Goal: Task Accomplishment & Management: Use online tool/utility

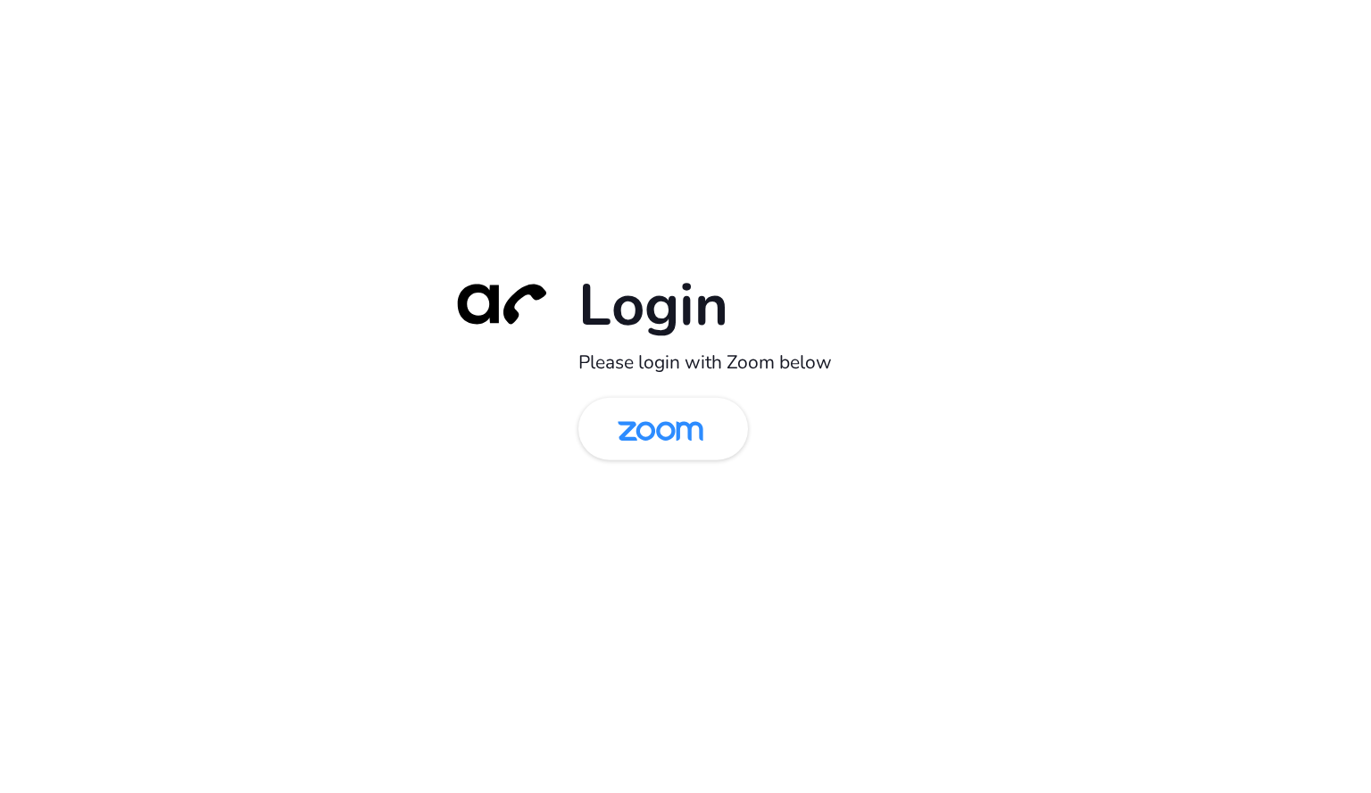
click at [697, 452] on img at bounding box center [660, 431] width 123 height 58
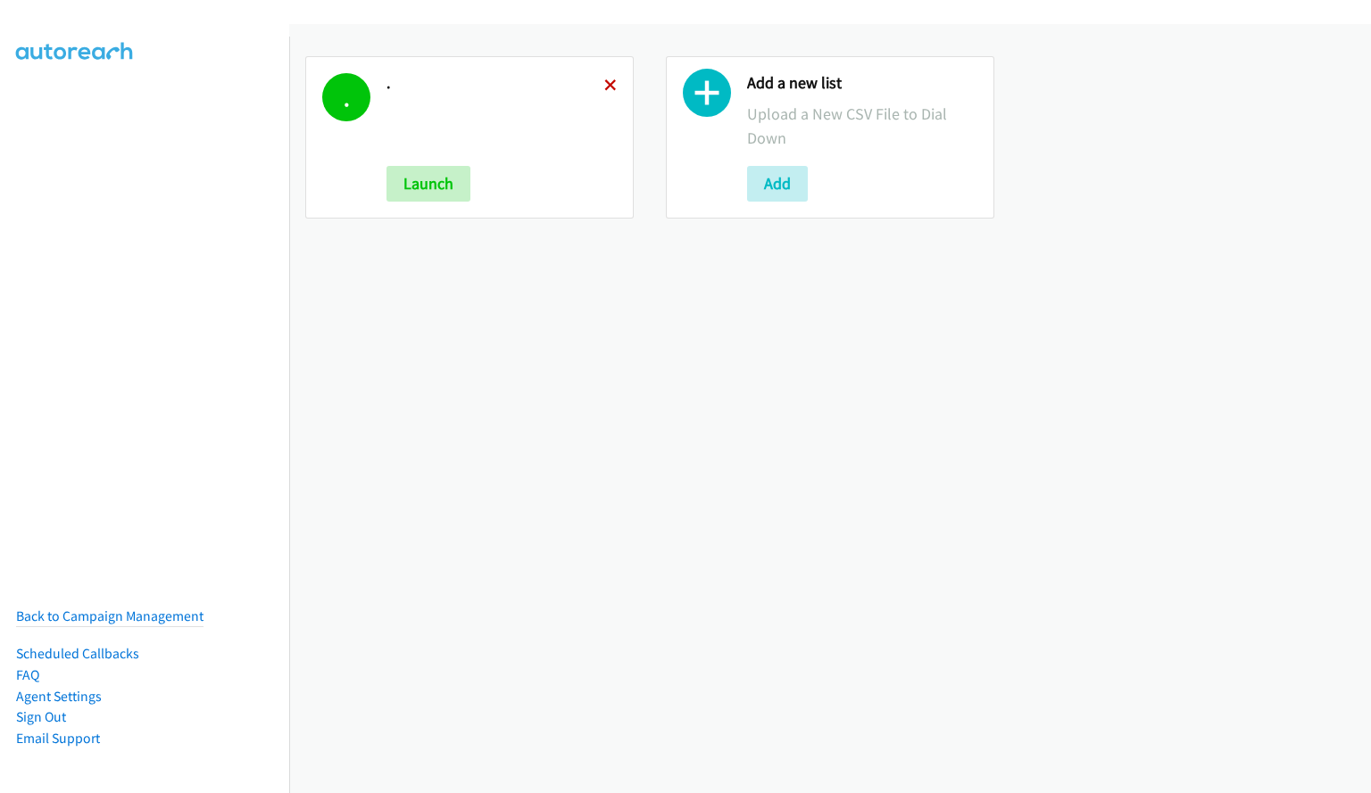
click at [607, 91] on icon at bounding box center [610, 86] width 12 height 12
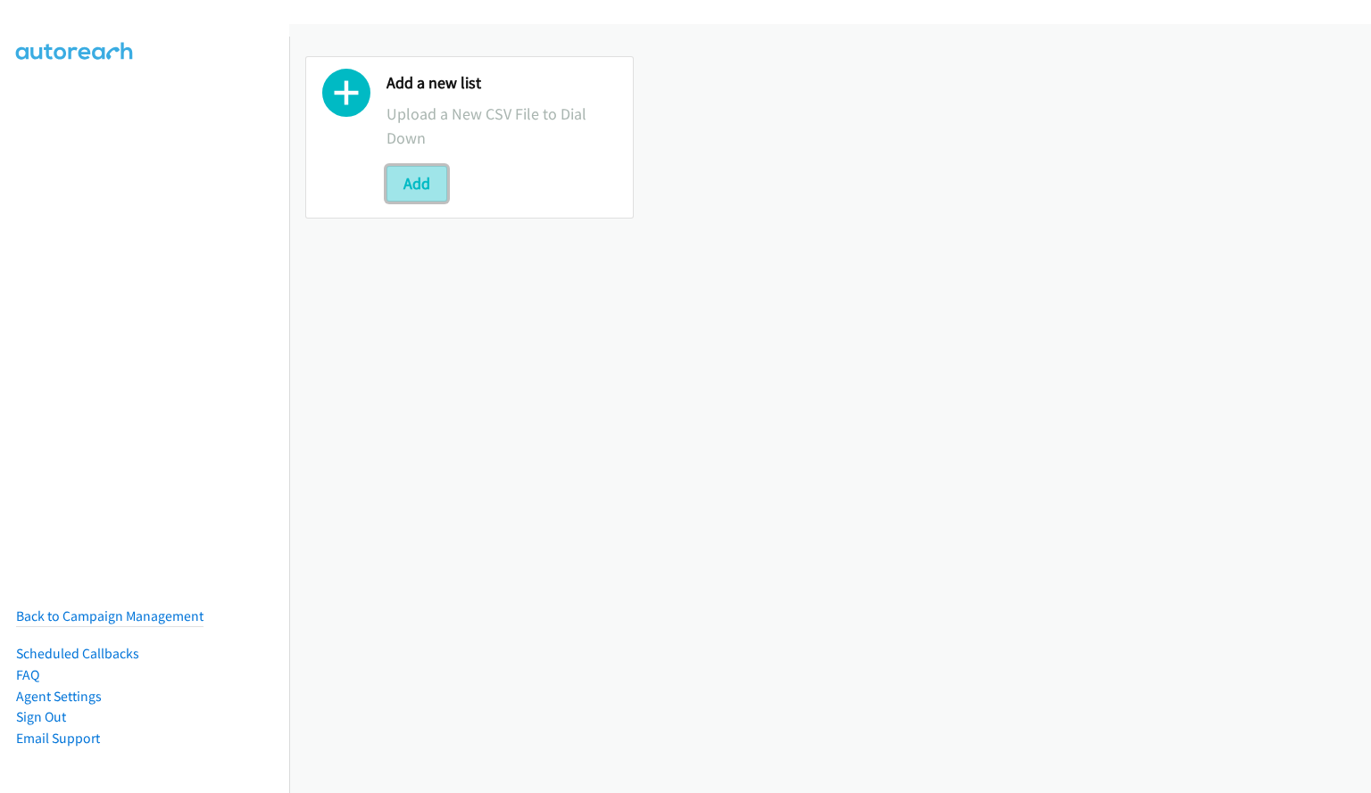
click at [428, 182] on button "Add" at bounding box center [416, 184] width 61 height 36
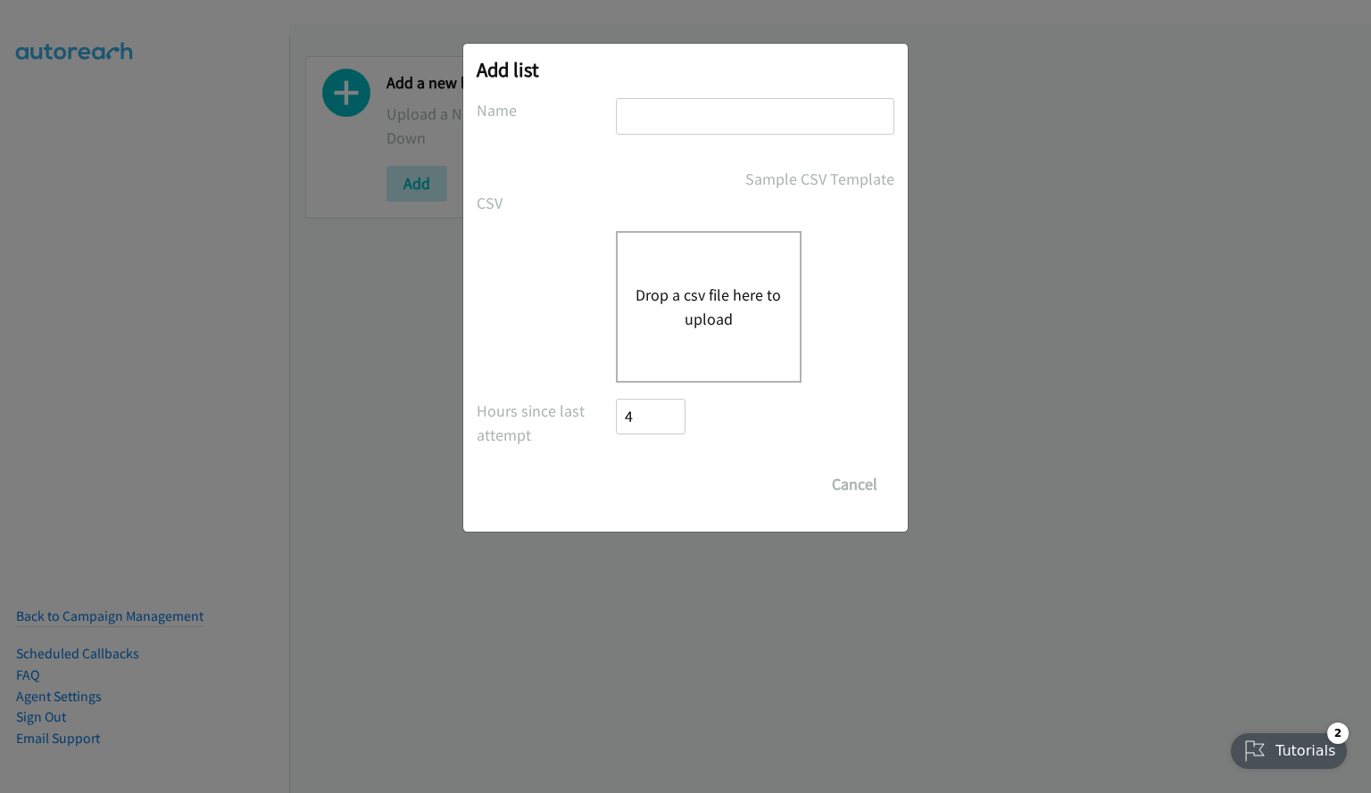
click at [708, 297] on button "Drop a csv file here to upload" at bounding box center [708, 307] width 146 height 48
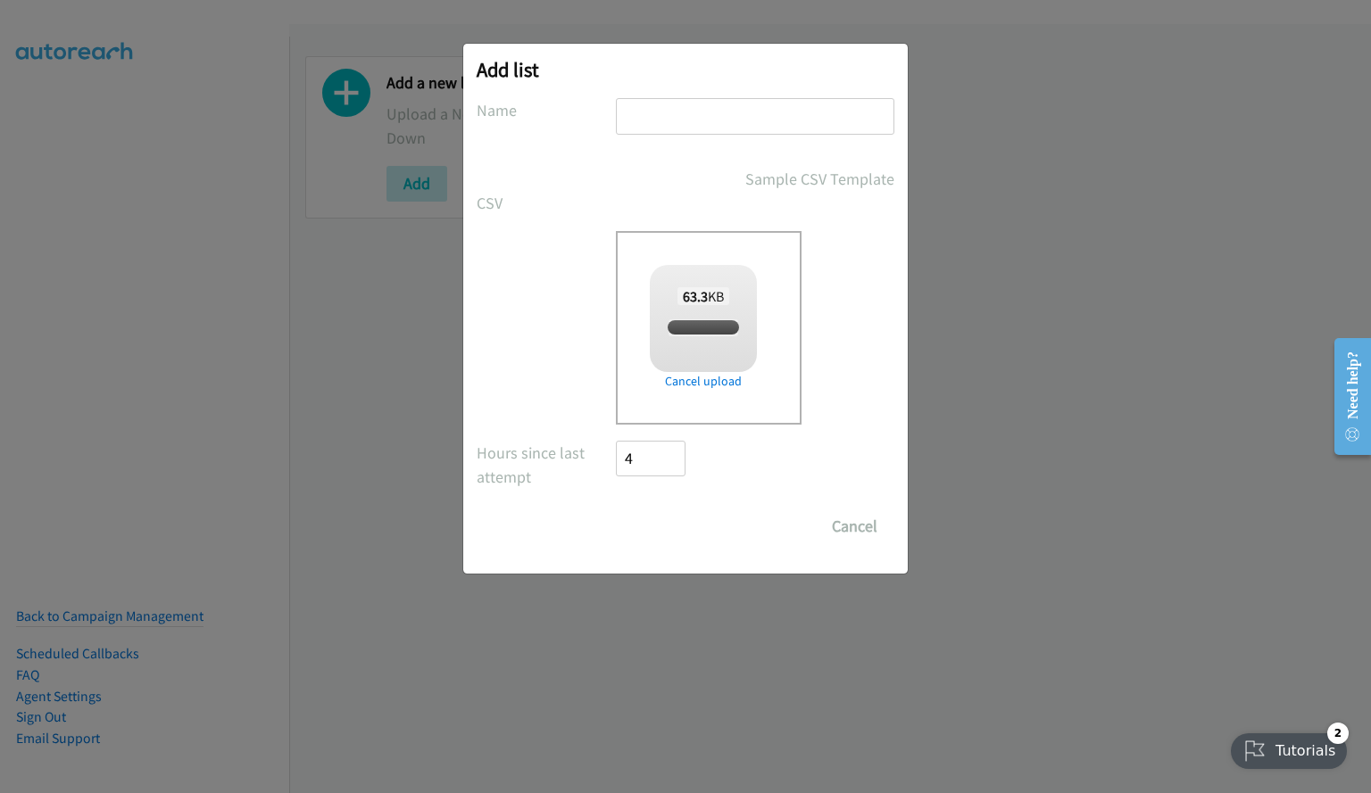
click at [647, 113] on input "text" at bounding box center [755, 116] width 278 height 37
checkbox input "true"
type input "."
click at [689, 531] on input "Save List" at bounding box center [663, 527] width 94 height 36
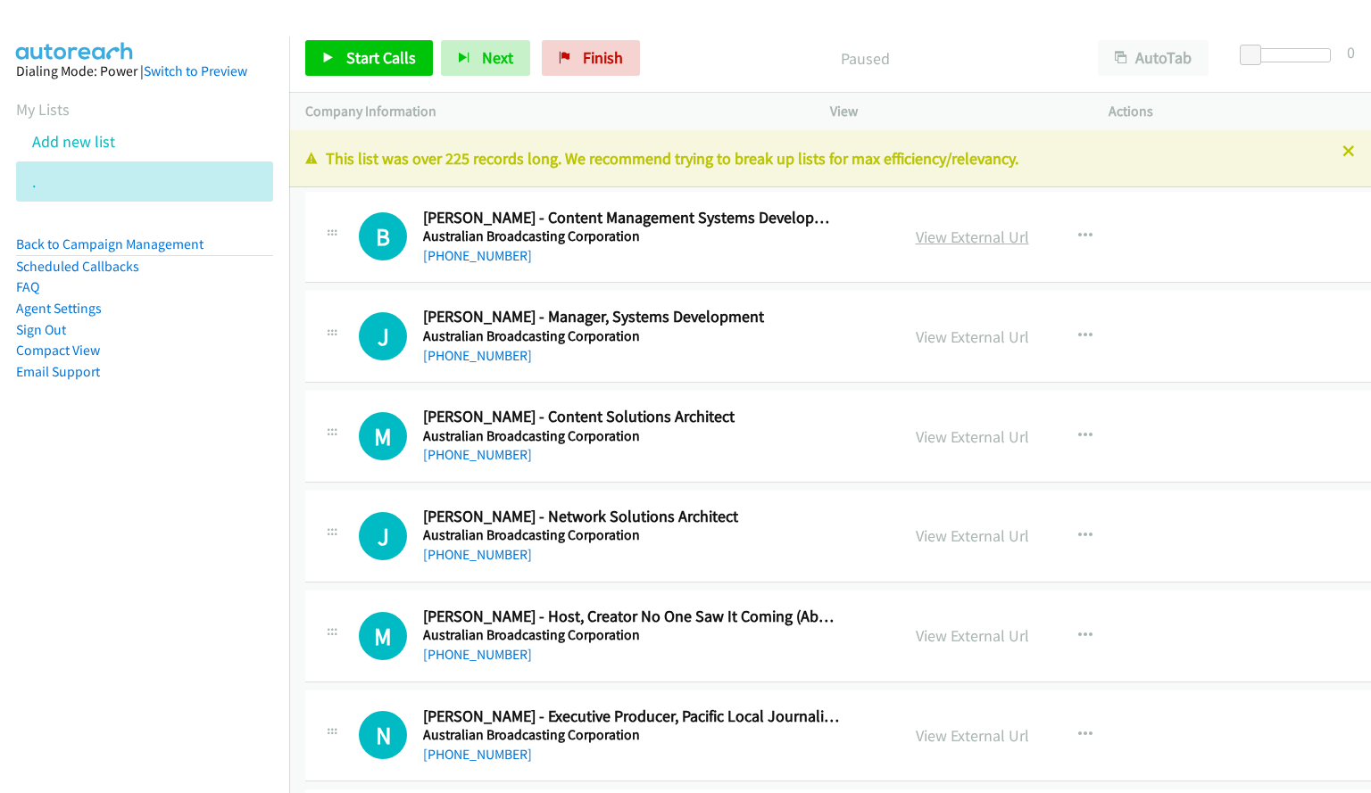
click at [951, 236] on link "View External Url" at bounding box center [971, 237] width 113 height 21
click at [402, 69] on link "Start Calls" at bounding box center [369, 58] width 128 height 36
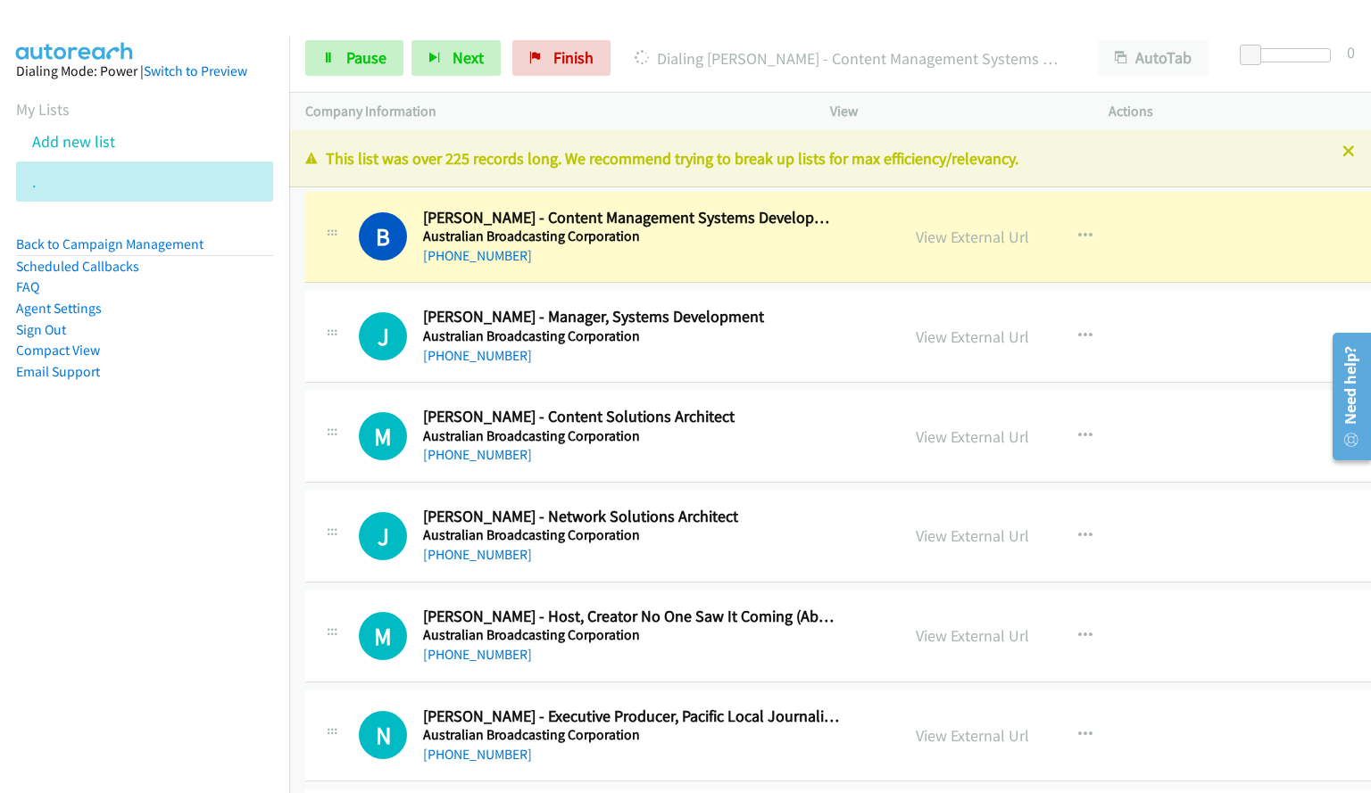
click at [959, 14] on div at bounding box center [677, 34] width 1354 height 69
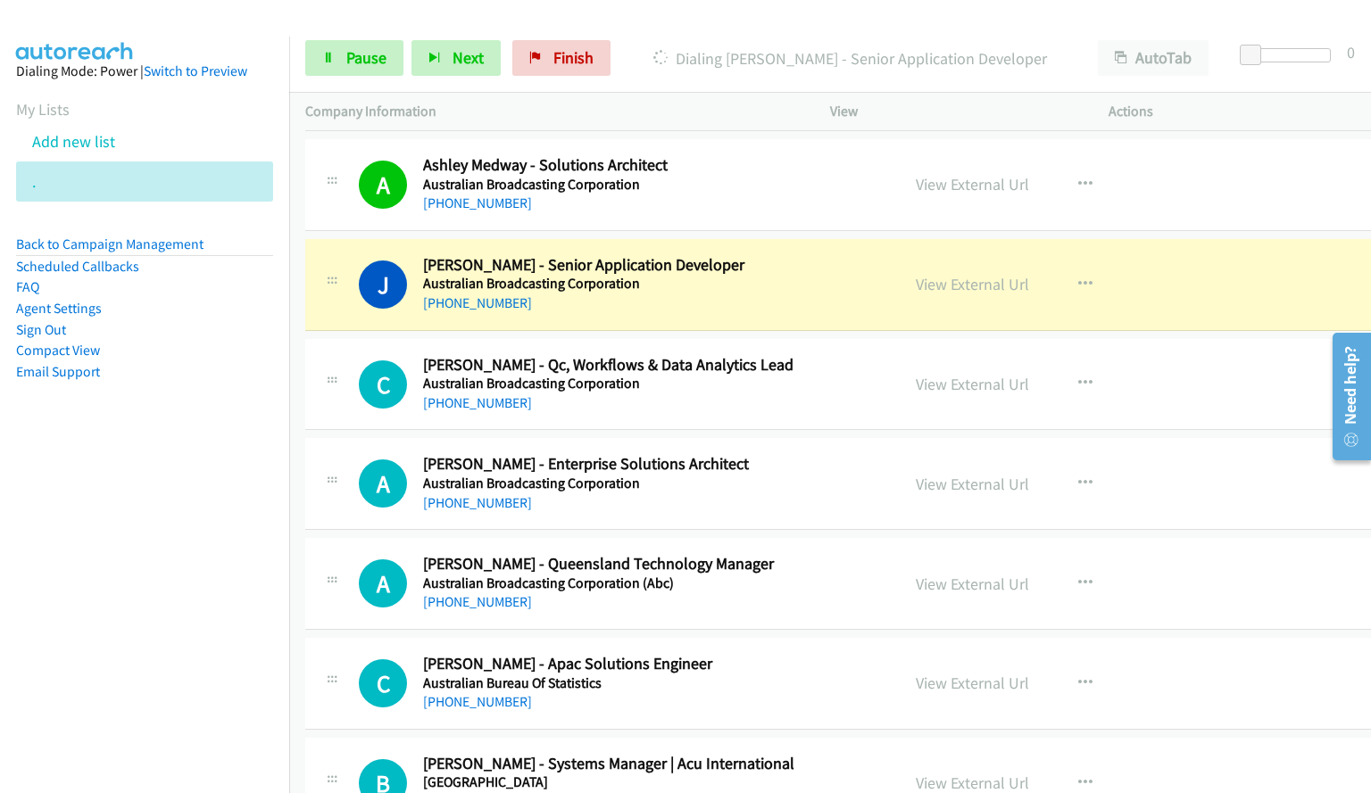
scroll to position [909, 0]
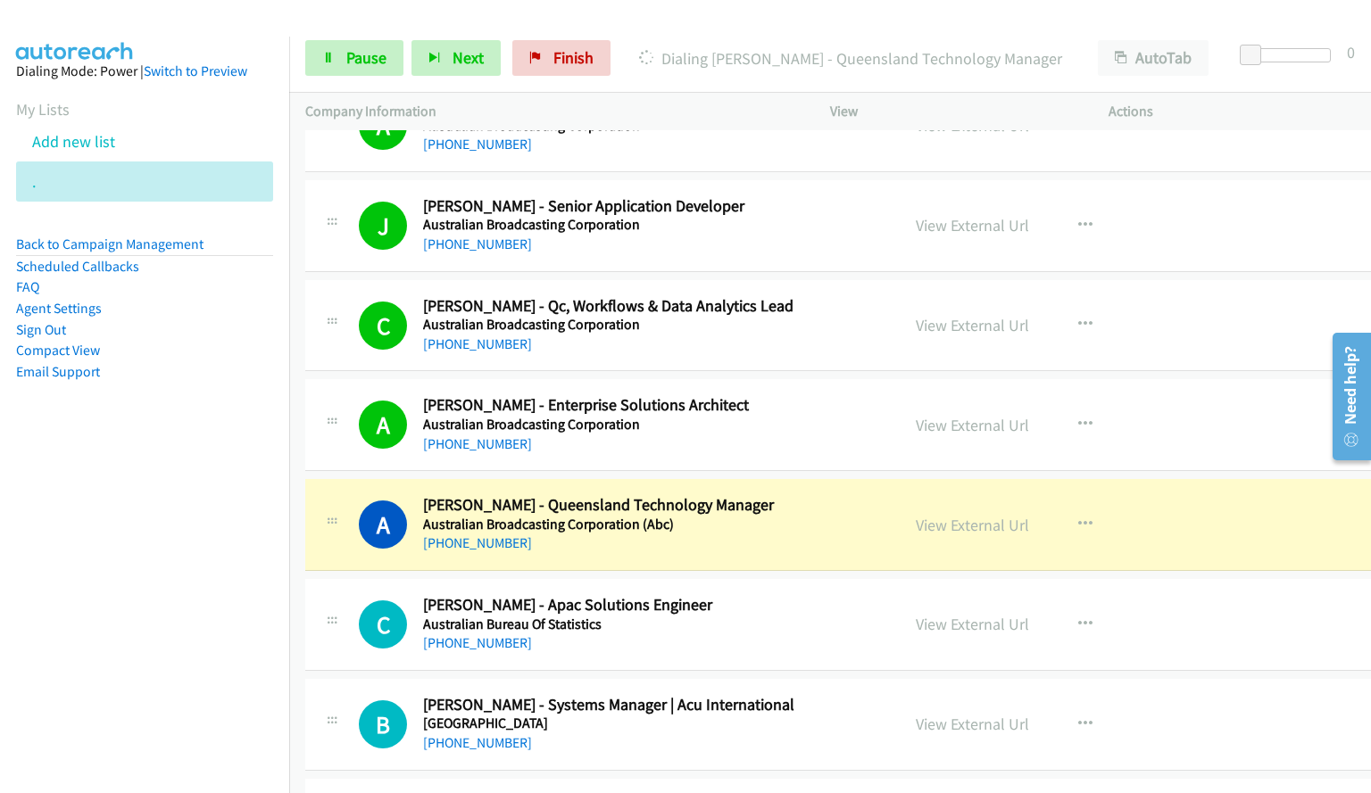
click at [758, 25] on div "Start Calls Pause Next Finish Dialing Andrew Brent - Queensland Technology Mana…" at bounding box center [829, 58] width 1081 height 69
click at [381, 67] on span "Pause" at bounding box center [366, 57] width 40 height 21
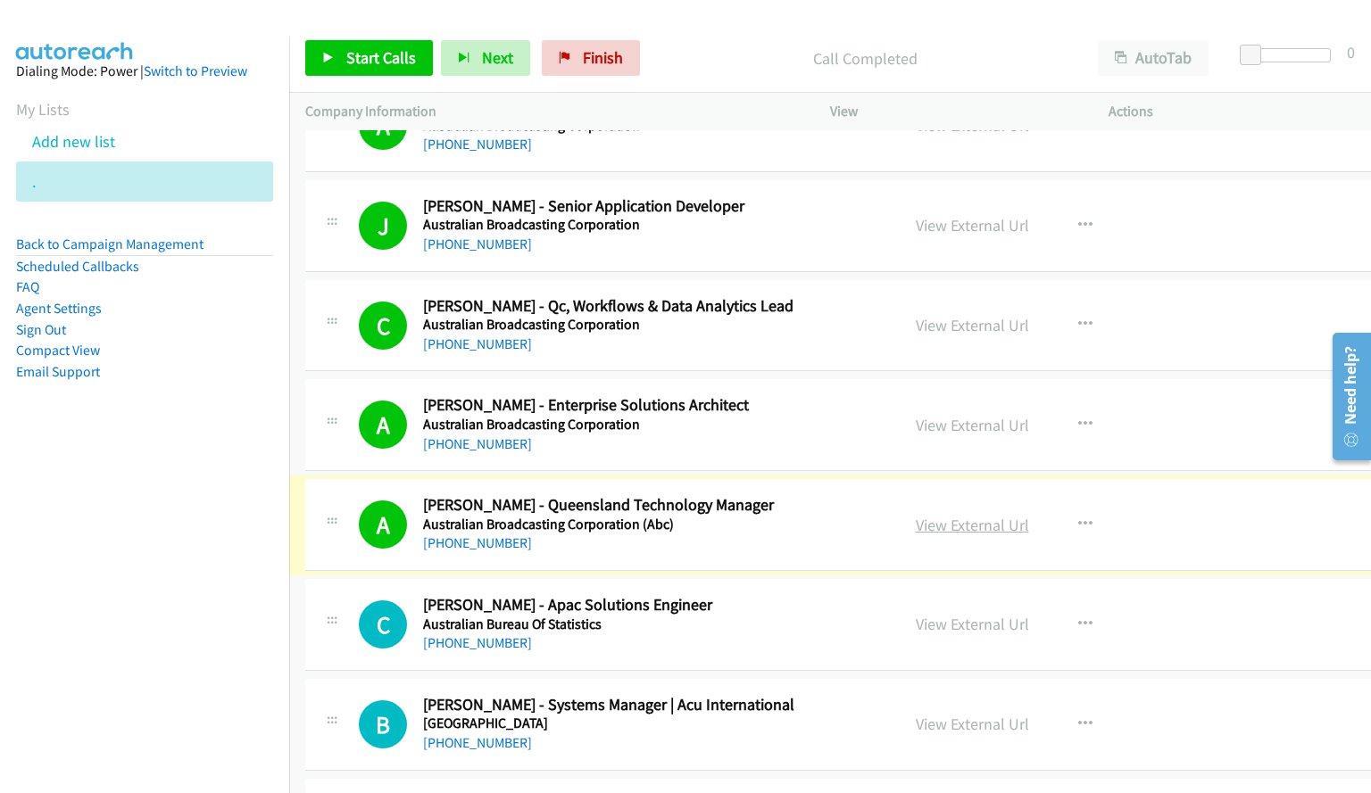
click at [936, 525] on link "View External Url" at bounding box center [971, 525] width 113 height 21
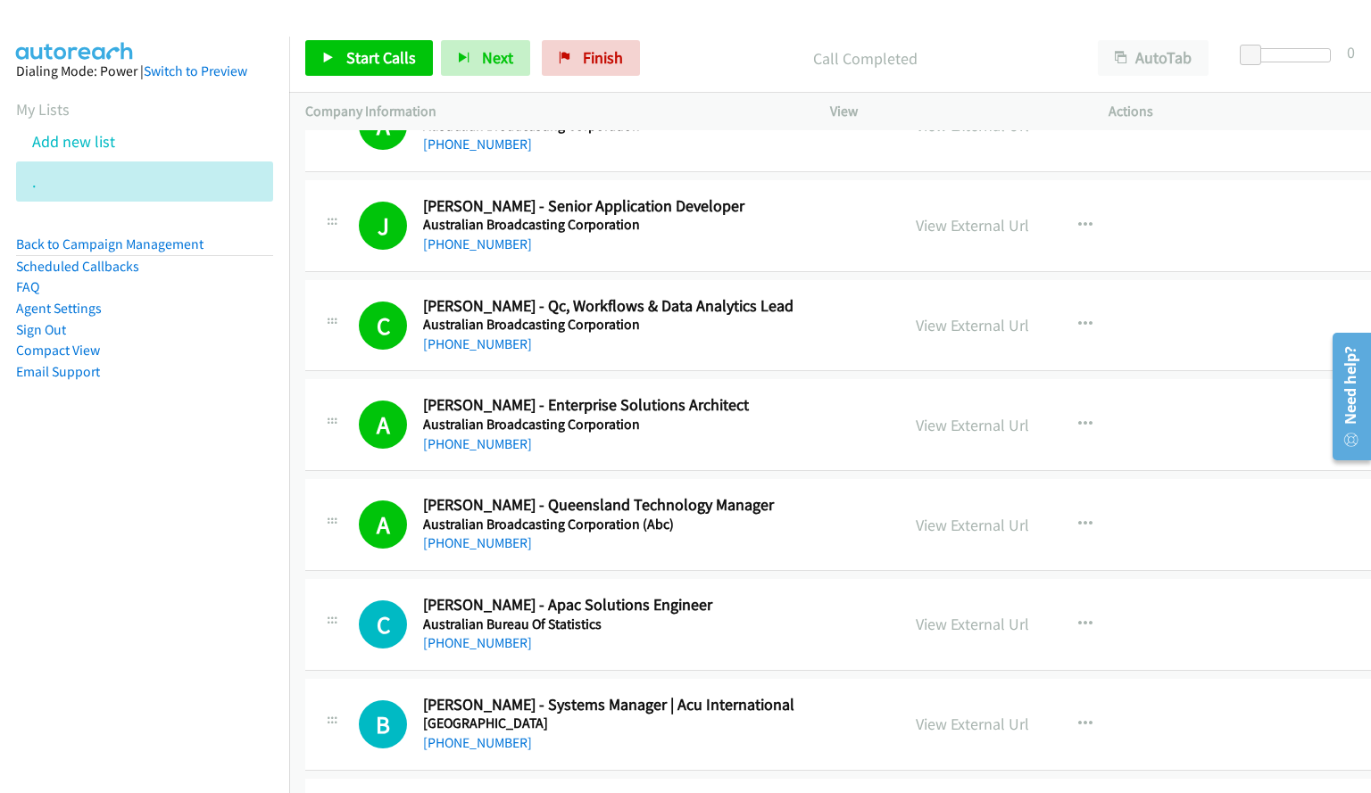
click at [774, 27] on div "Start Calls Pause Next Finish Call Completed AutoTab AutoTab 0" at bounding box center [829, 58] width 1081 height 69
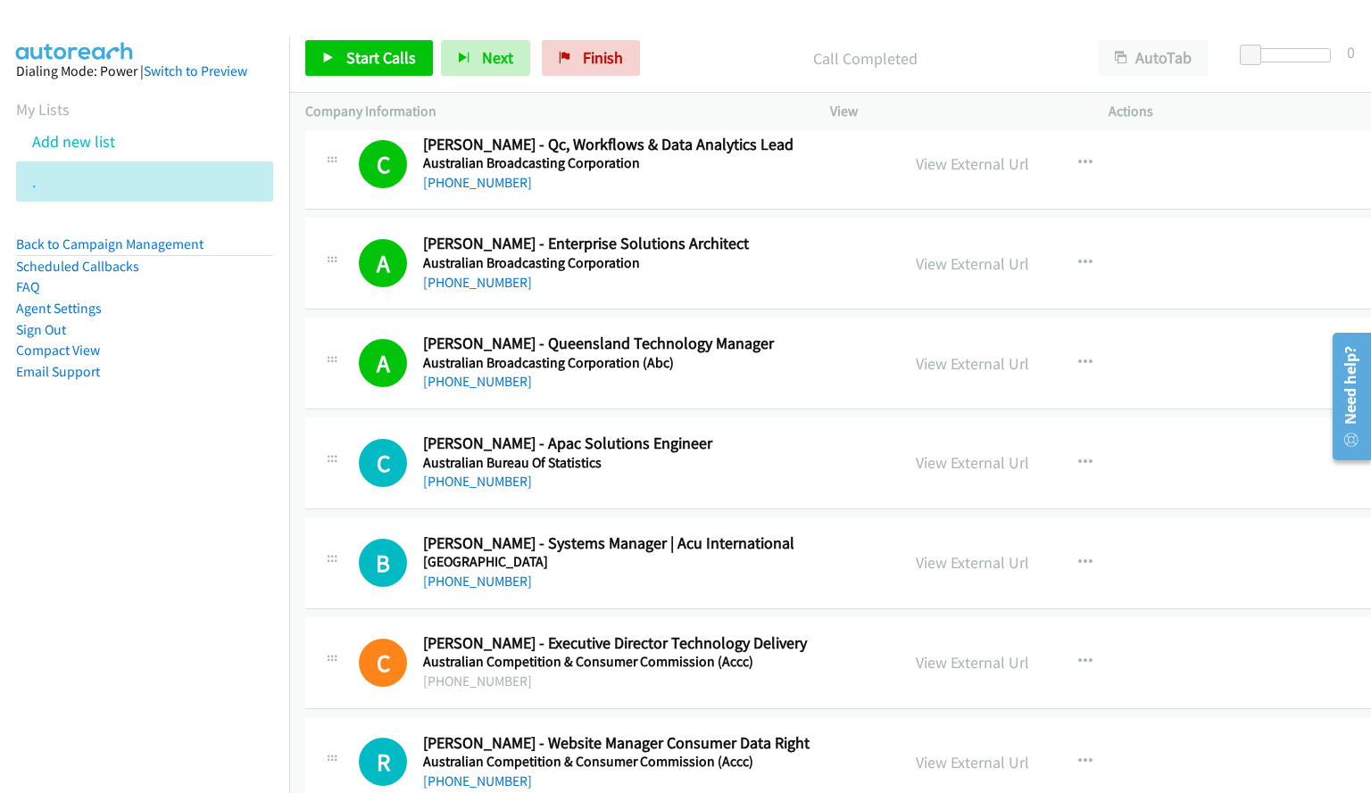
scroll to position [1088, 0]
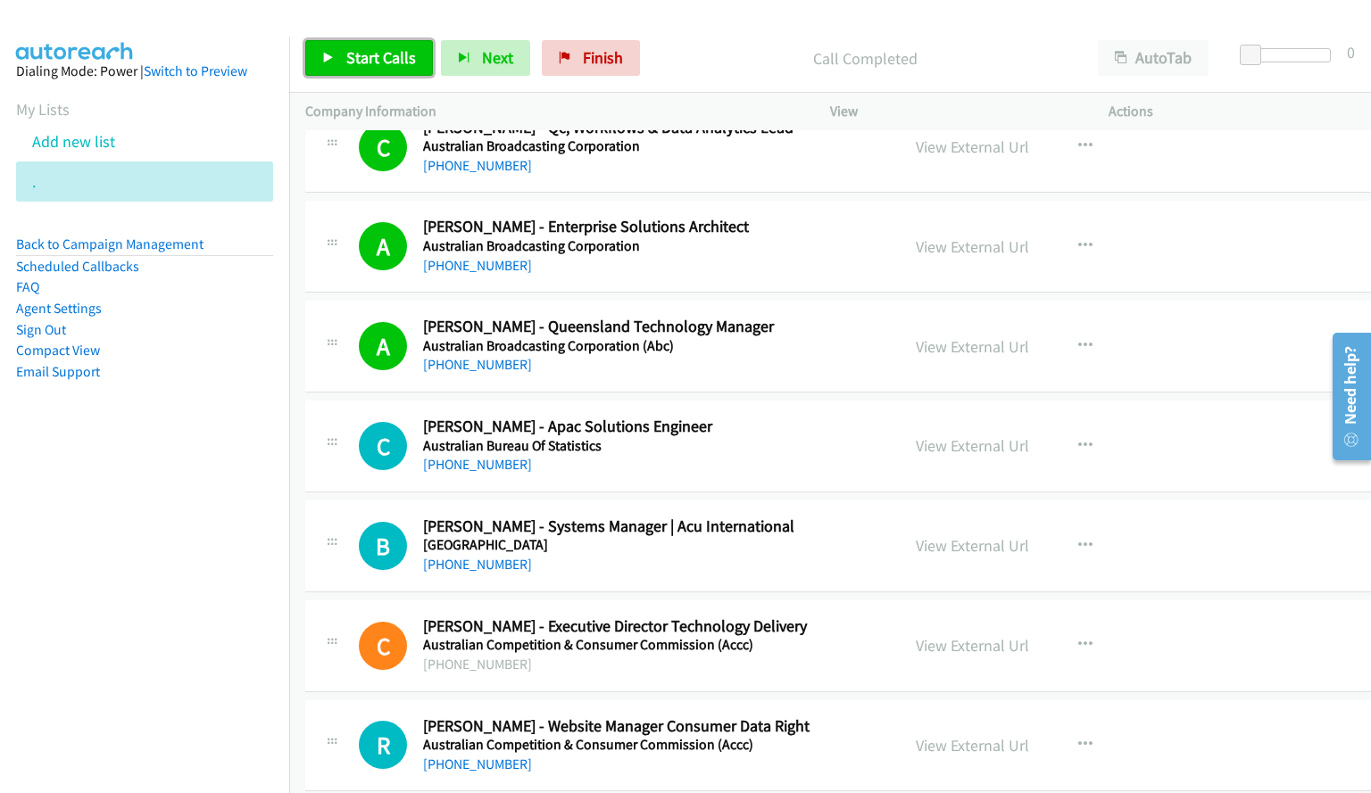
click at [369, 56] on span "Start Calls" at bounding box center [381, 57] width 70 height 21
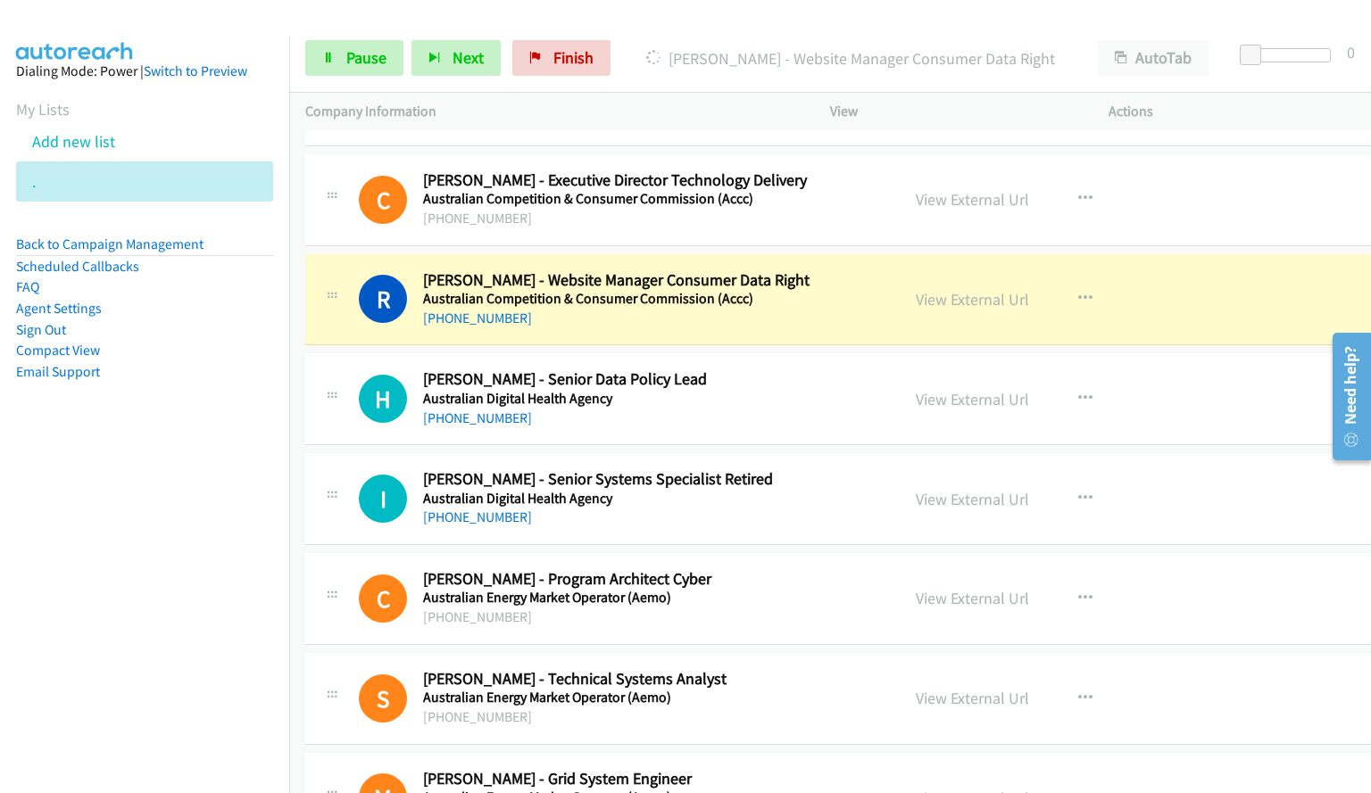
scroll to position [1623, 0]
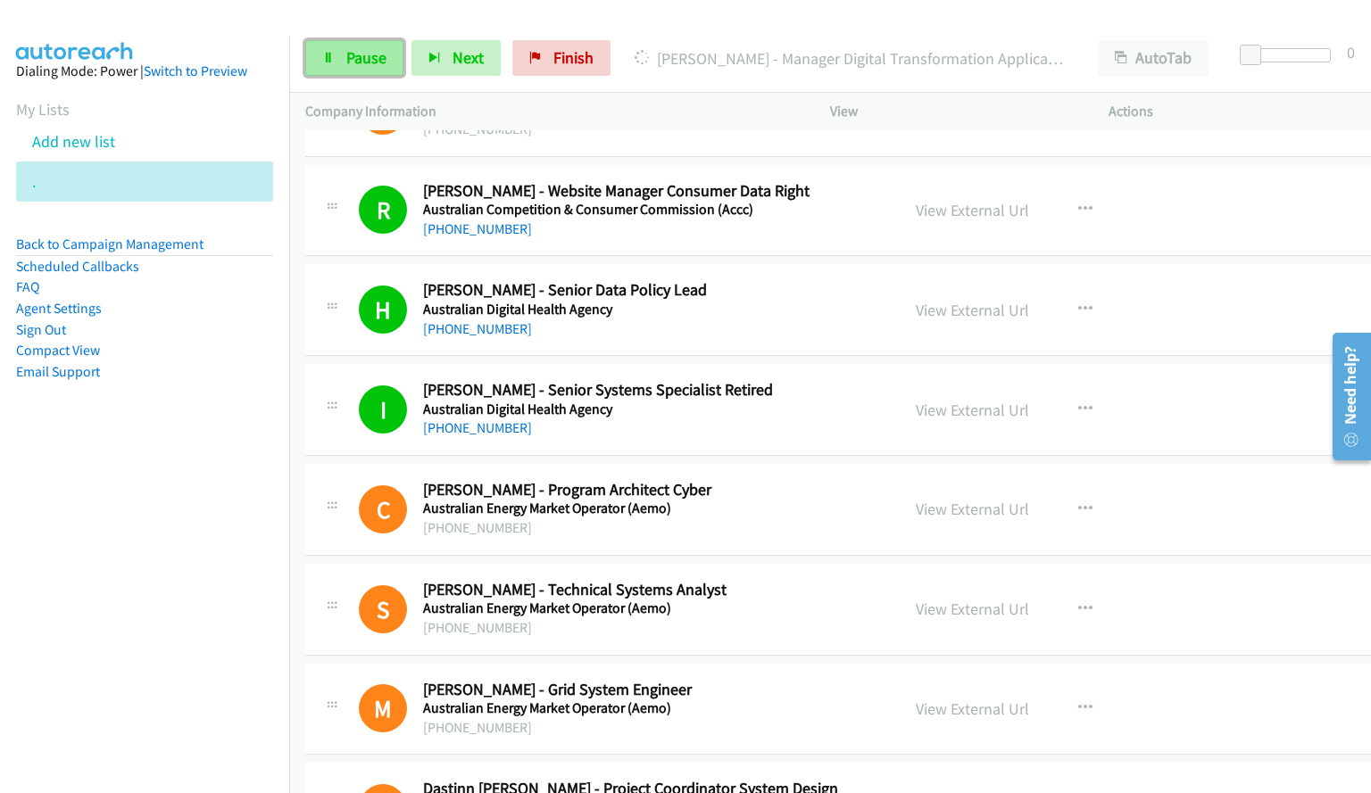
click at [352, 51] on span "Pause" at bounding box center [366, 57] width 40 height 21
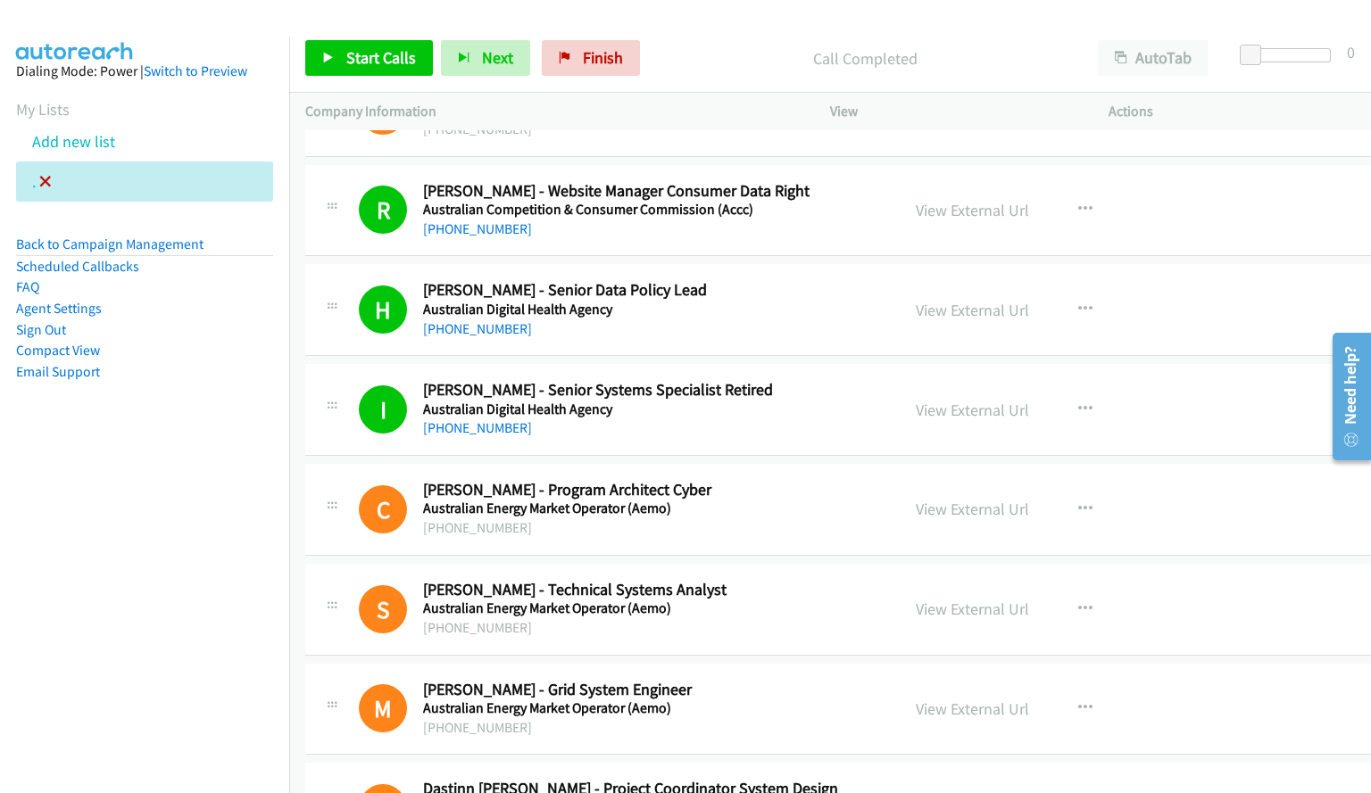
click at [47, 179] on icon at bounding box center [45, 183] width 12 height 12
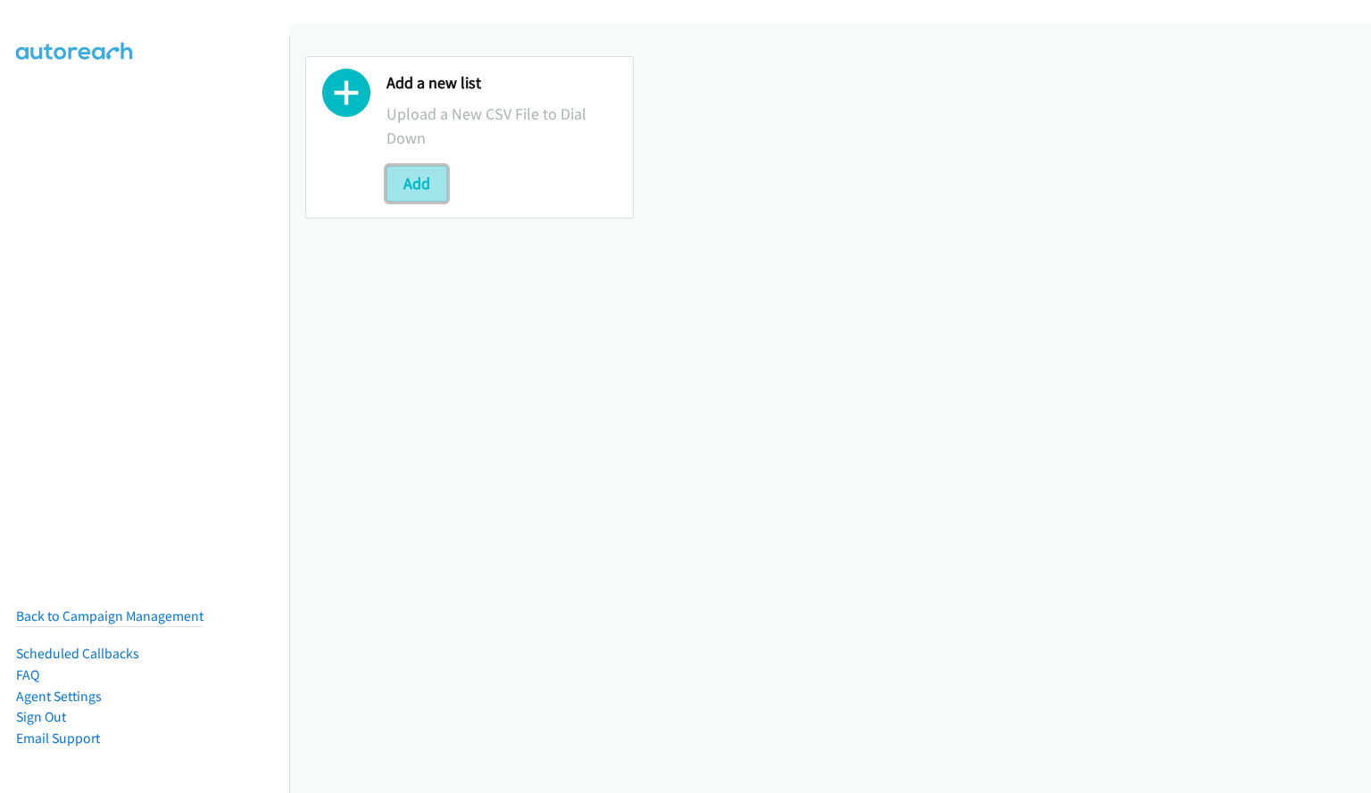
click at [417, 182] on button "Add" at bounding box center [416, 184] width 61 height 36
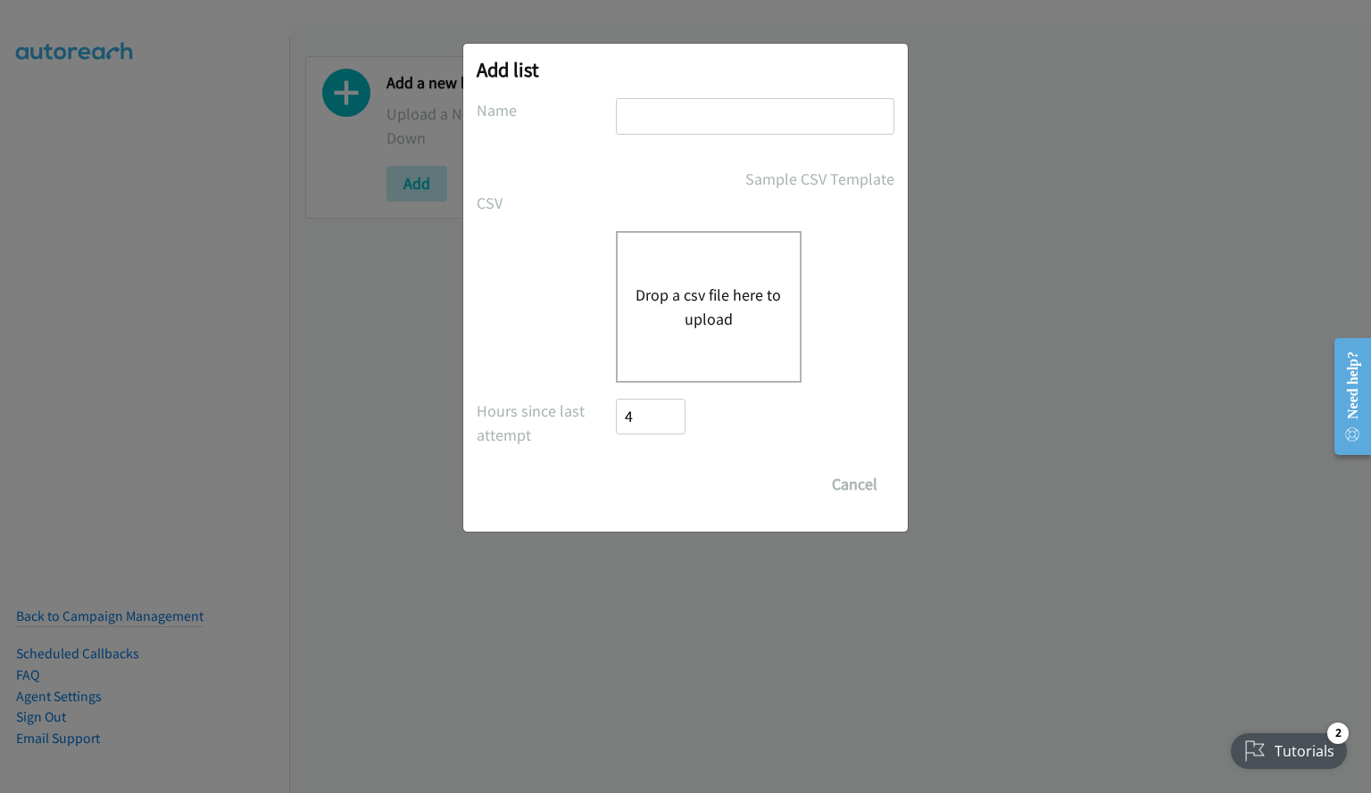
click at [691, 283] on button "Drop a csv file here to upload" at bounding box center [708, 307] width 146 height 48
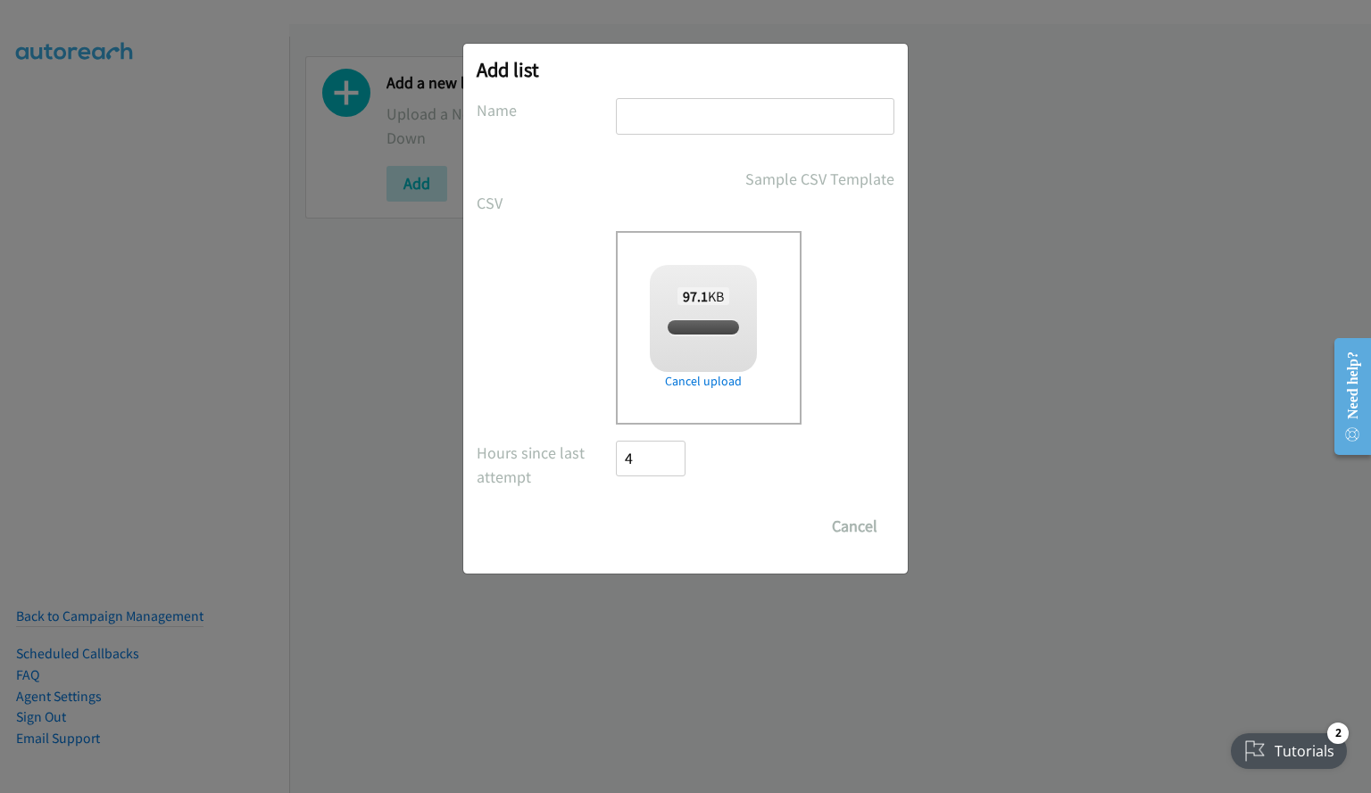
checkbox input "true"
click at [756, 130] on input "text" at bounding box center [755, 116] width 278 height 37
type input "luck"
click at [671, 534] on input "Save List" at bounding box center [663, 527] width 94 height 36
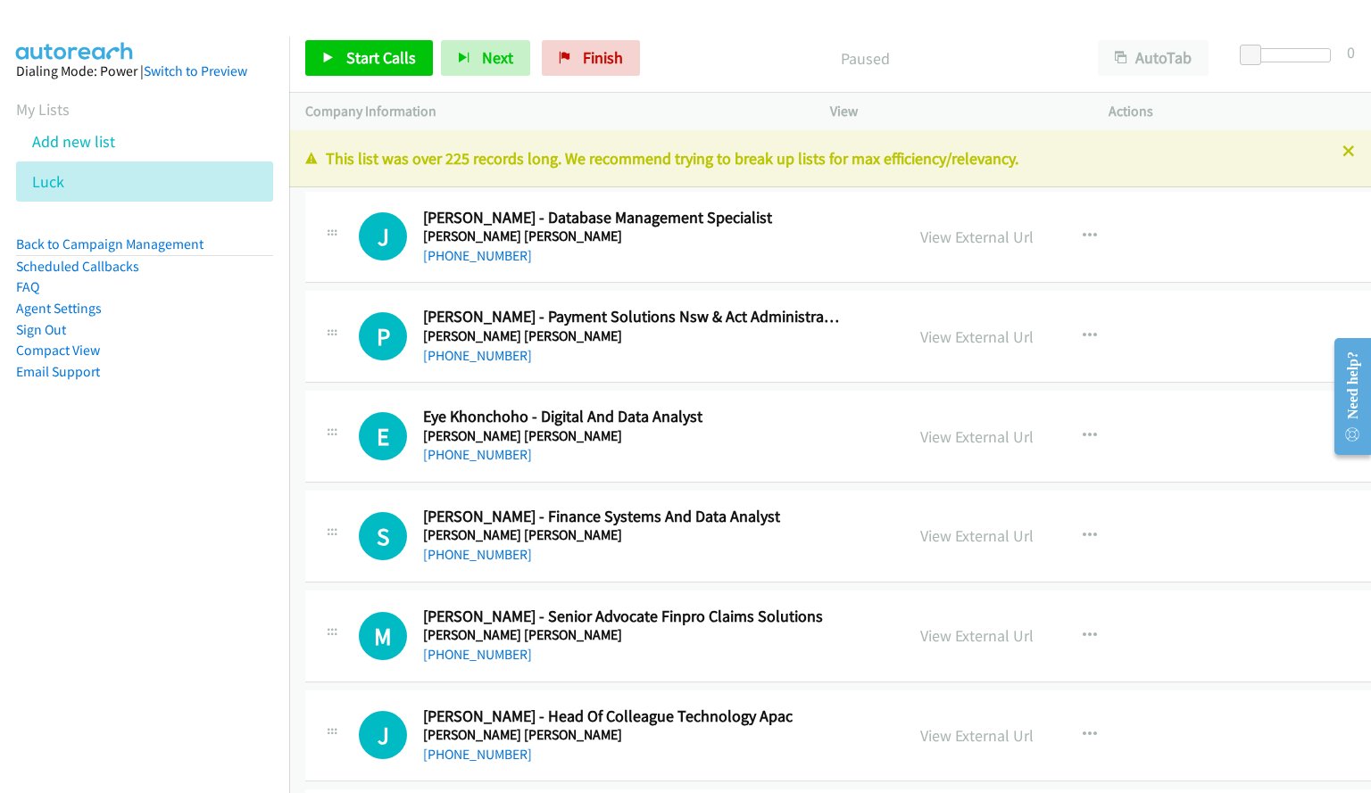
drag, startPoint x: 672, startPoint y: 545, endPoint x: 663, endPoint y: 564, distance: 20.8
click at [385, 68] on link "Start Calls" at bounding box center [369, 58] width 128 height 36
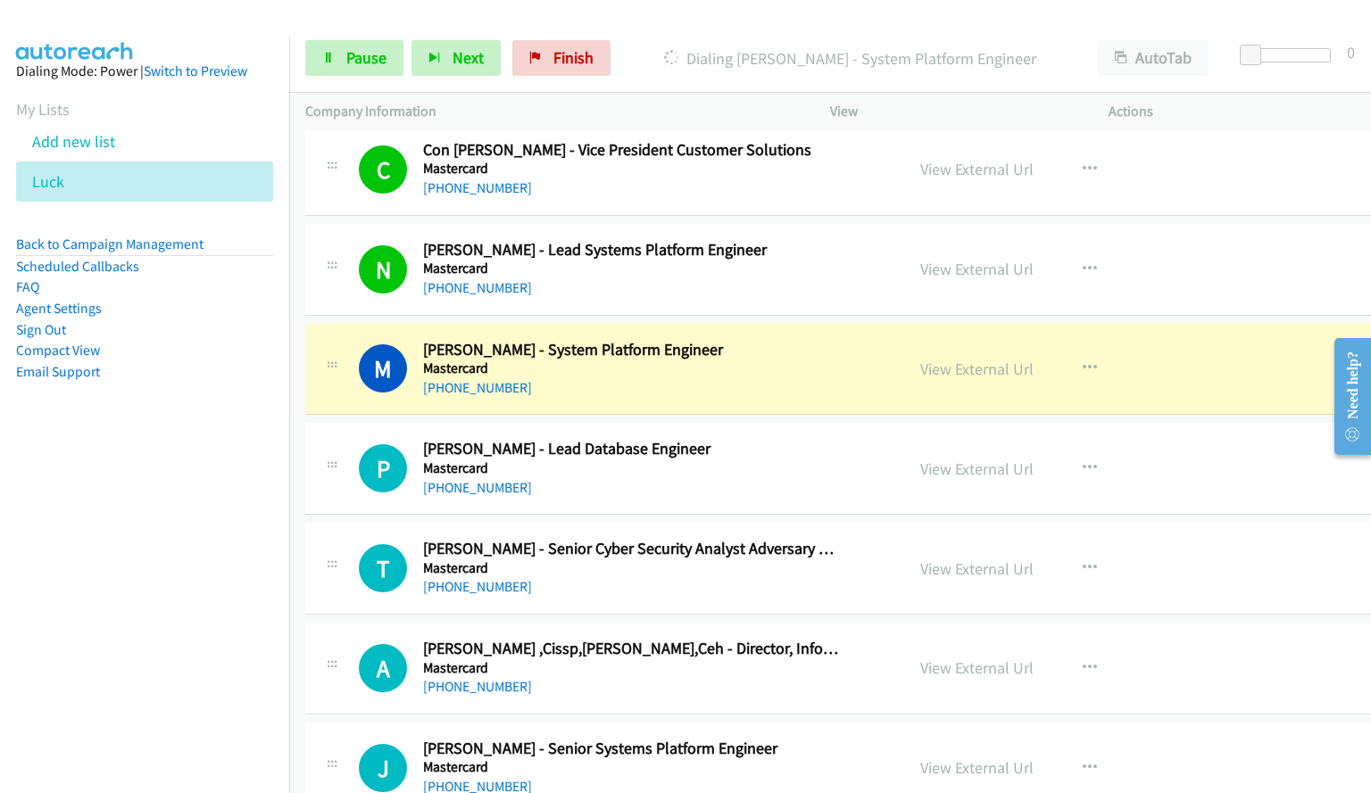
scroll to position [2052, 0]
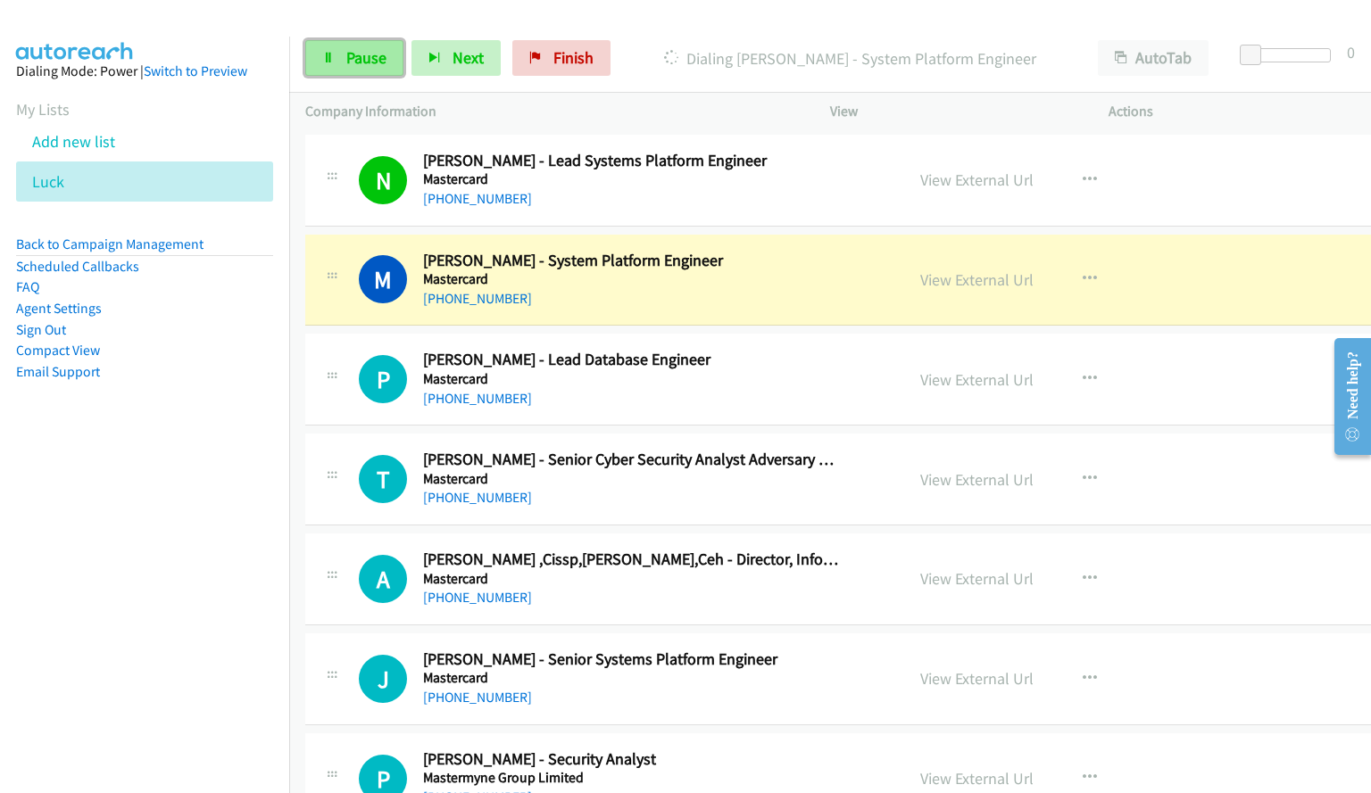
click at [343, 47] on link "Pause" at bounding box center [354, 58] width 98 height 36
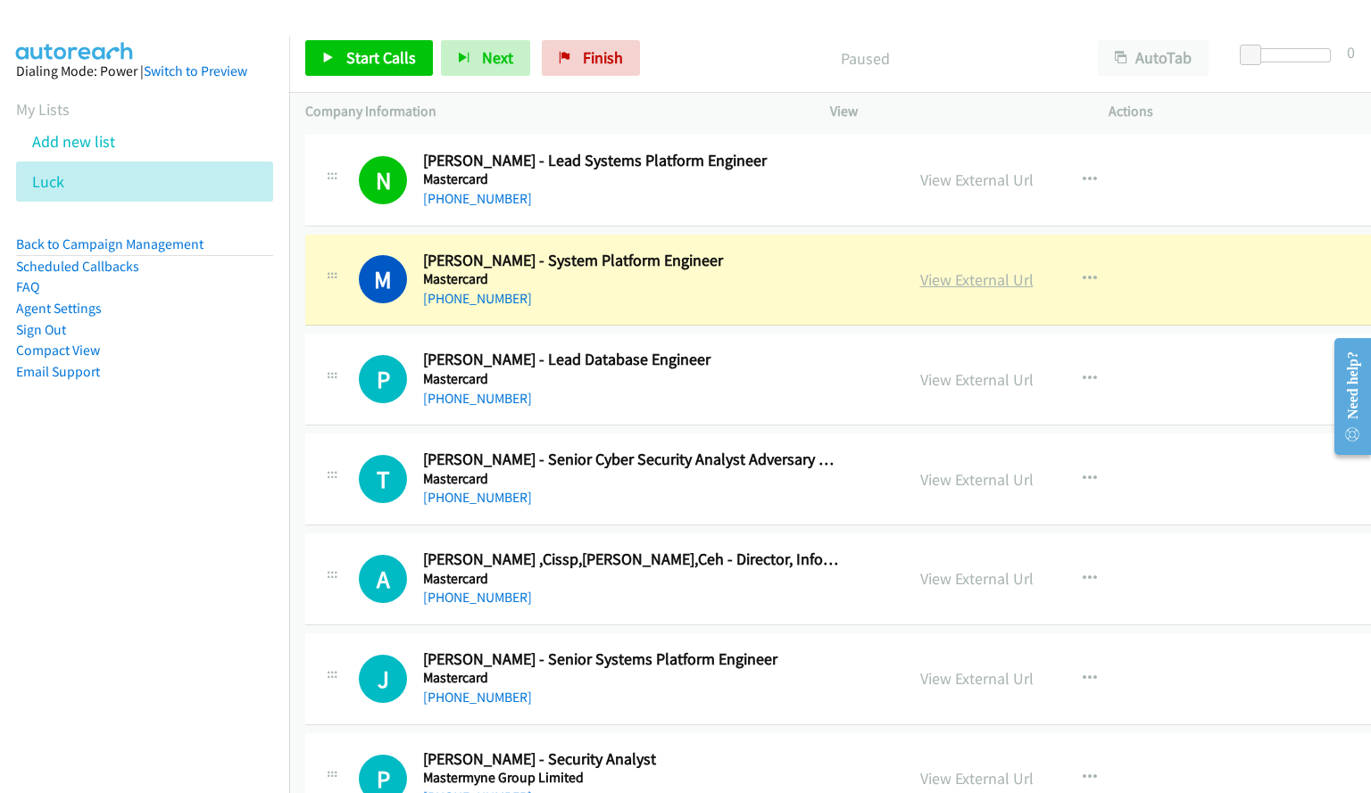
click at [949, 275] on link "View External Url" at bounding box center [976, 279] width 113 height 21
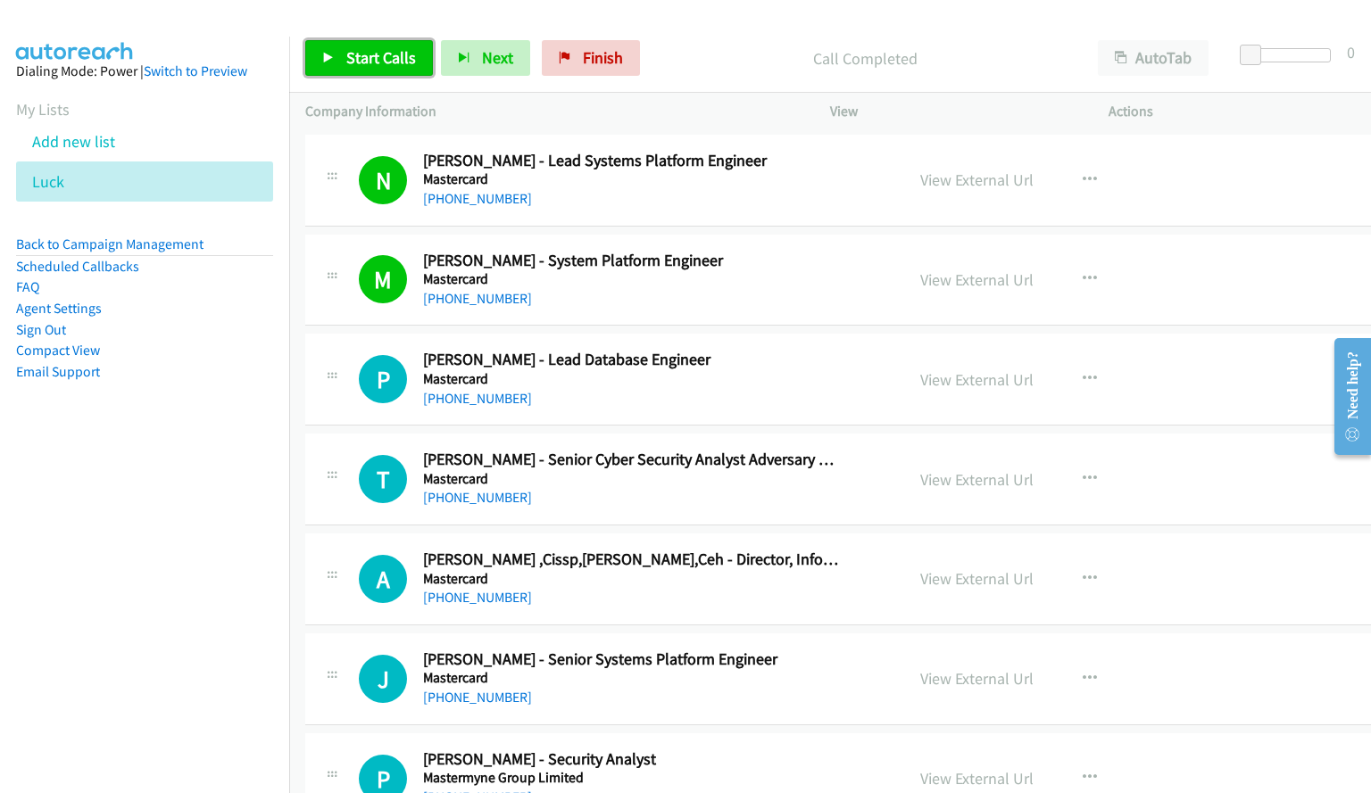
click at [367, 57] on span "Start Calls" at bounding box center [381, 57] width 70 height 21
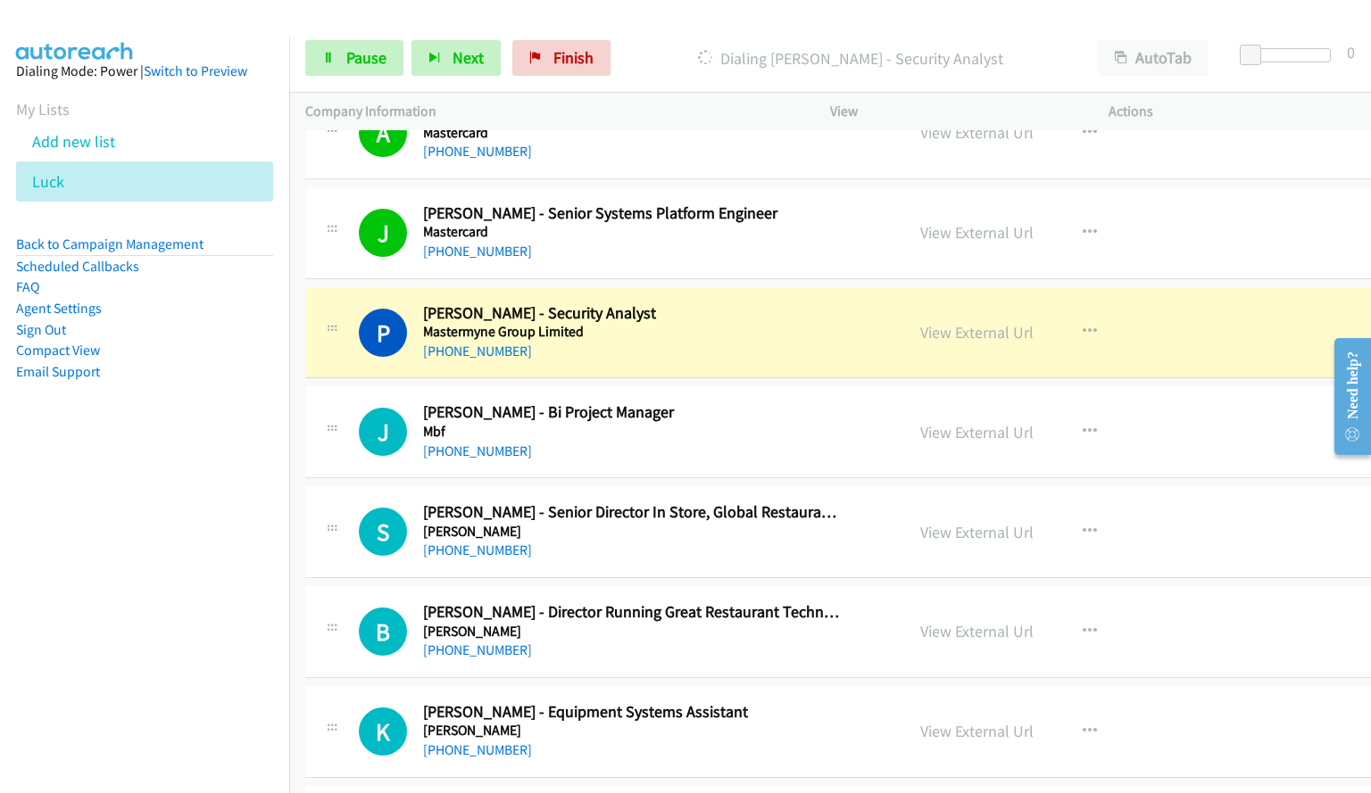
scroll to position [2588, 0]
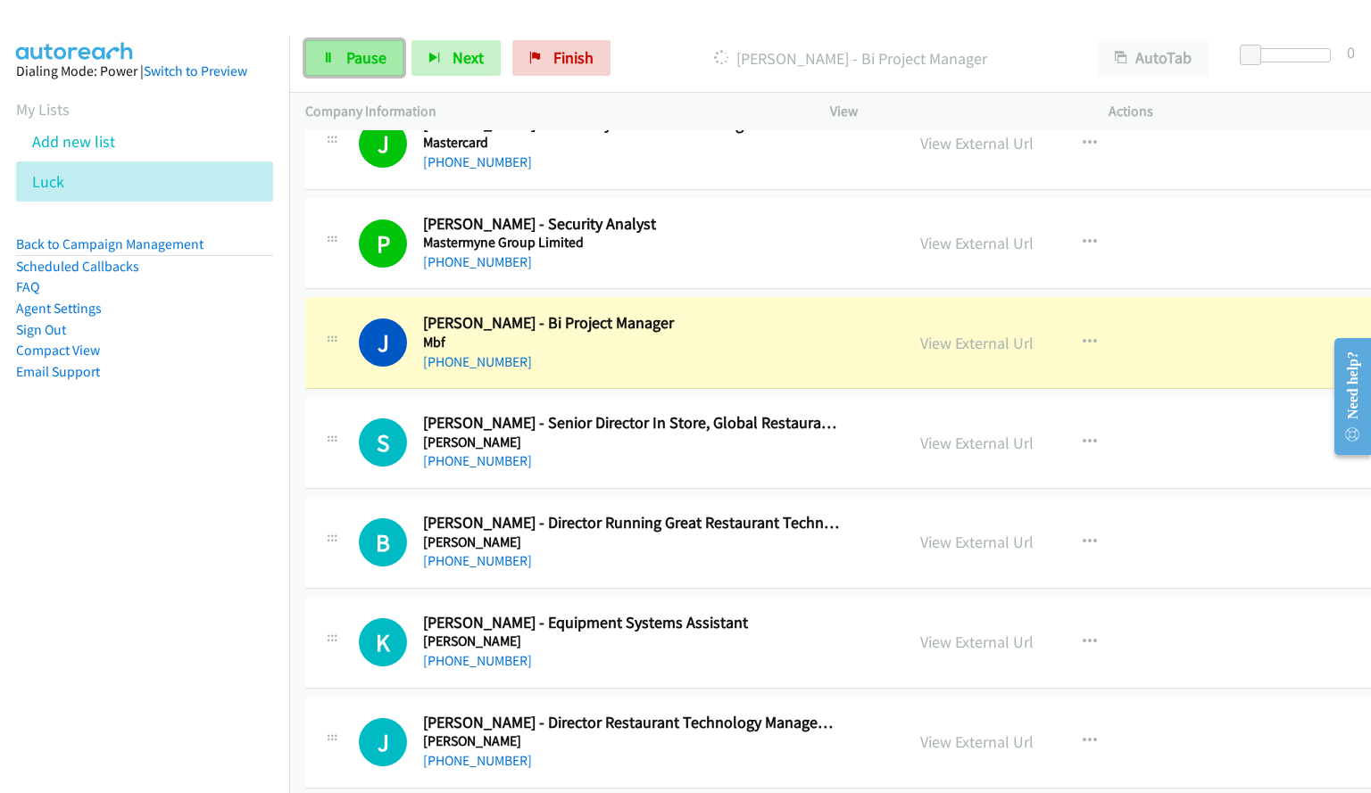
click at [355, 57] on span "Pause" at bounding box center [366, 57] width 40 height 21
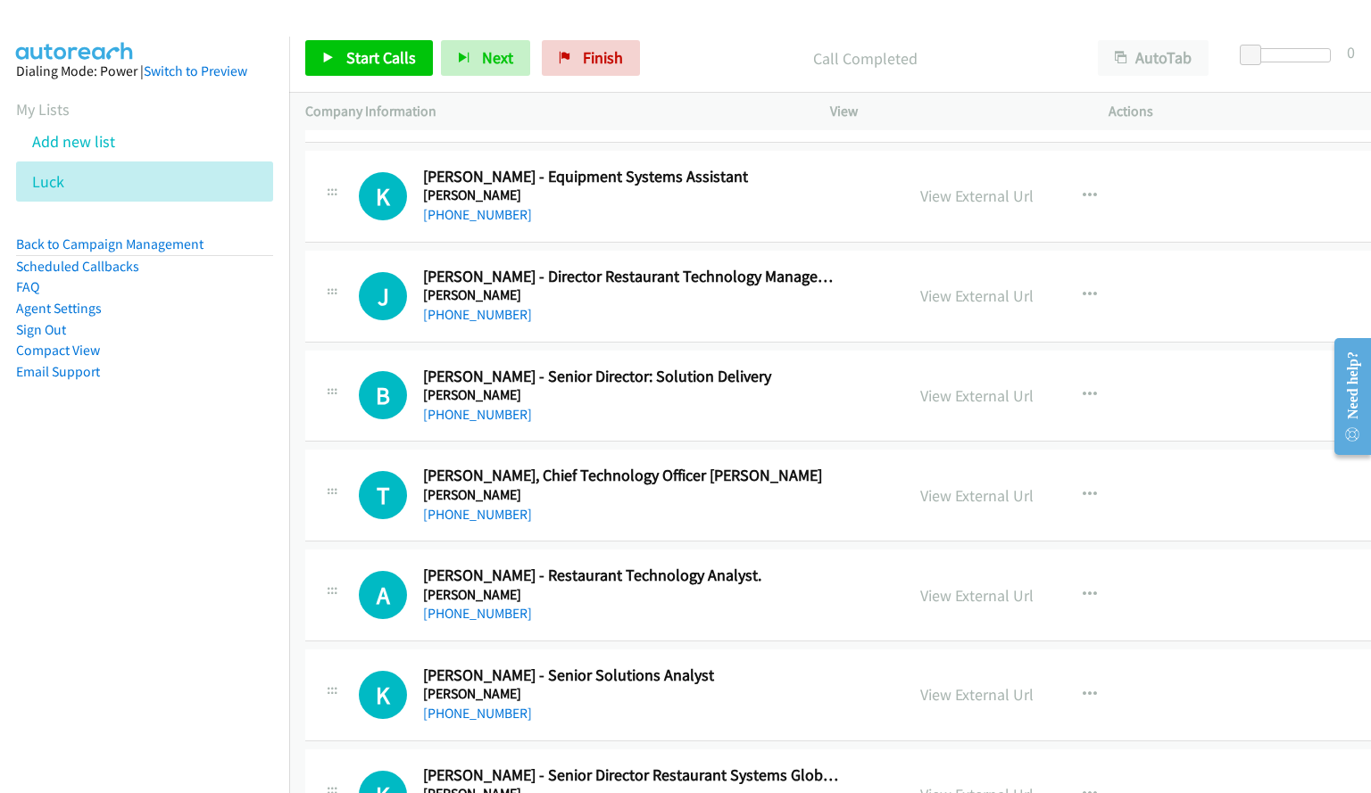
scroll to position [3123, 0]
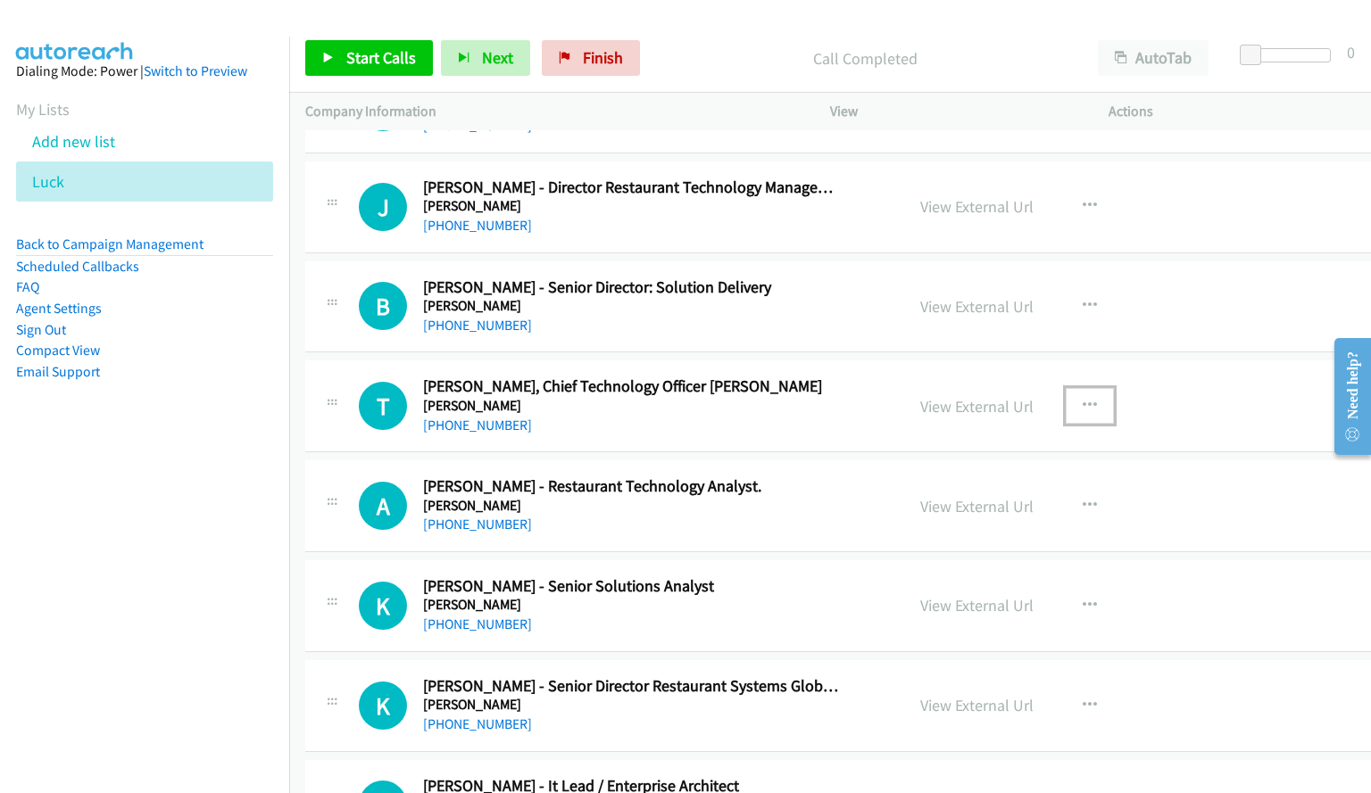
click at [1082, 402] on icon "button" at bounding box center [1089, 406] width 14 height 14
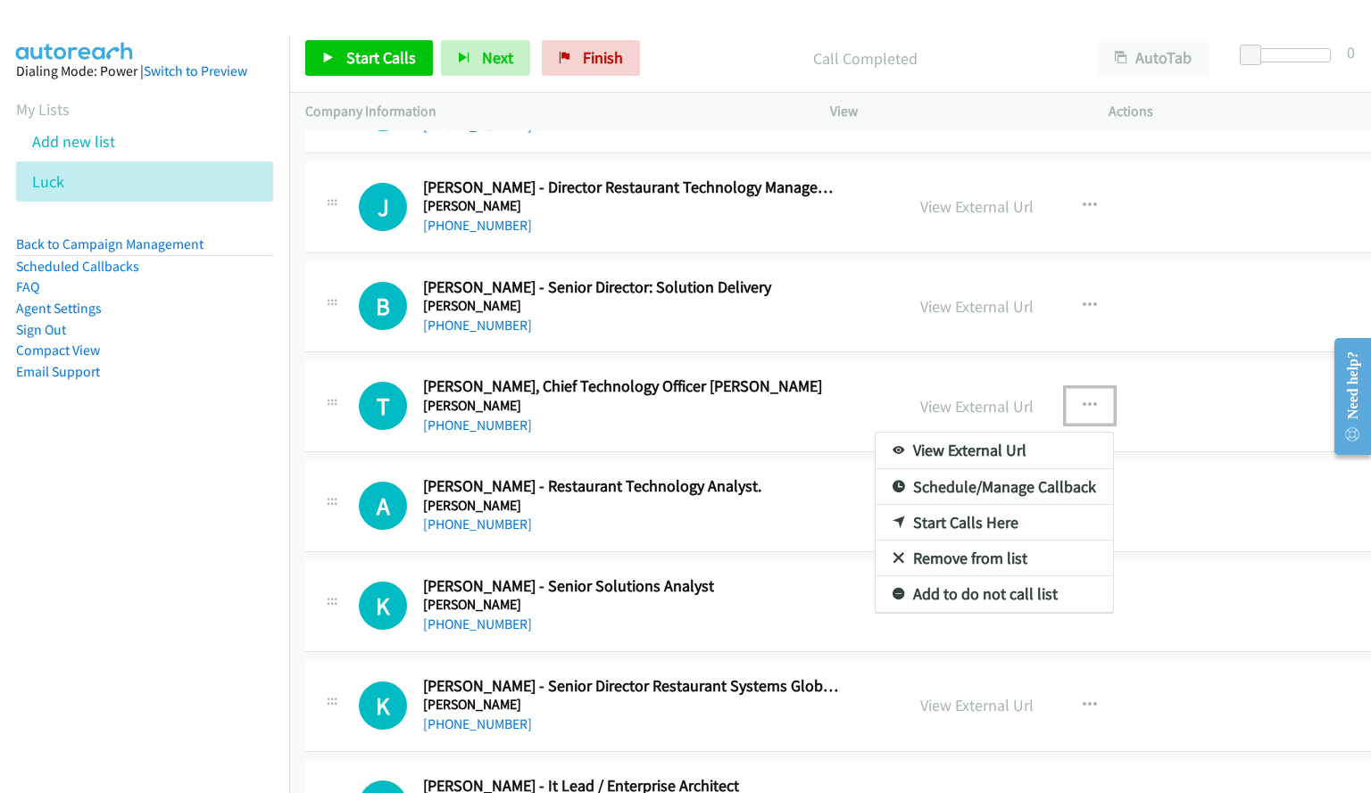
click at [916, 522] on link "Start Calls Here" at bounding box center [993, 523] width 237 height 36
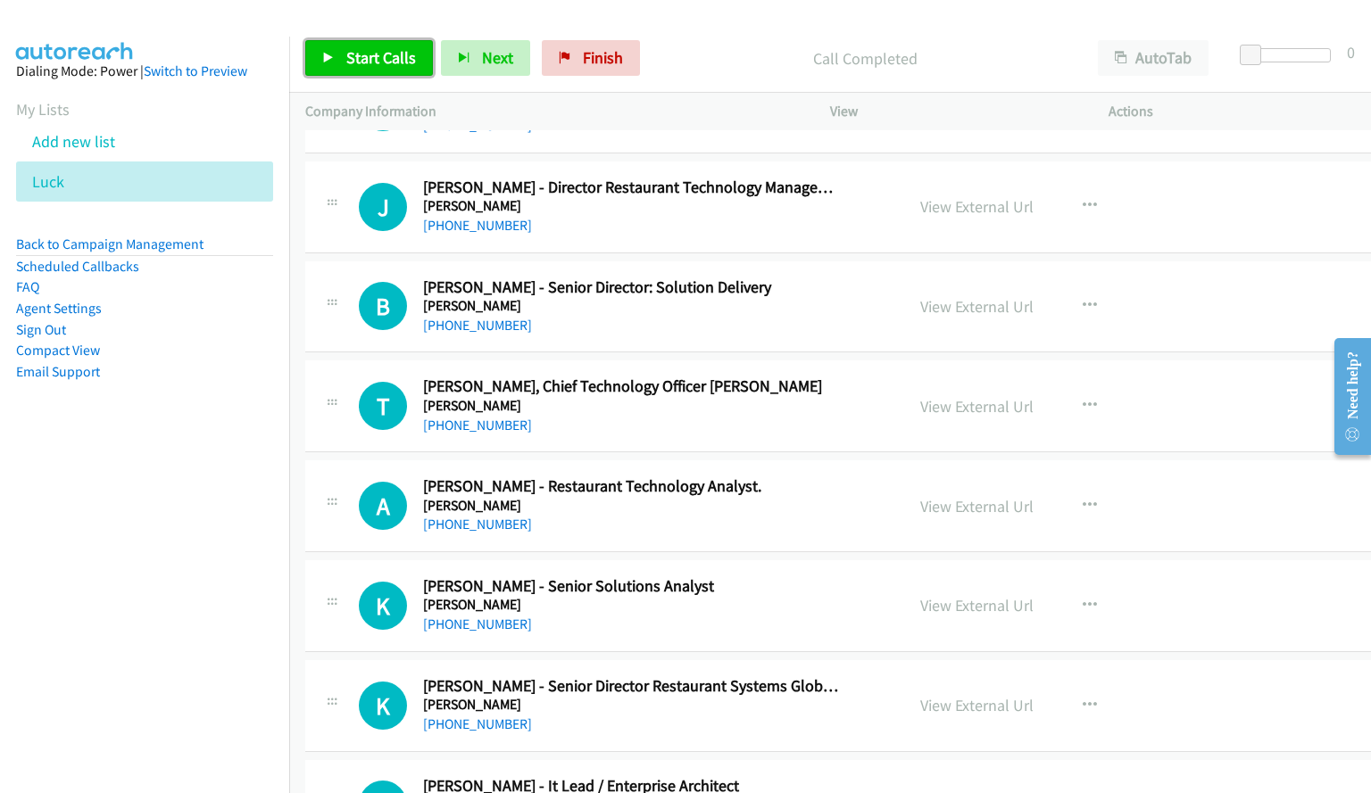
click at [382, 64] on span "Start Calls" at bounding box center [381, 57] width 70 height 21
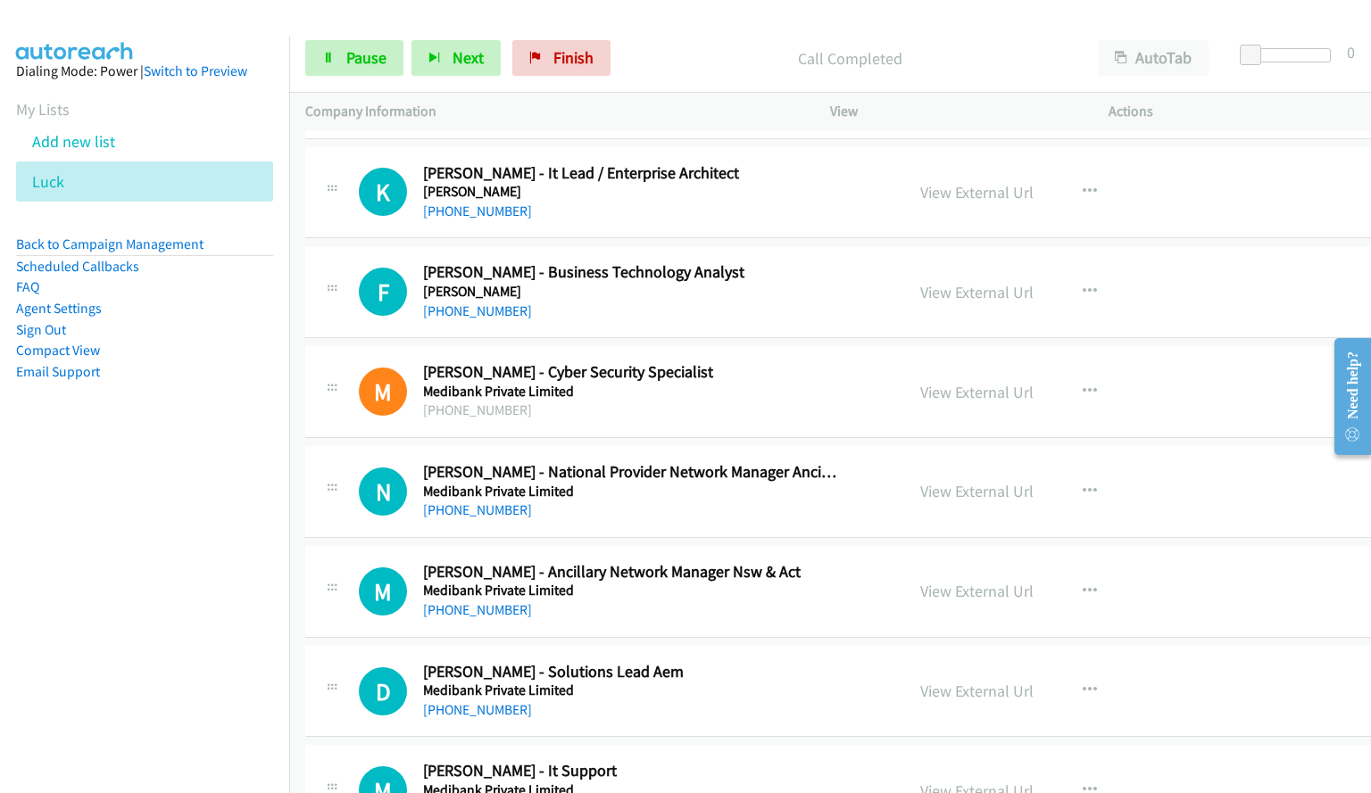
scroll to position [3736, 0]
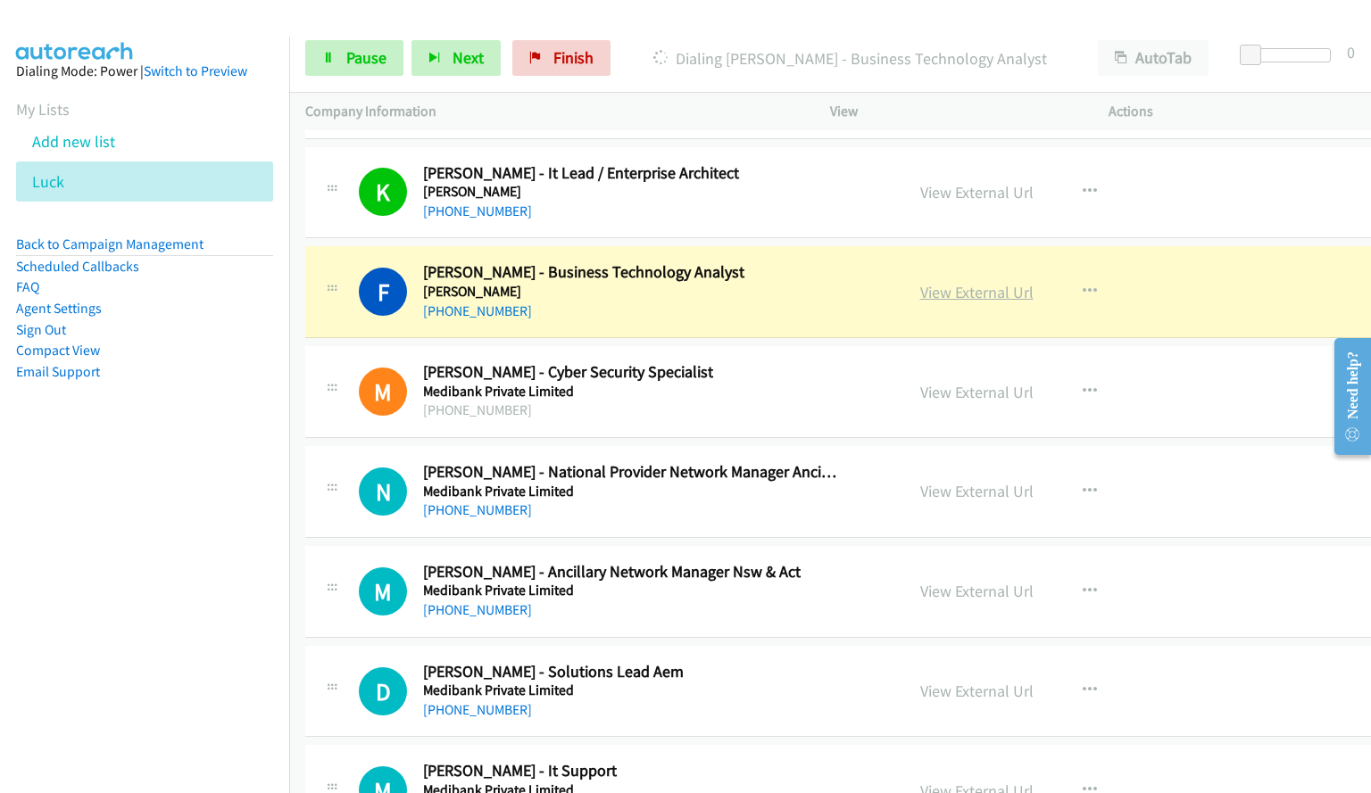
click at [920, 292] on link "View External Url" at bounding box center [976, 292] width 113 height 21
click at [320, 58] on link "Pause" at bounding box center [354, 58] width 98 height 36
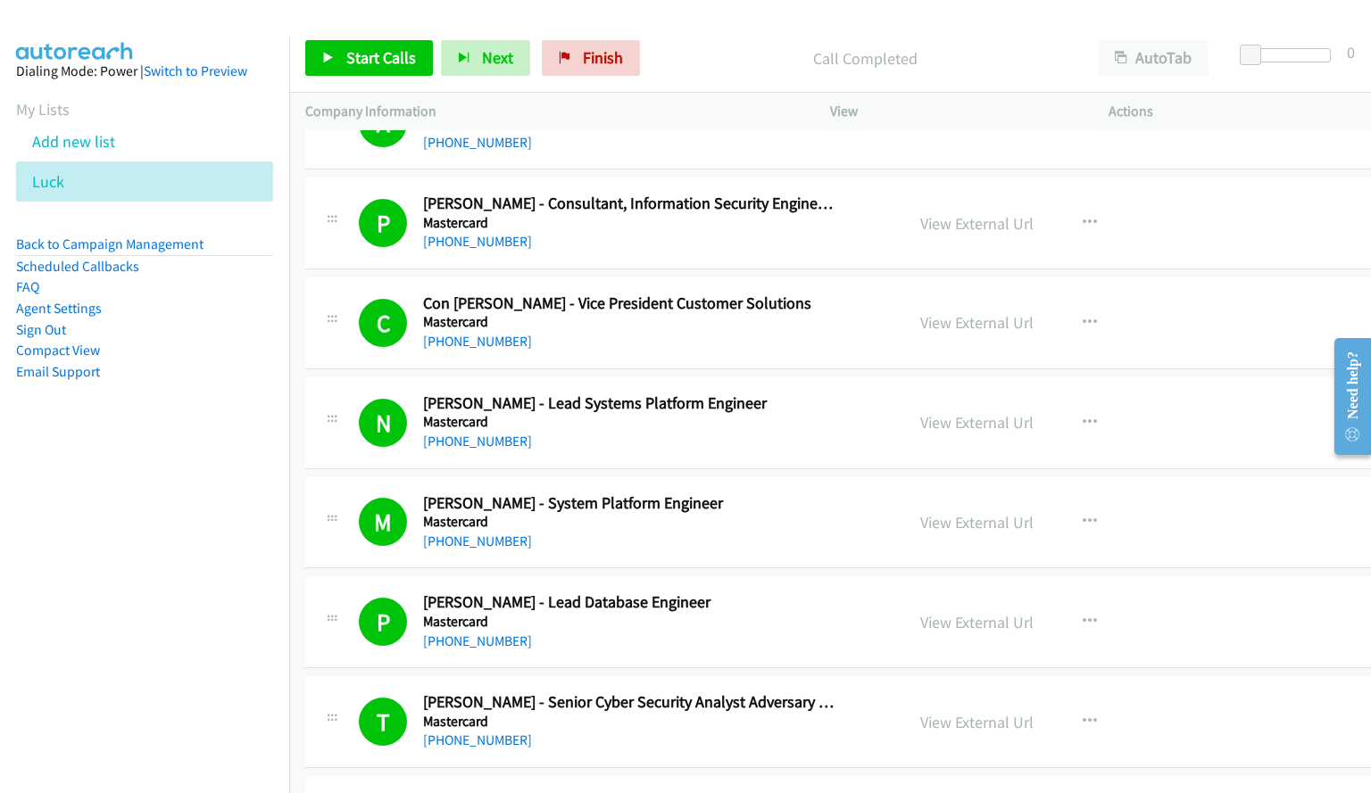
scroll to position [1773, 0]
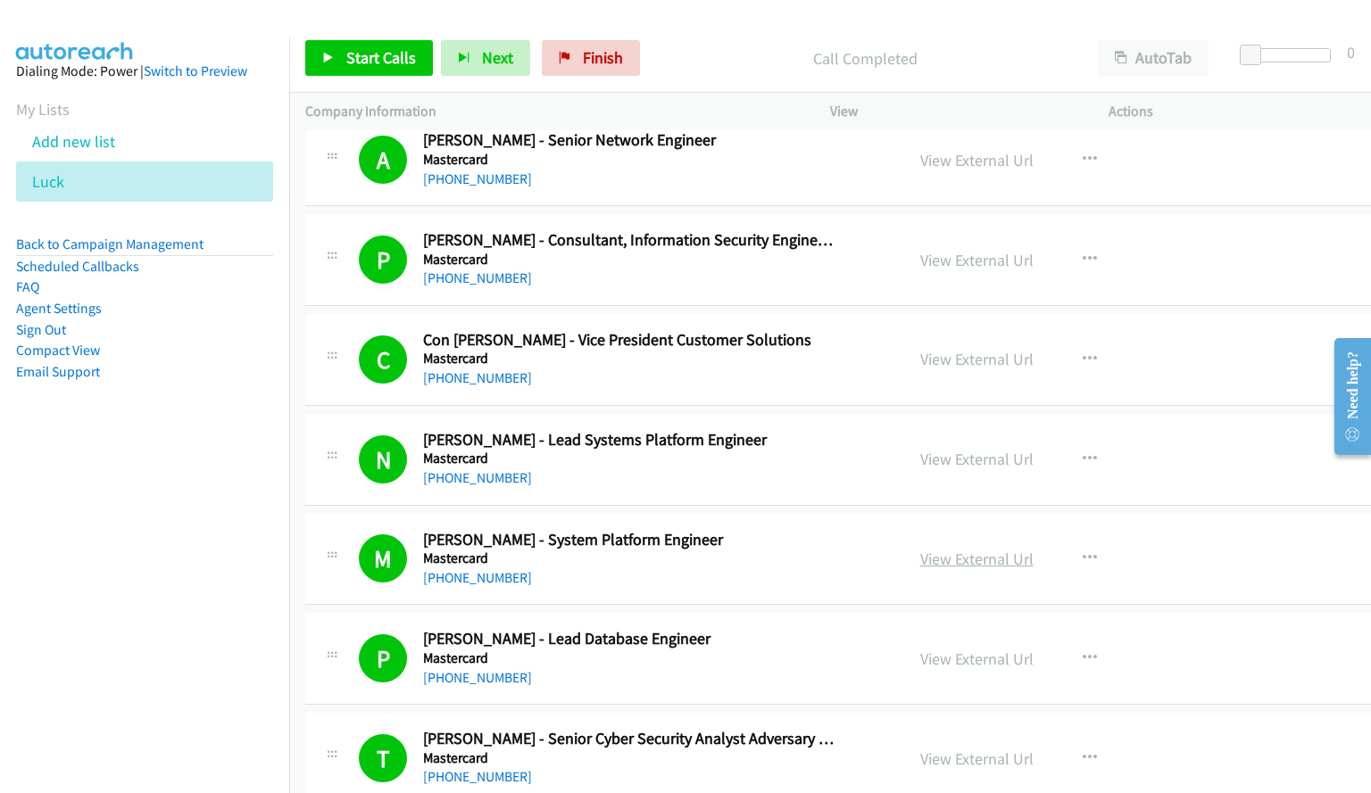
click at [955, 561] on link "View External Url" at bounding box center [976, 559] width 113 height 21
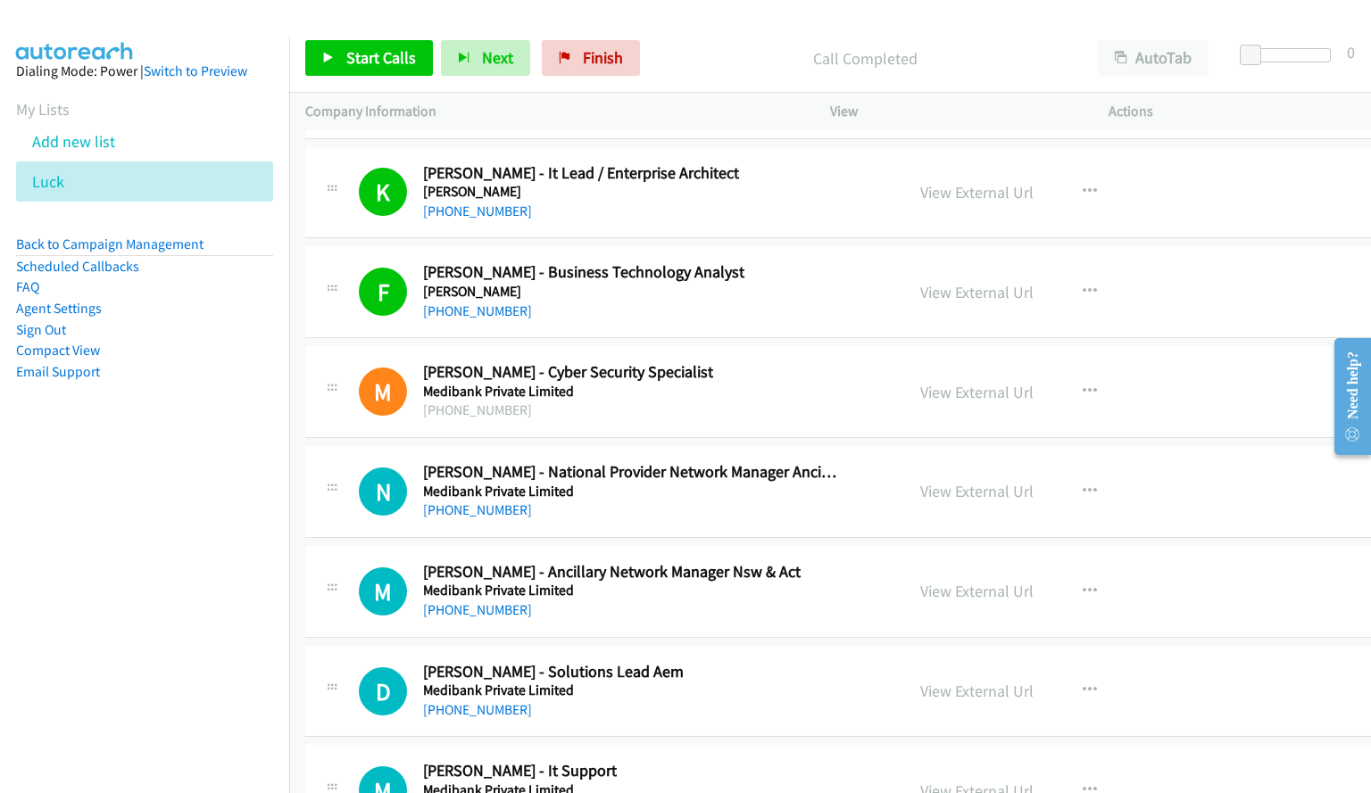
scroll to position [3825, 0]
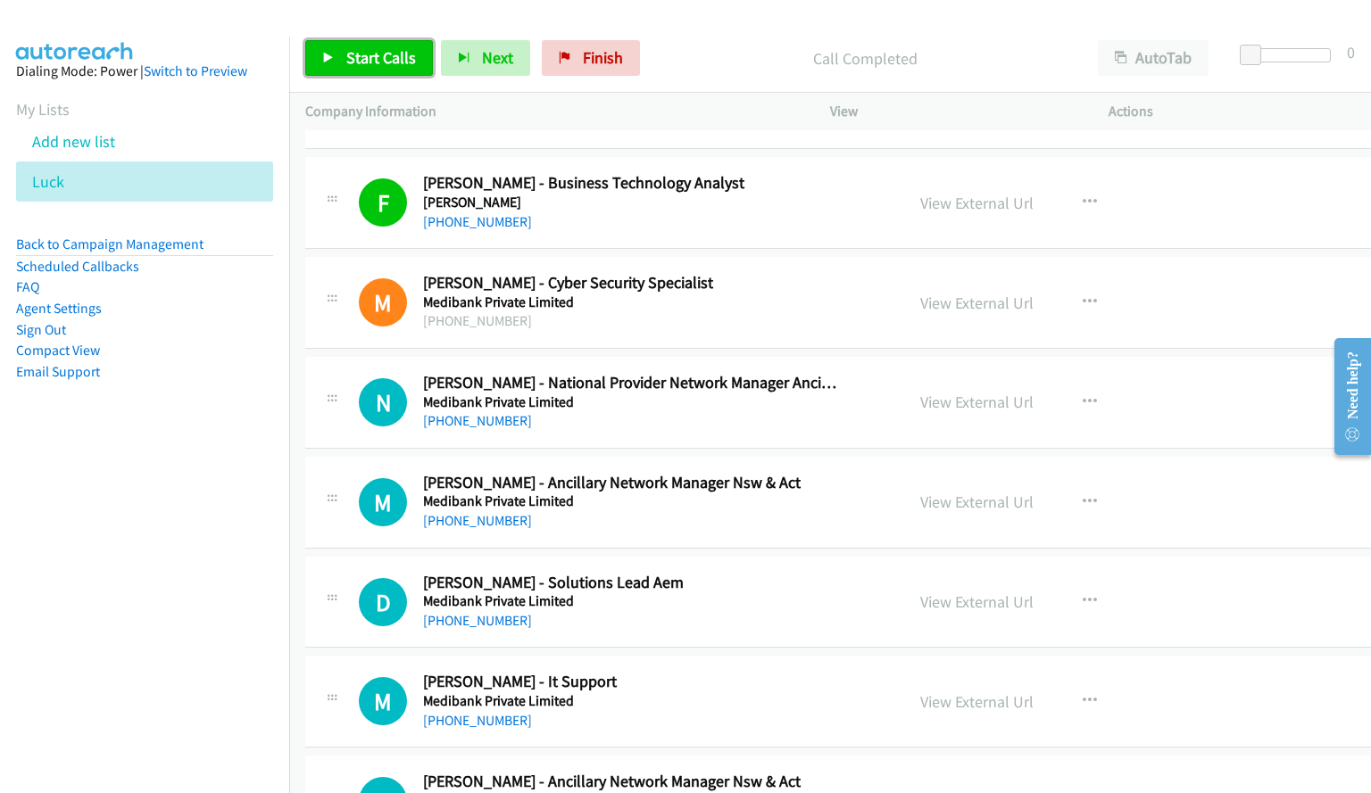
click at [385, 58] on span "Start Calls" at bounding box center [381, 57] width 70 height 21
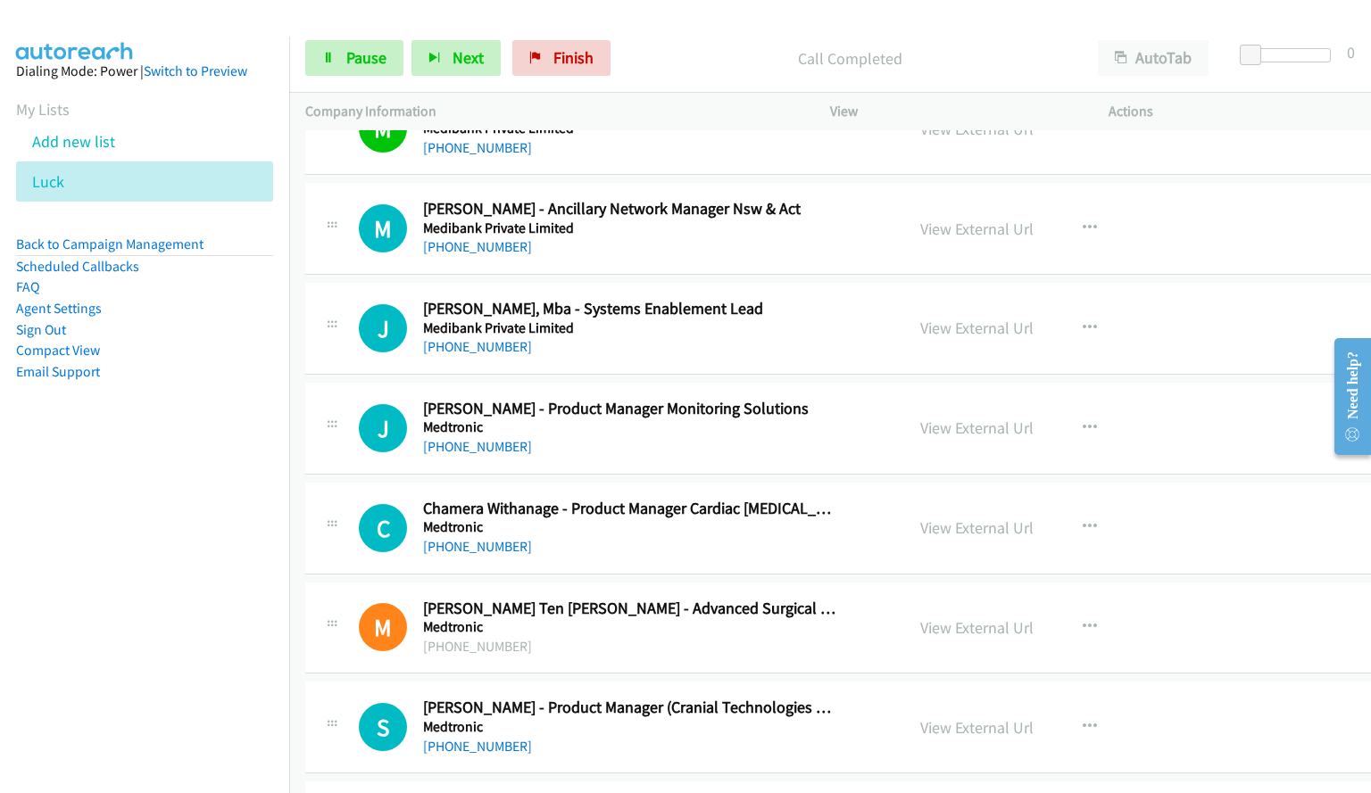
scroll to position [4411, 0]
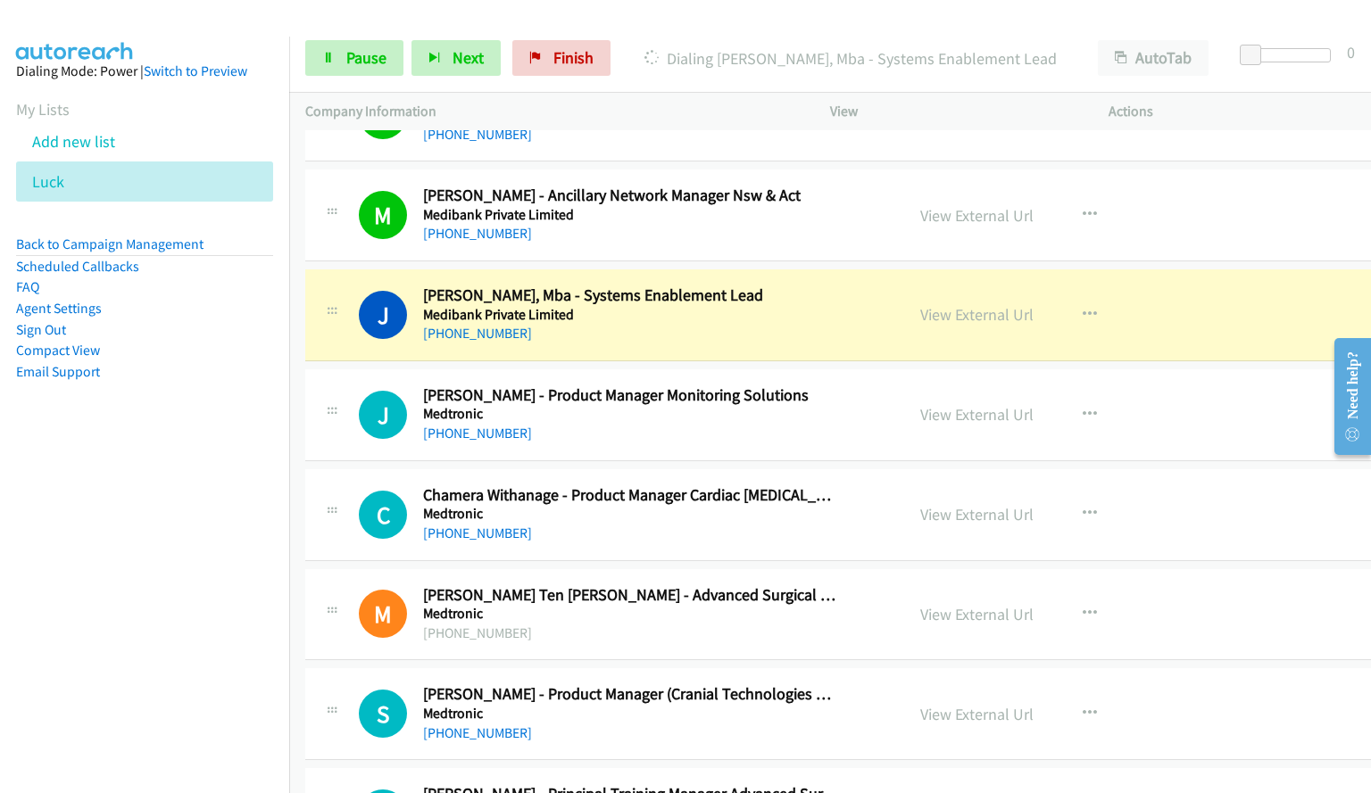
drag, startPoint x: 1075, startPoint y: 19, endPoint x: 821, endPoint y: 311, distance: 387.0
click at [1075, 19] on div at bounding box center [677, 34] width 1354 height 69
click at [1172, 306] on div "J Callback Scheduled [PERSON_NAME], Mba - Systems Enablement Lead Medibank Priv…" at bounding box center [871, 315] width 1132 height 92
click at [823, 325] on div "[PHONE_NUMBER]" at bounding box center [631, 333] width 417 height 21
drag, startPoint x: 375, startPoint y: 62, endPoint x: 389, endPoint y: 63, distance: 14.4
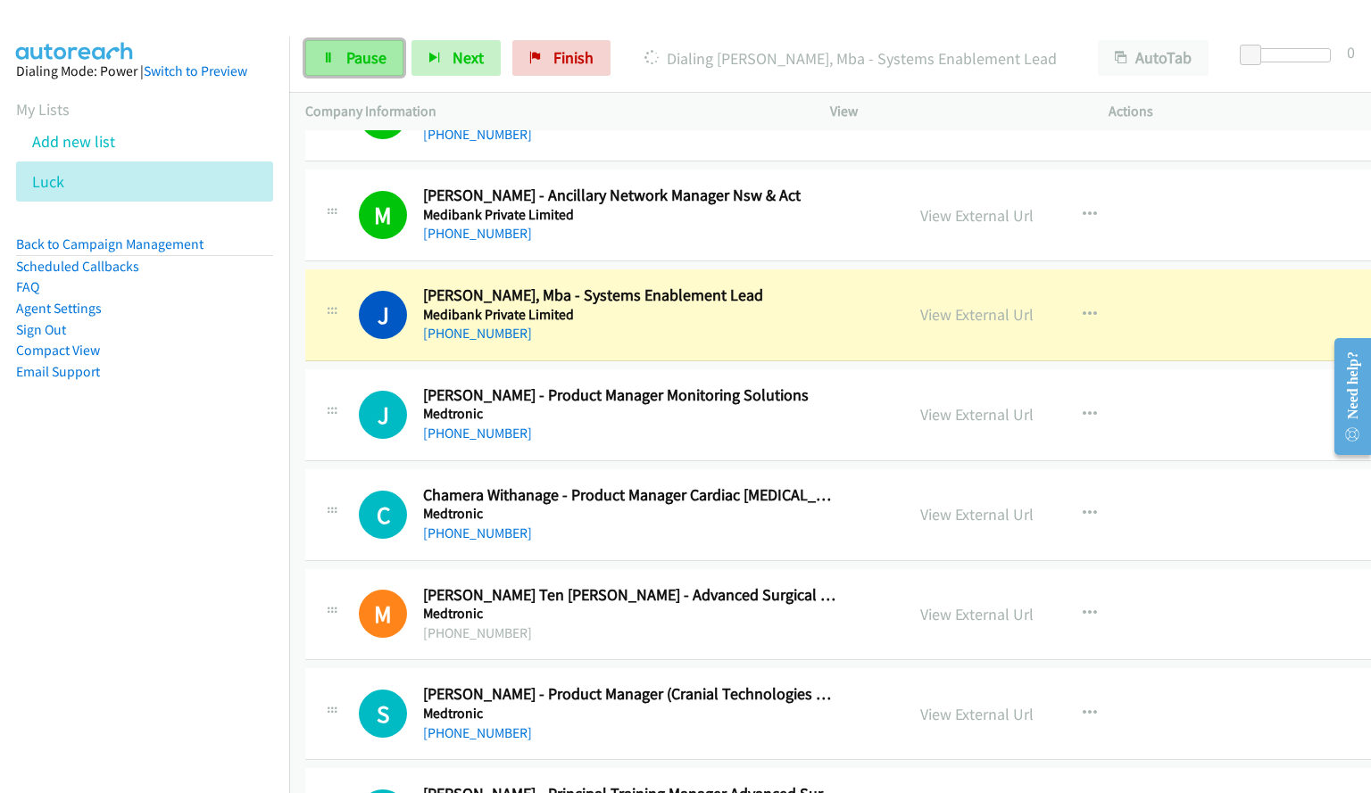
click at [375, 62] on span "Pause" at bounding box center [366, 57] width 40 height 21
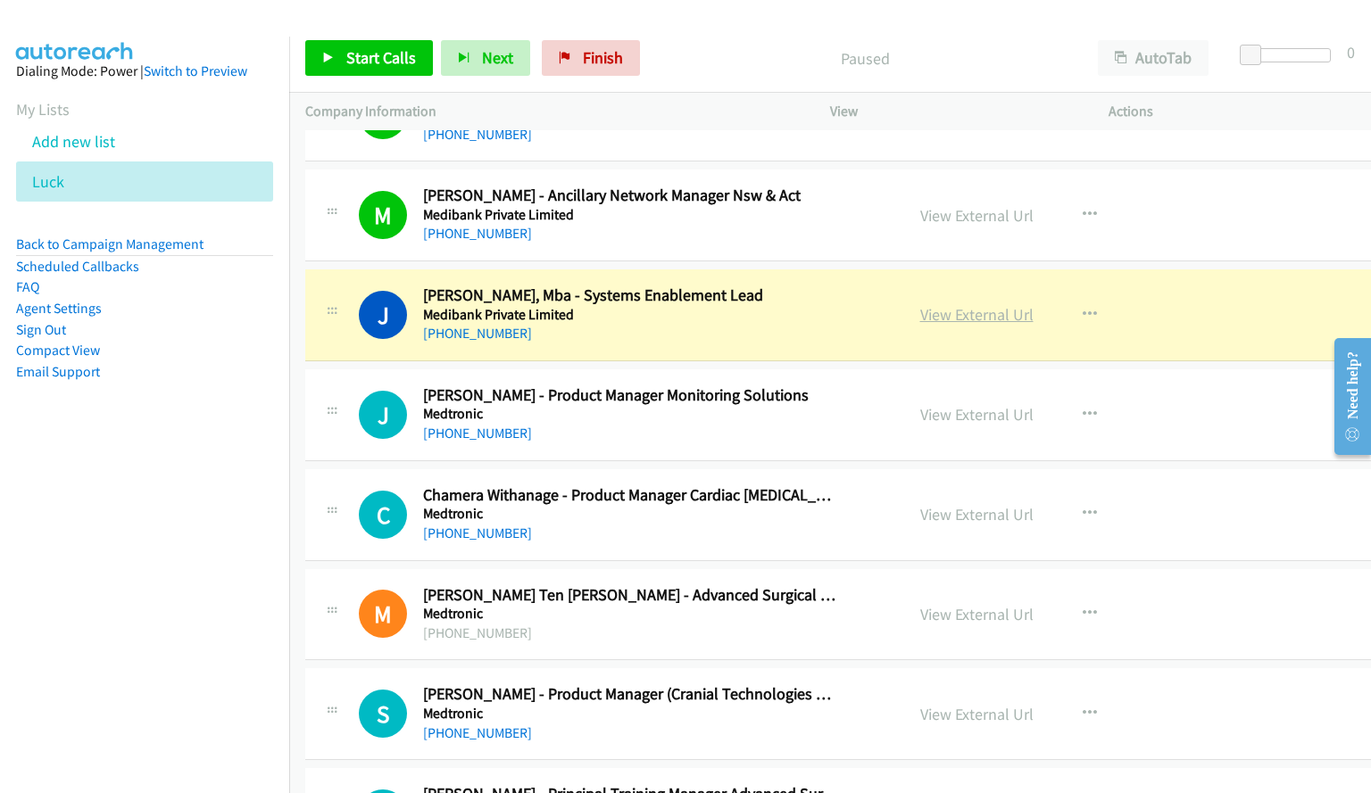
click at [931, 319] on link "View External Url" at bounding box center [976, 314] width 113 height 21
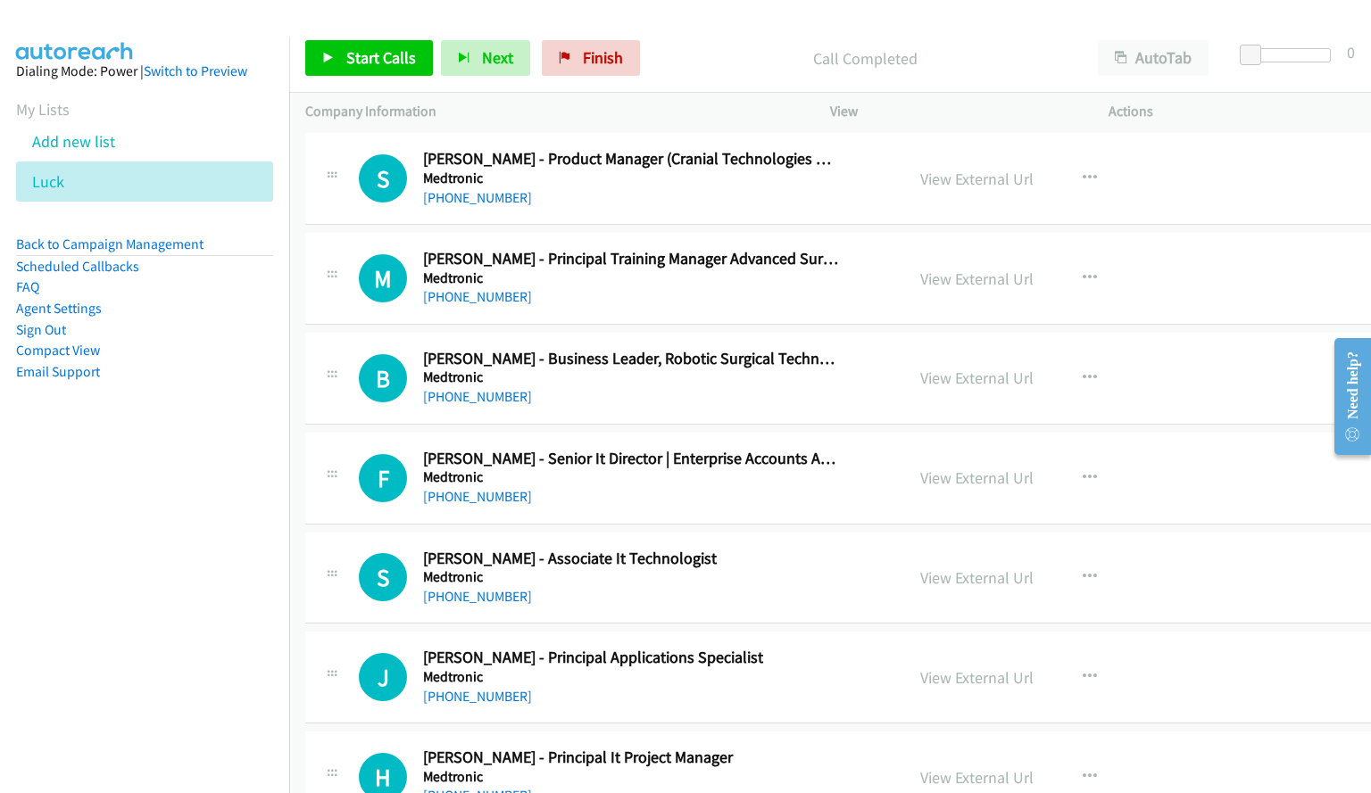
scroll to position [5036, 0]
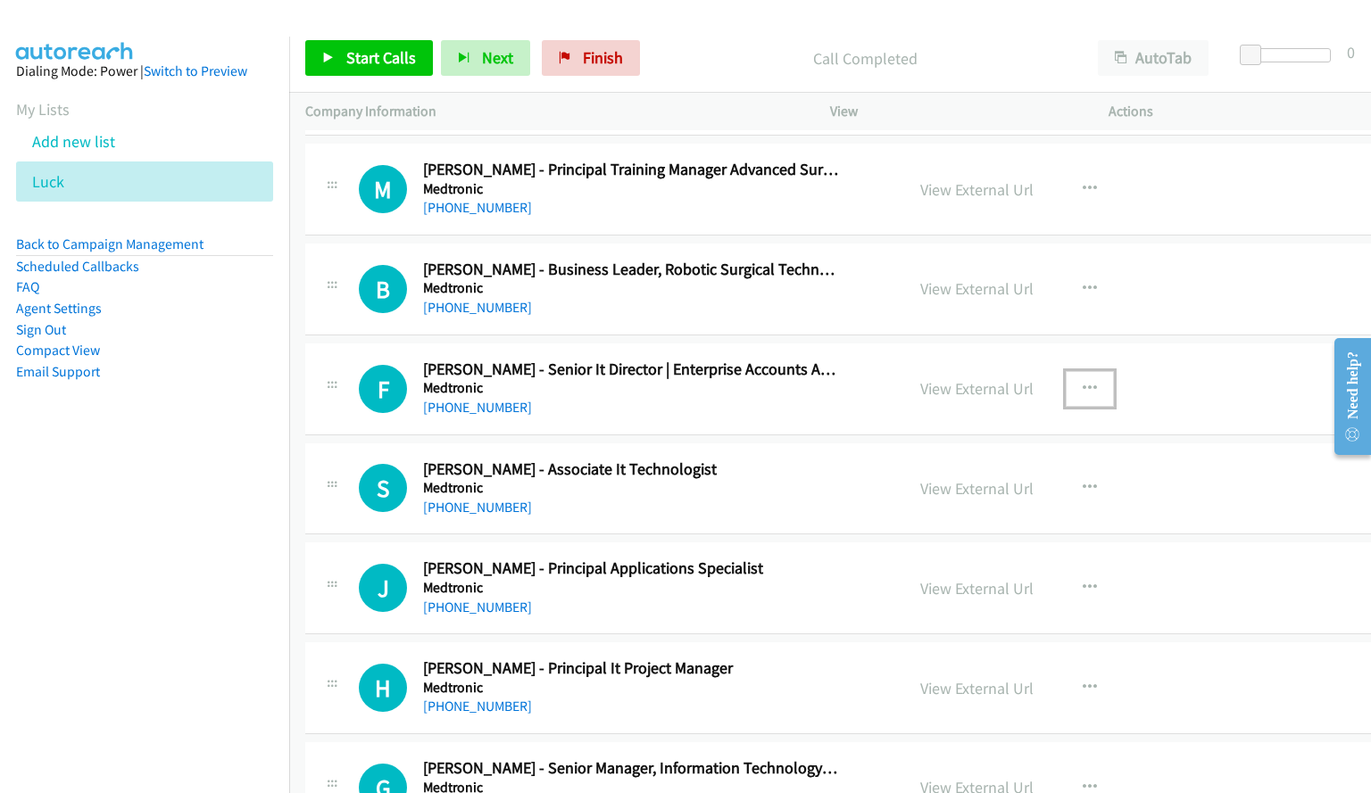
click at [1082, 385] on icon "button" at bounding box center [1089, 389] width 14 height 14
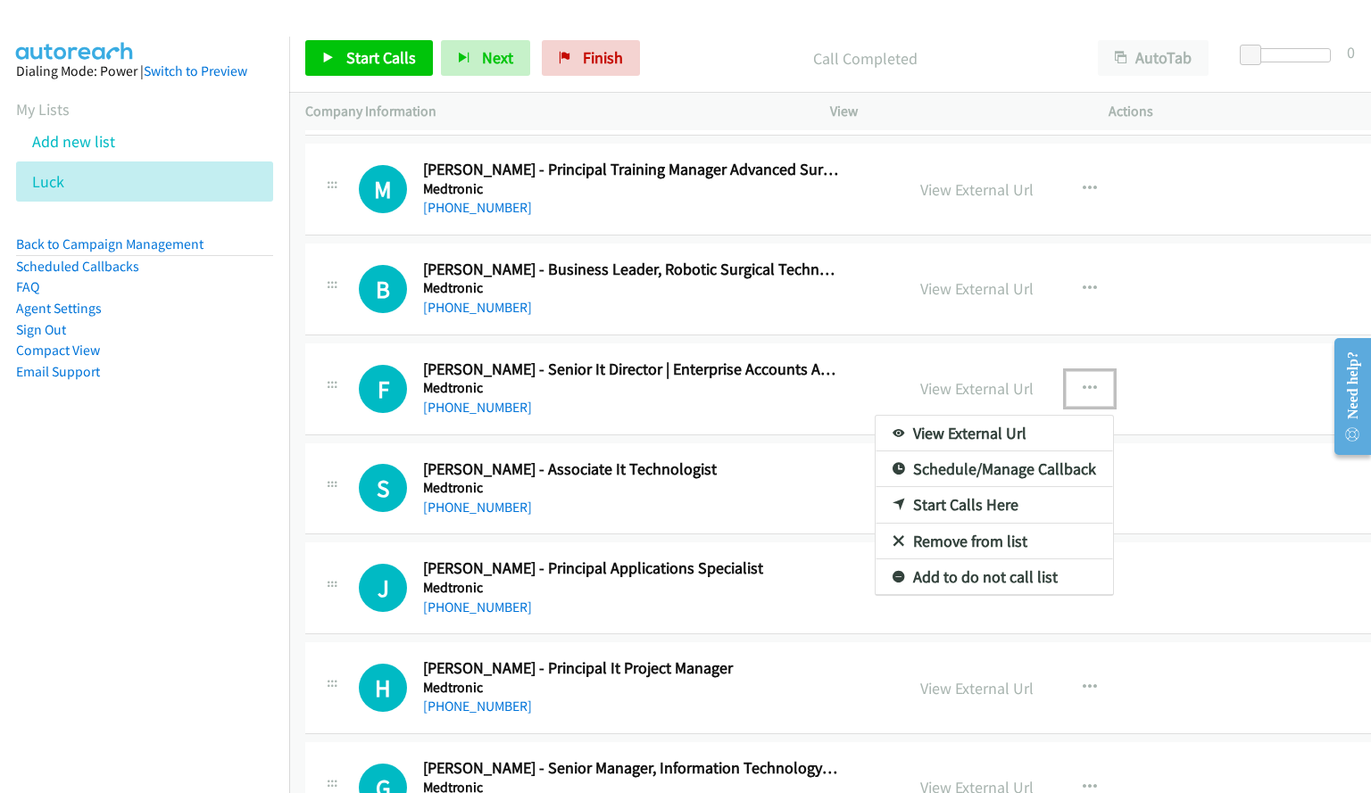
click at [934, 508] on link "Start Calls Here" at bounding box center [993, 505] width 237 height 36
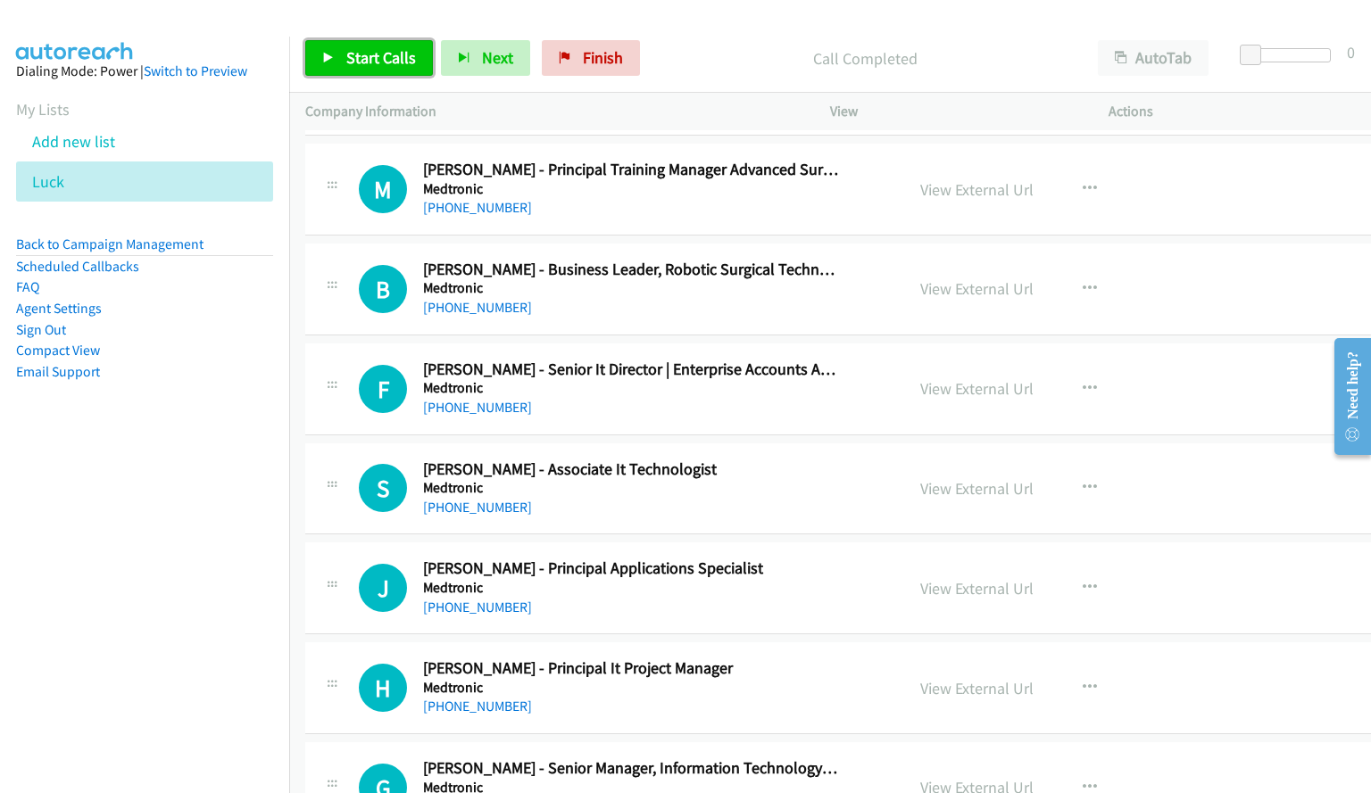
click at [353, 64] on span "Start Calls" at bounding box center [381, 57] width 70 height 21
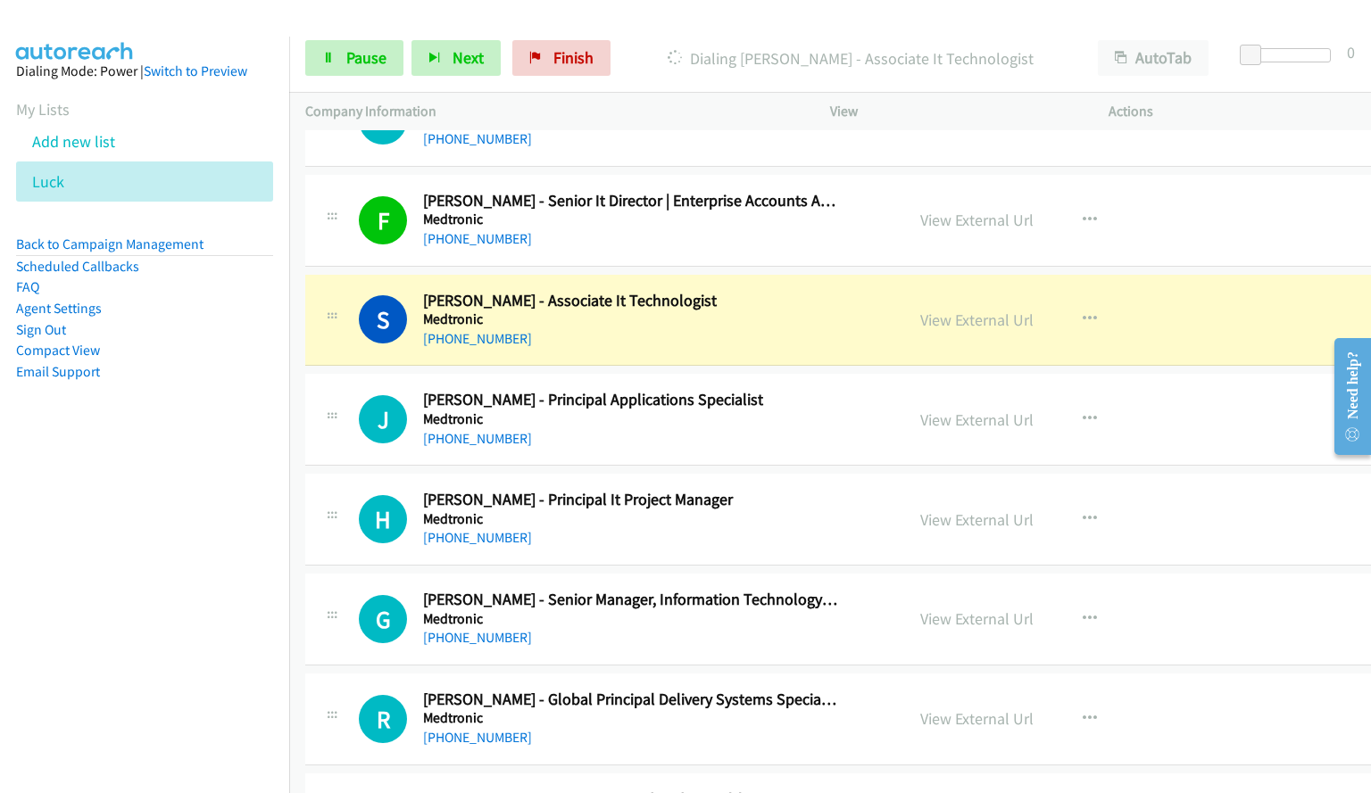
scroll to position [5214, 0]
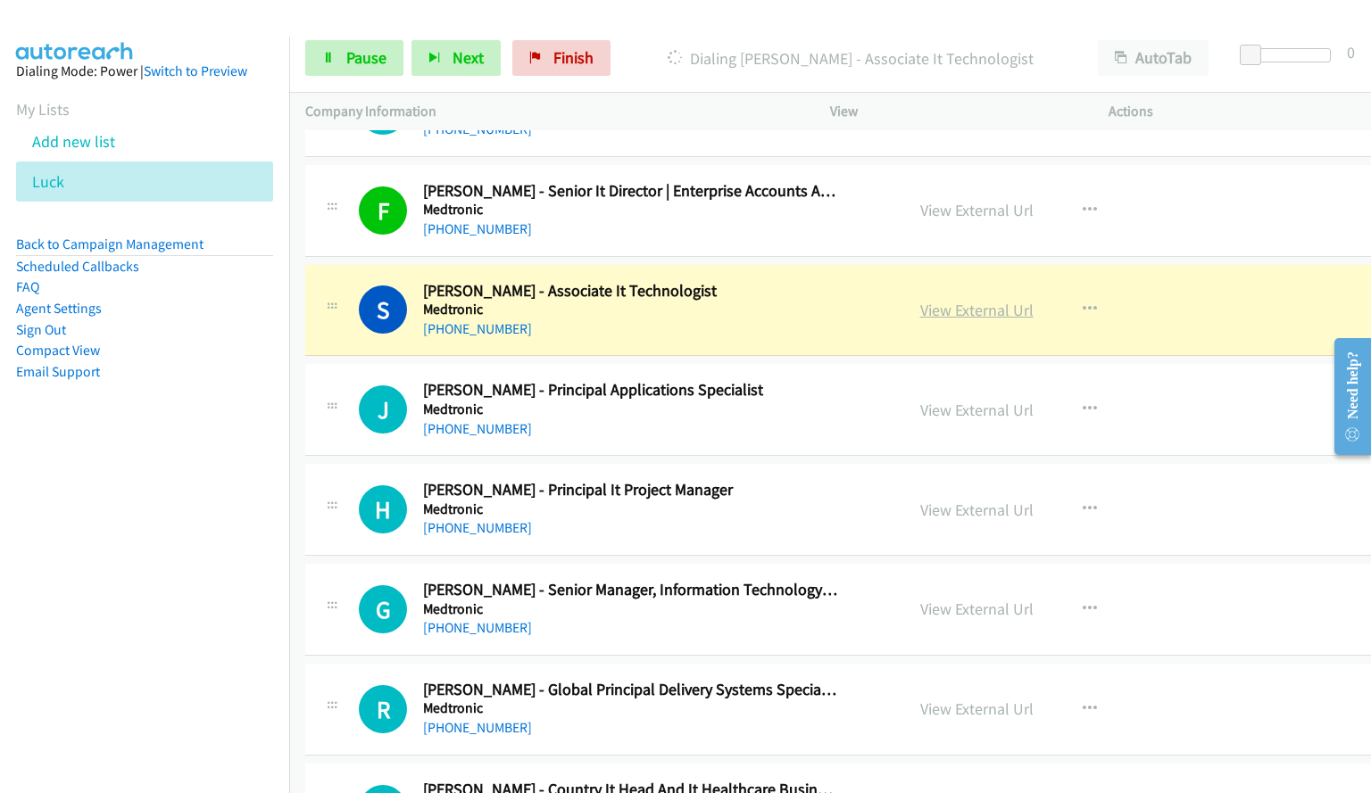
drag, startPoint x: 759, startPoint y: 311, endPoint x: 928, endPoint y: 306, distance: 168.7
click at [759, 311] on h5 "Medtronic" at bounding box center [631, 310] width 417 height 18
click at [932, 314] on link "View External Url" at bounding box center [976, 310] width 113 height 21
drag, startPoint x: 365, startPoint y: 55, endPoint x: 592, endPoint y: 3, distance: 232.7
click at [365, 55] on span "Pause" at bounding box center [366, 57] width 40 height 21
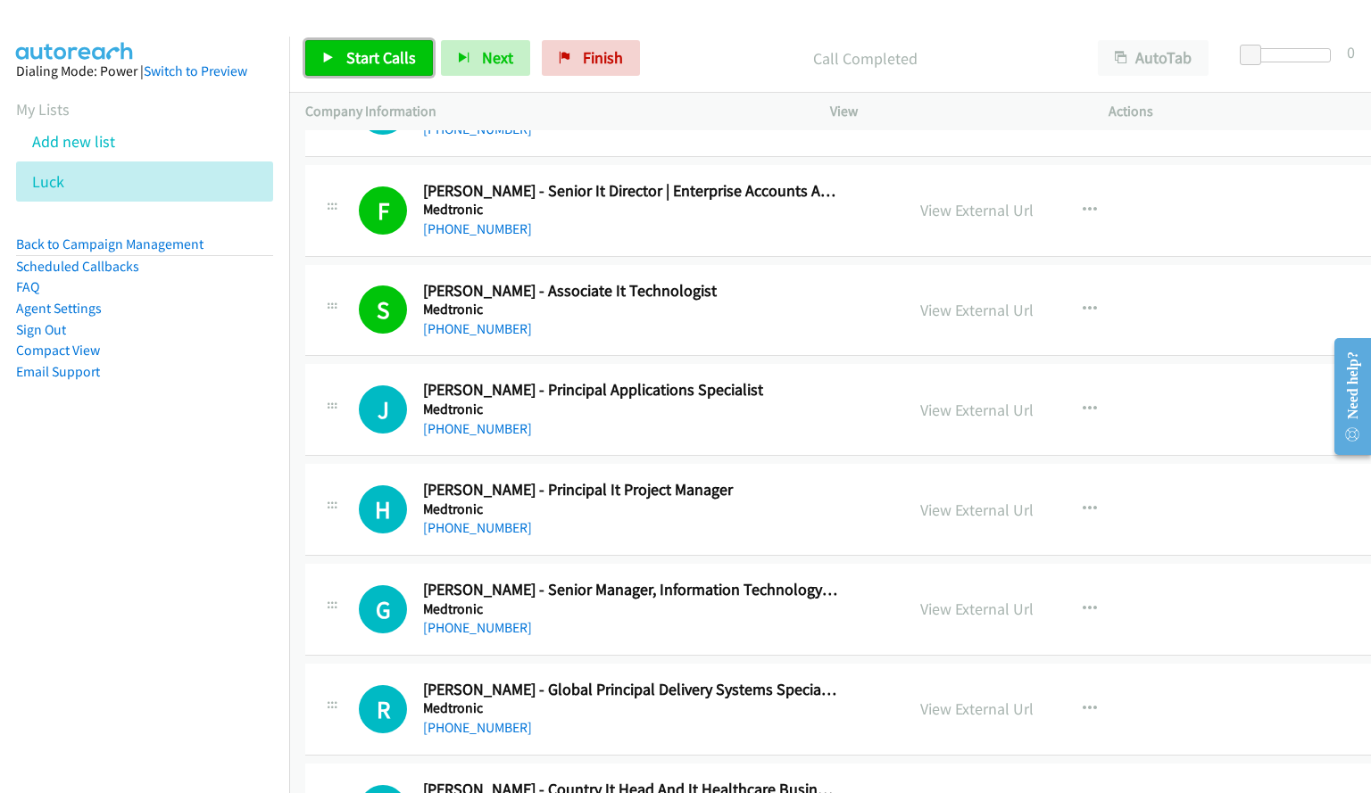
click at [405, 69] on link "Start Calls" at bounding box center [369, 58] width 128 height 36
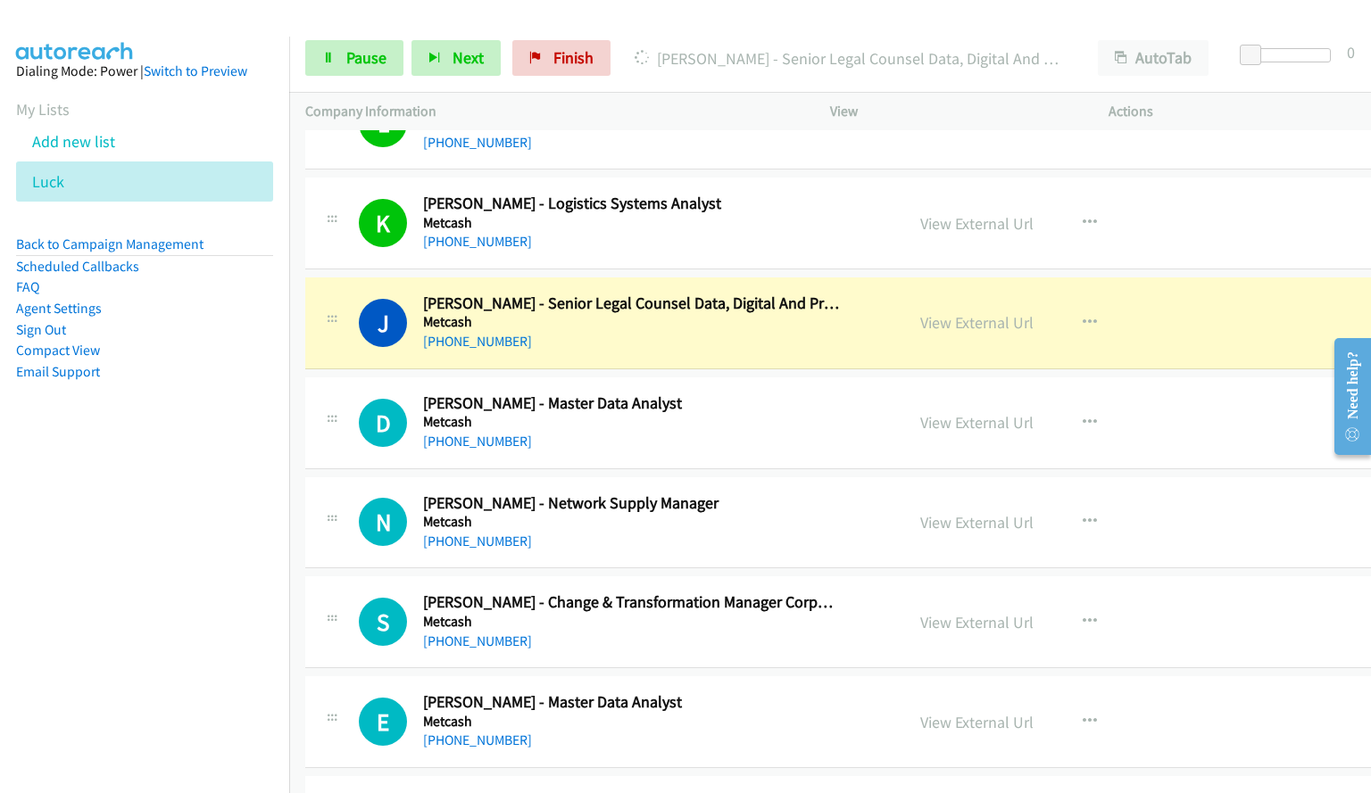
scroll to position [6599, 0]
drag, startPoint x: 380, startPoint y: 59, endPoint x: 661, endPoint y: 224, distance: 326.0
click at [380, 59] on span "Pause" at bounding box center [366, 57] width 40 height 21
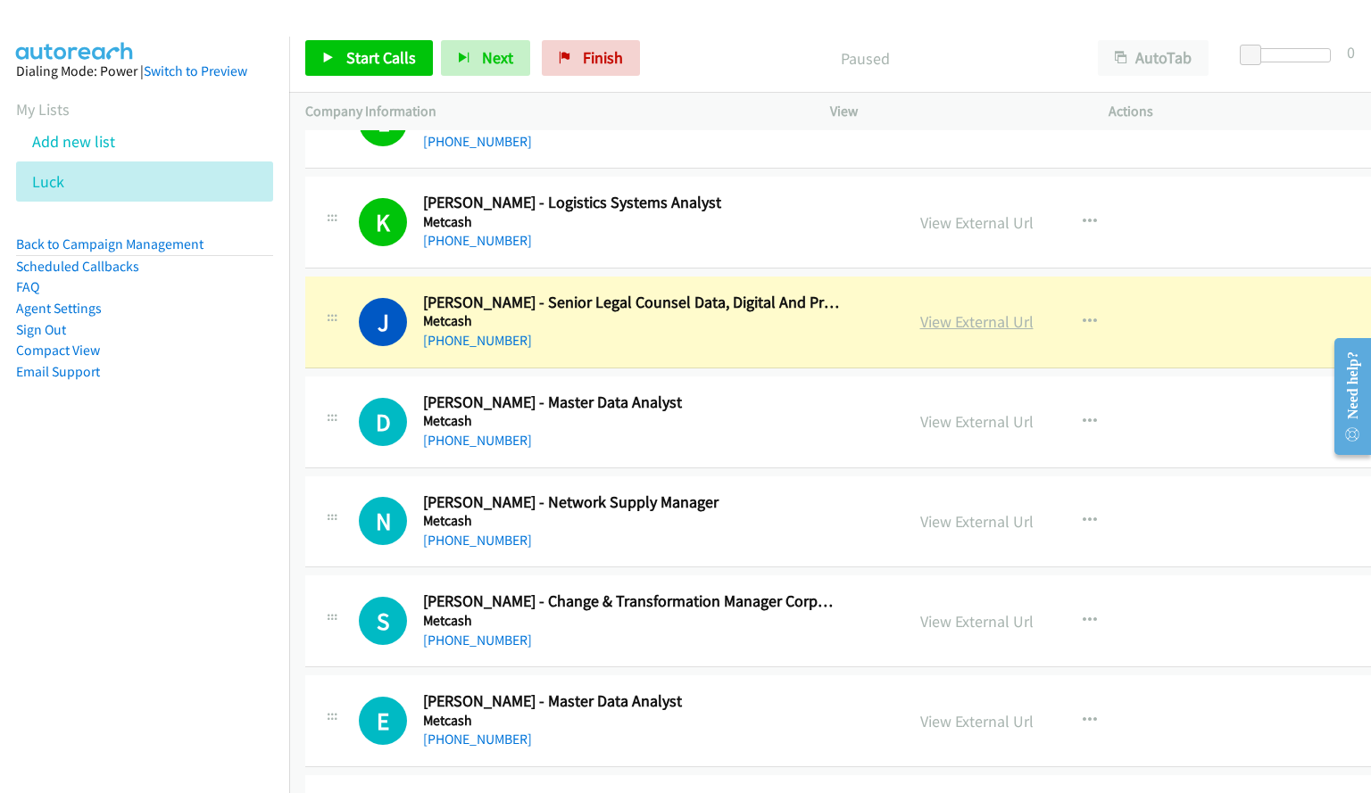
click at [931, 327] on link "View External Url" at bounding box center [976, 321] width 113 height 21
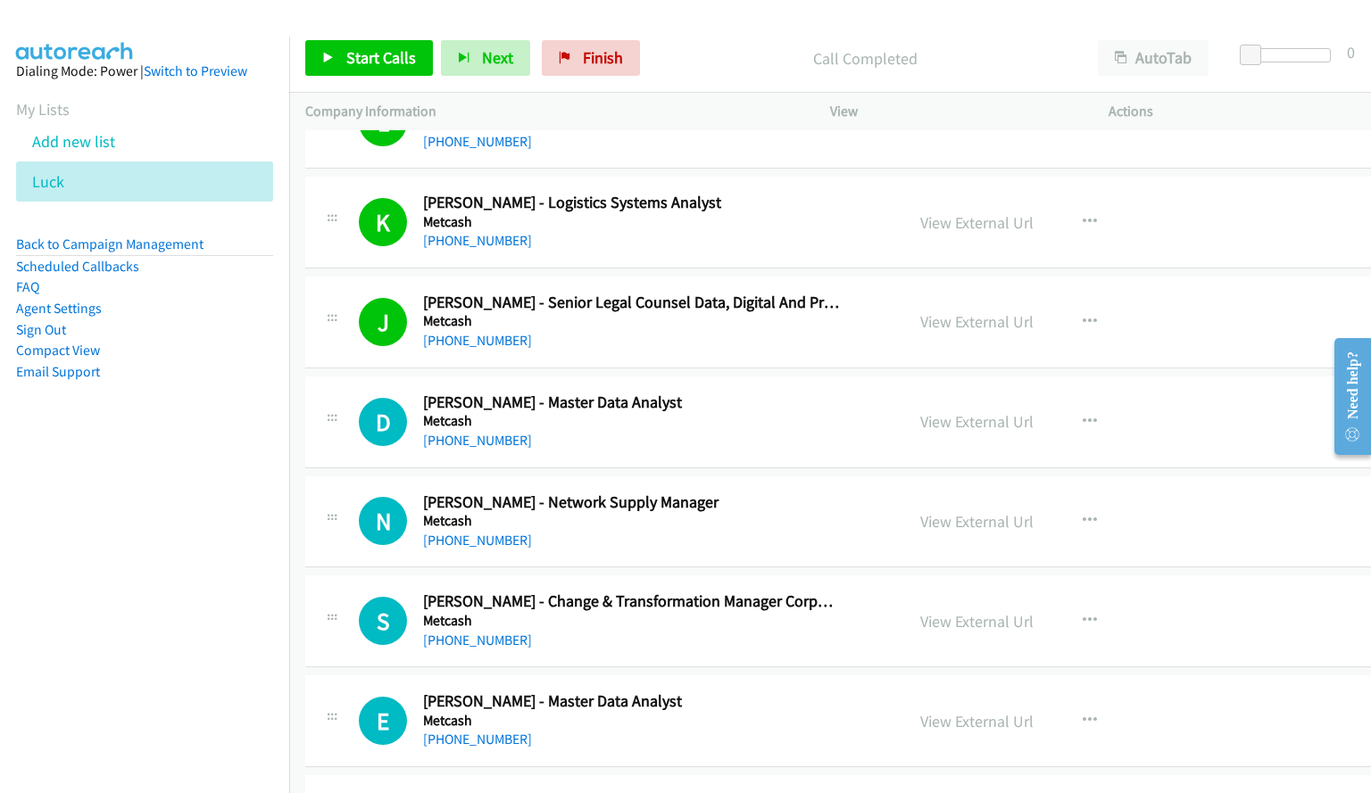
scroll to position [6688, 0]
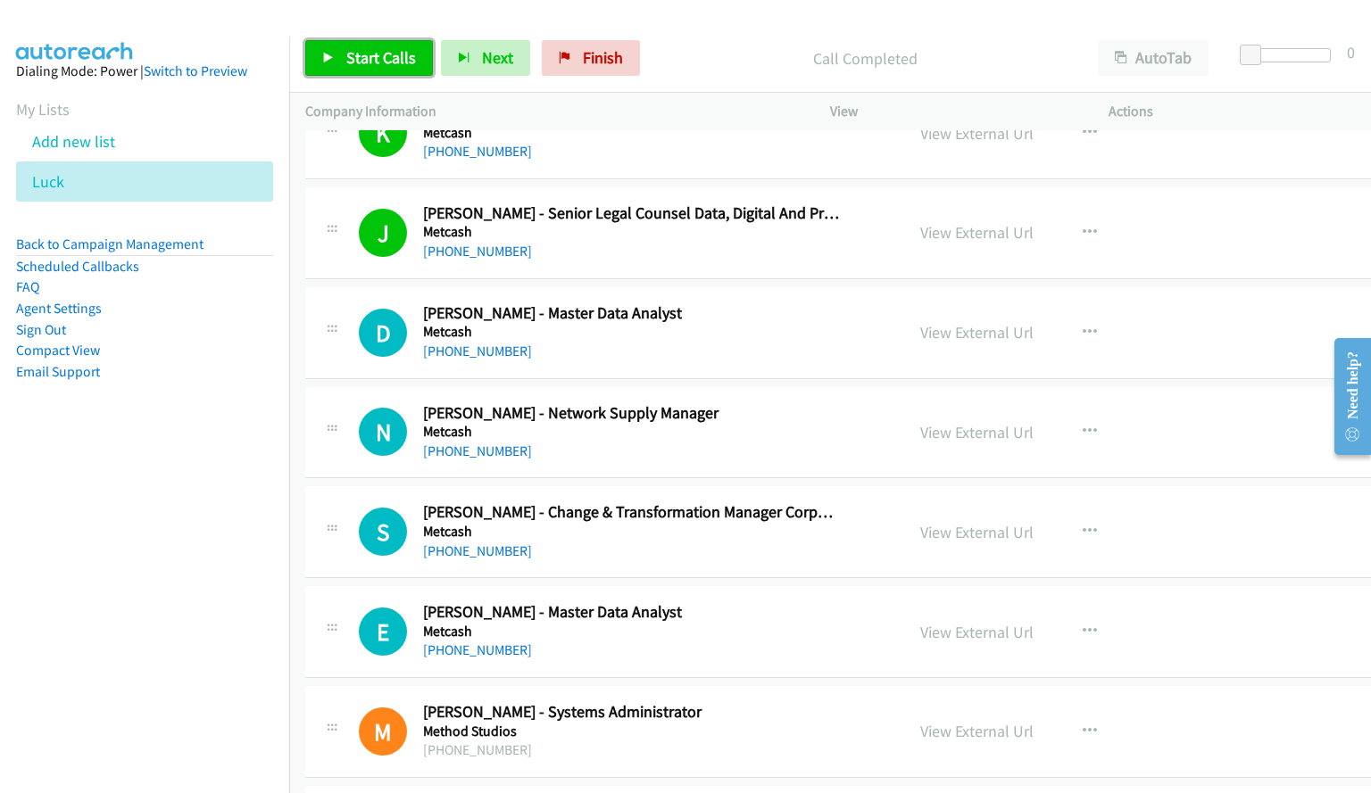
click at [370, 57] on span "Start Calls" at bounding box center [381, 57] width 70 height 21
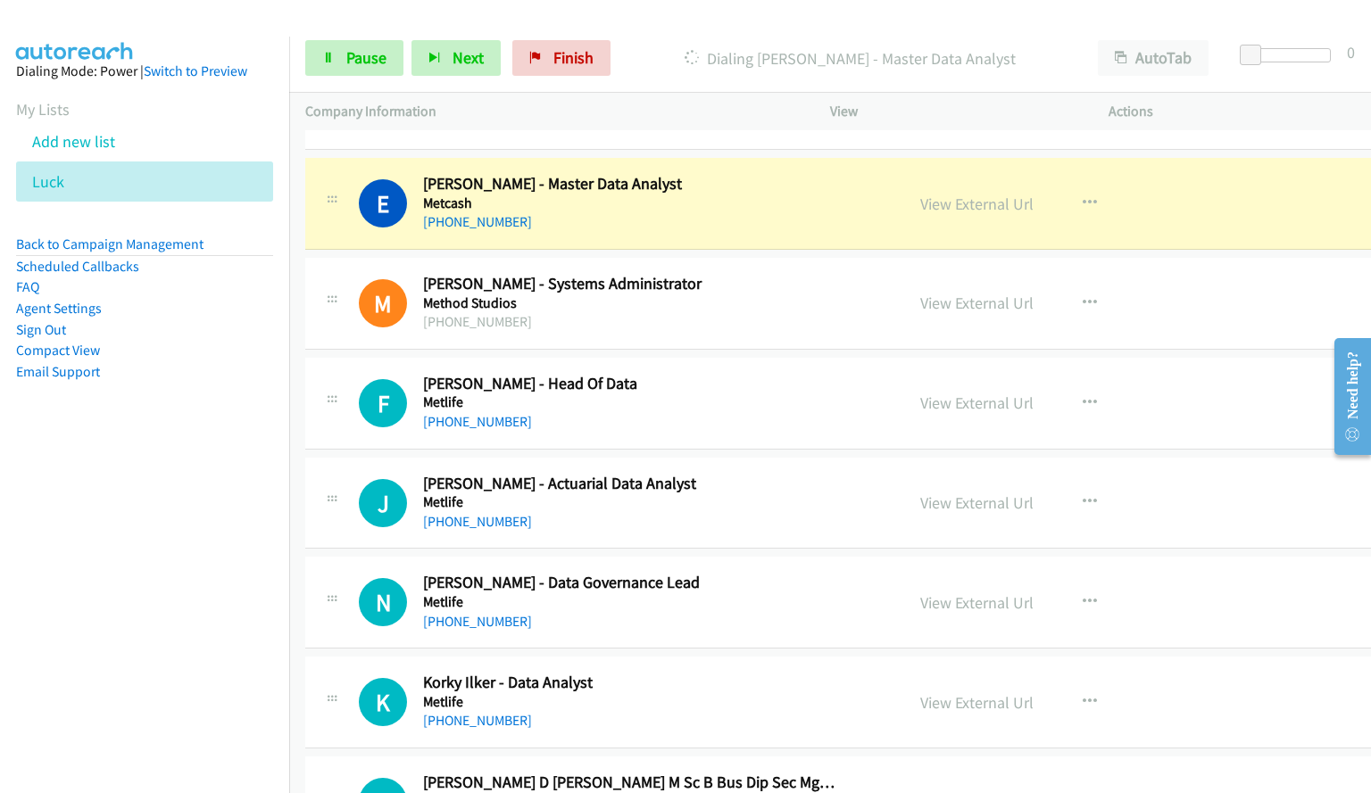
scroll to position [7135, 0]
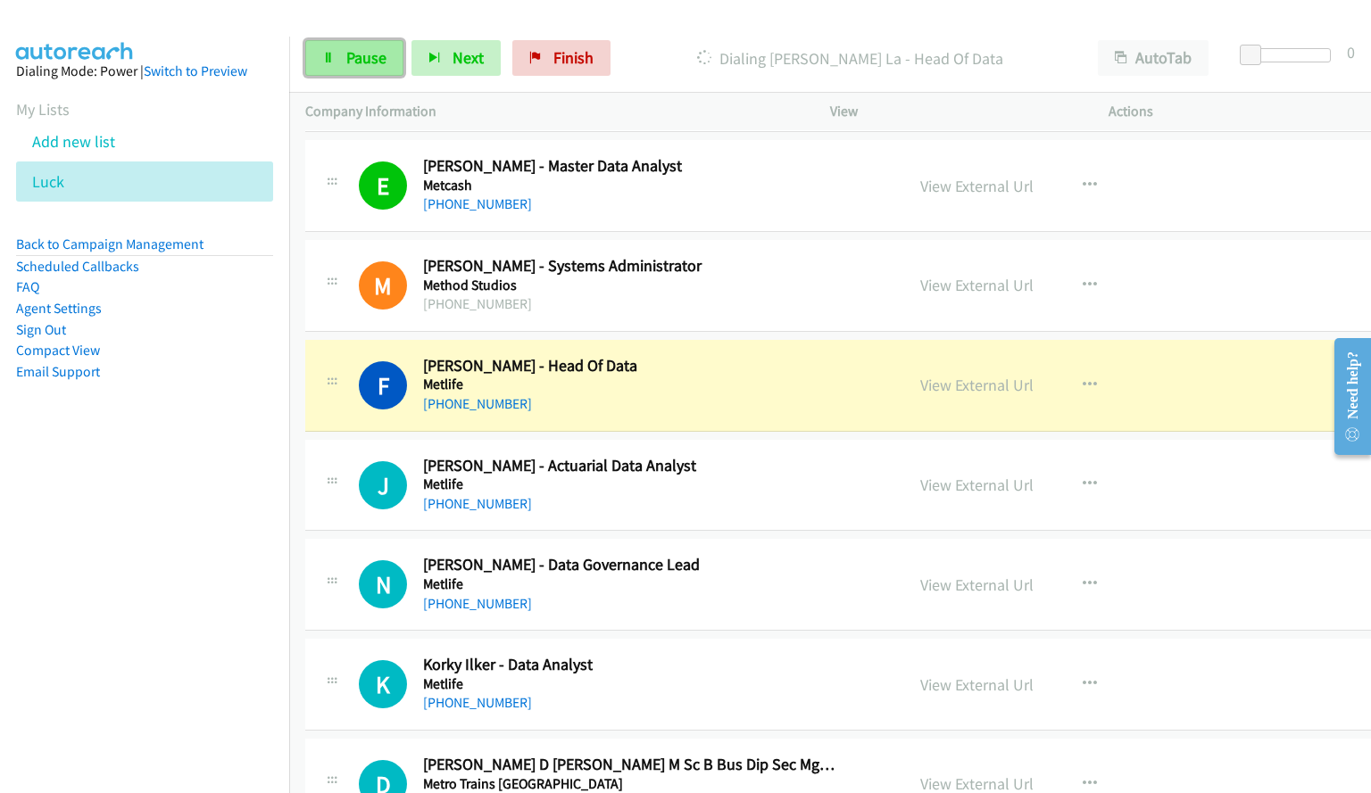
click at [359, 63] on span "Pause" at bounding box center [366, 57] width 40 height 21
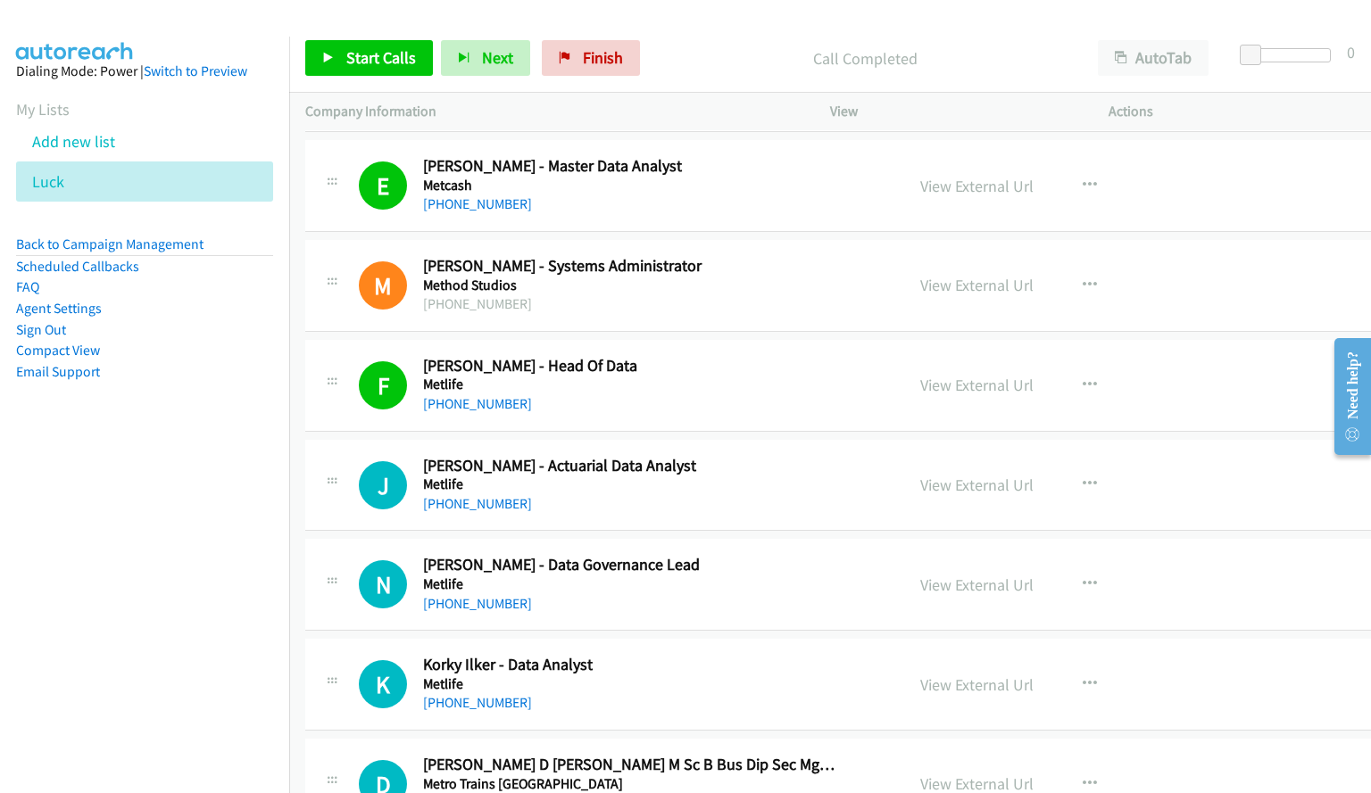
click at [774, 377] on h5 "Metlife" at bounding box center [631, 385] width 417 height 18
click at [399, 55] on span "Start Calls" at bounding box center [381, 57] width 70 height 21
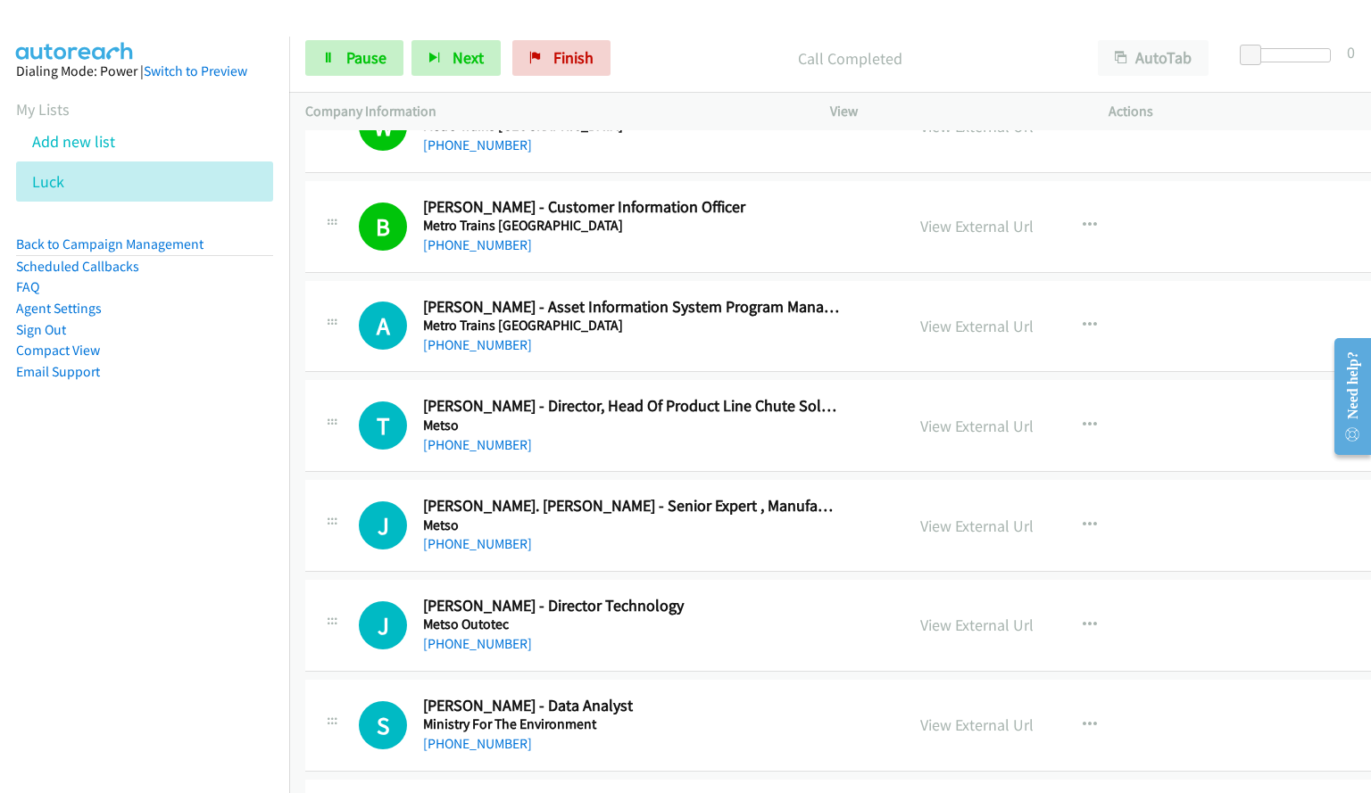
scroll to position [8019, 0]
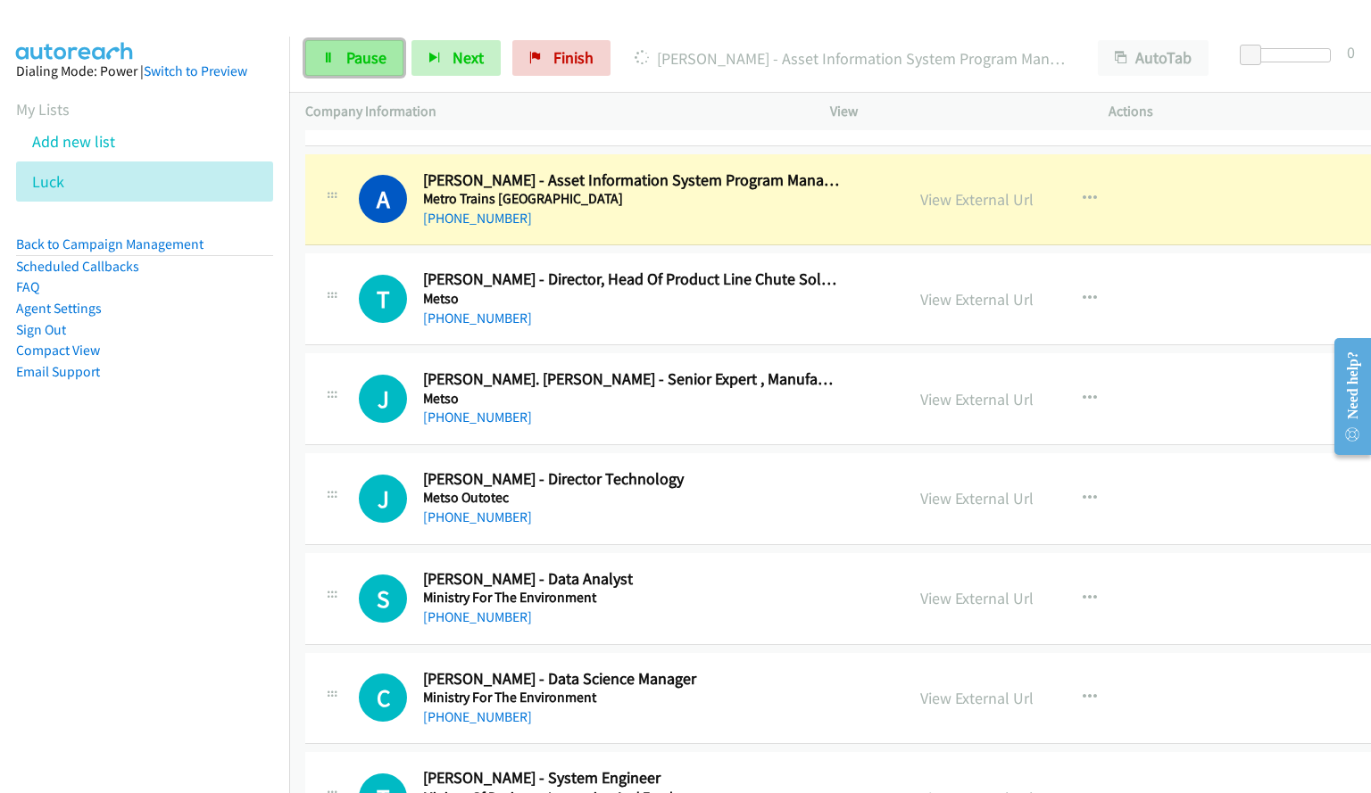
click at [356, 61] on span "Pause" at bounding box center [366, 57] width 40 height 21
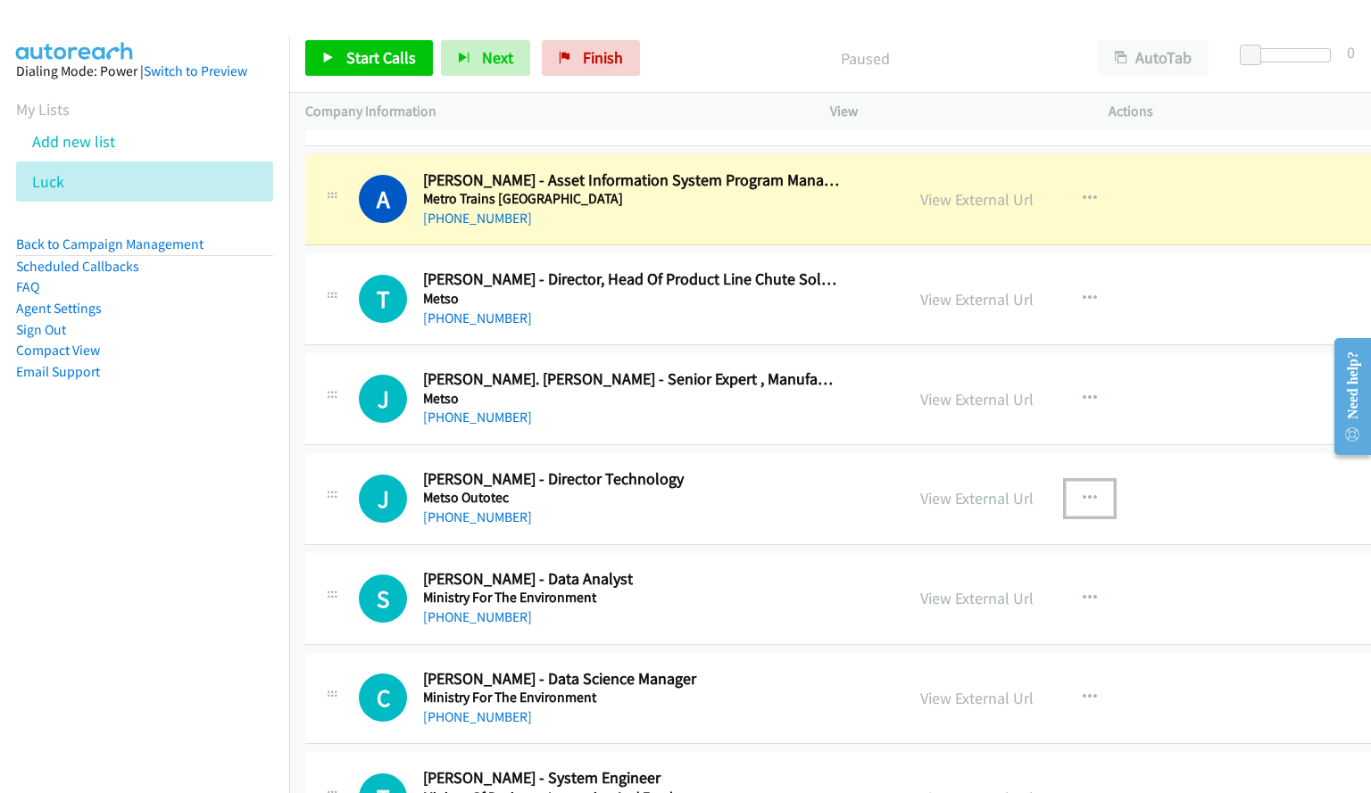
click at [1082, 493] on icon "button" at bounding box center [1089, 499] width 14 height 14
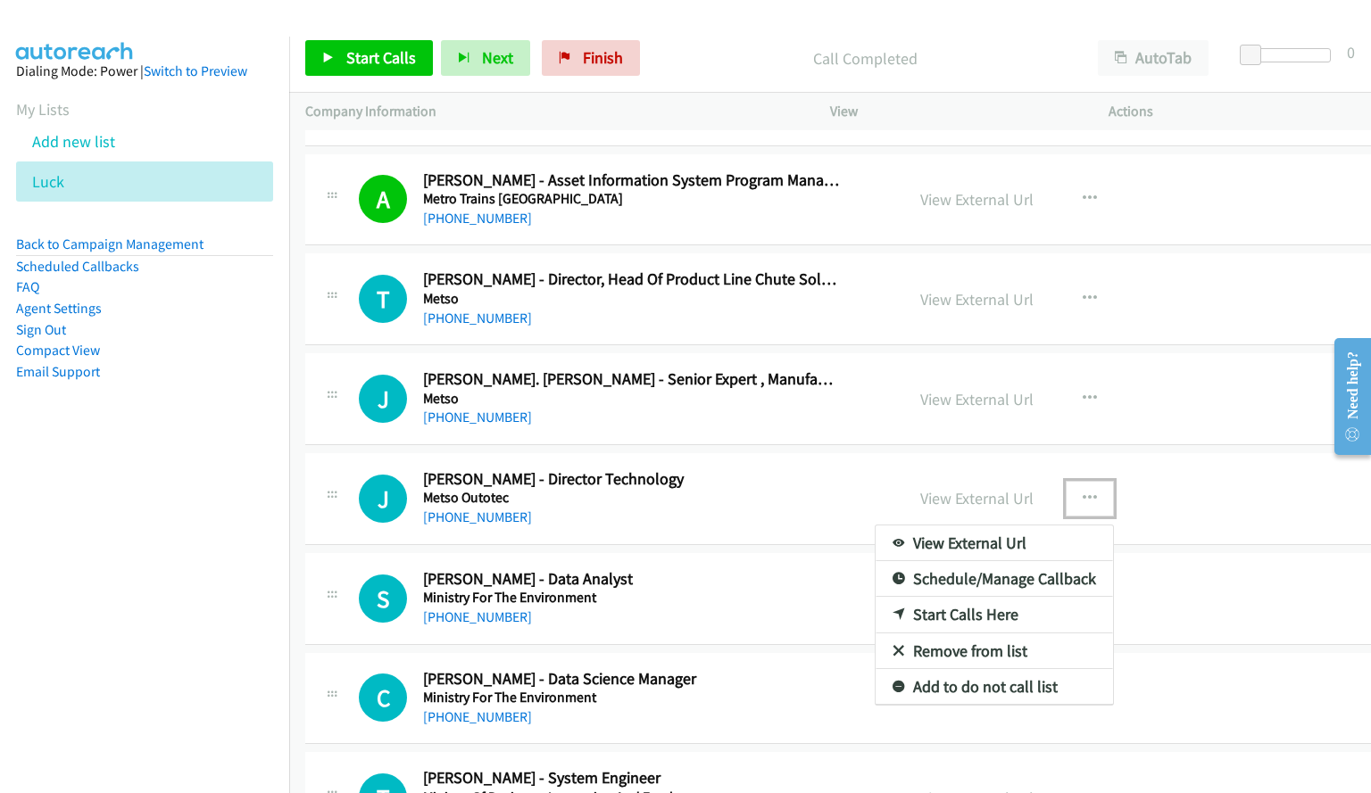
click at [921, 617] on link "Start Calls Here" at bounding box center [993, 615] width 237 height 36
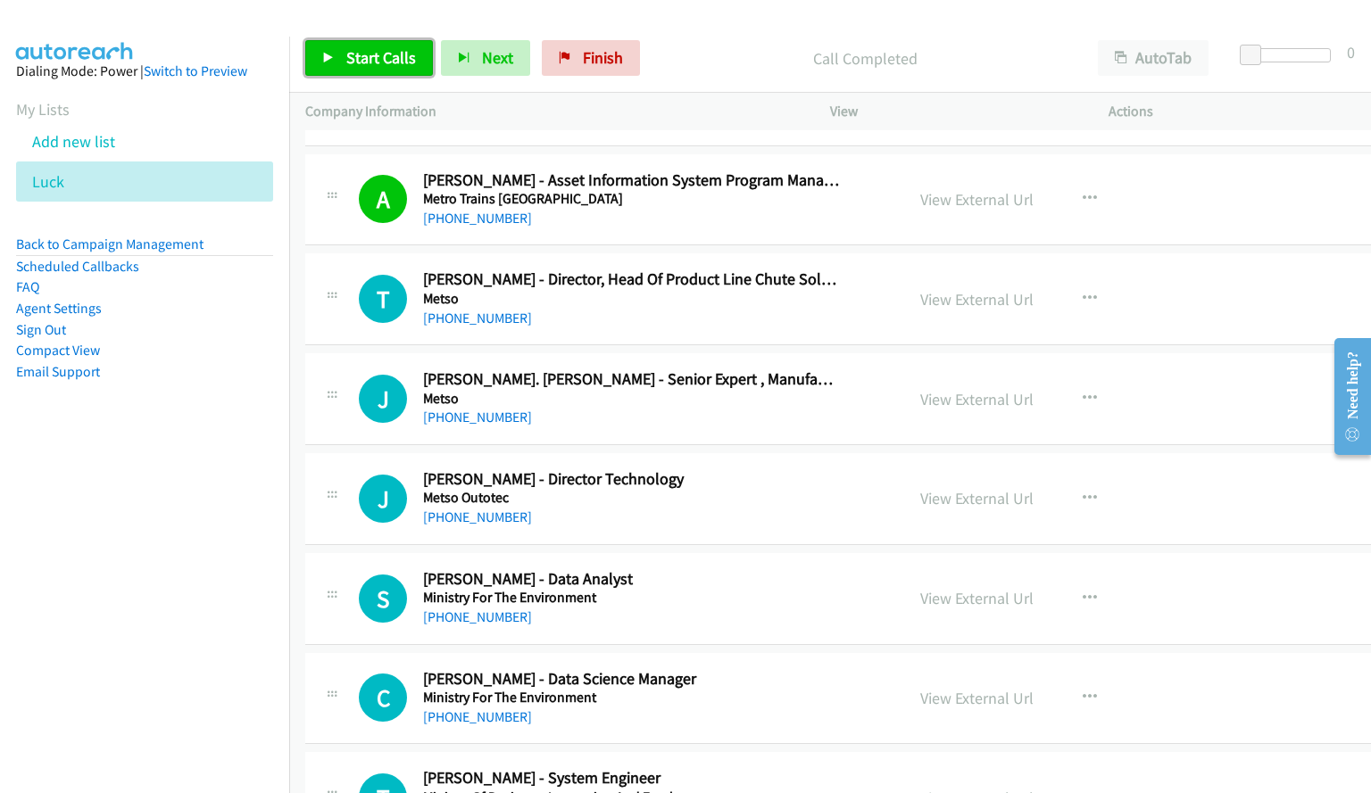
click at [378, 62] on span "Start Calls" at bounding box center [381, 57] width 70 height 21
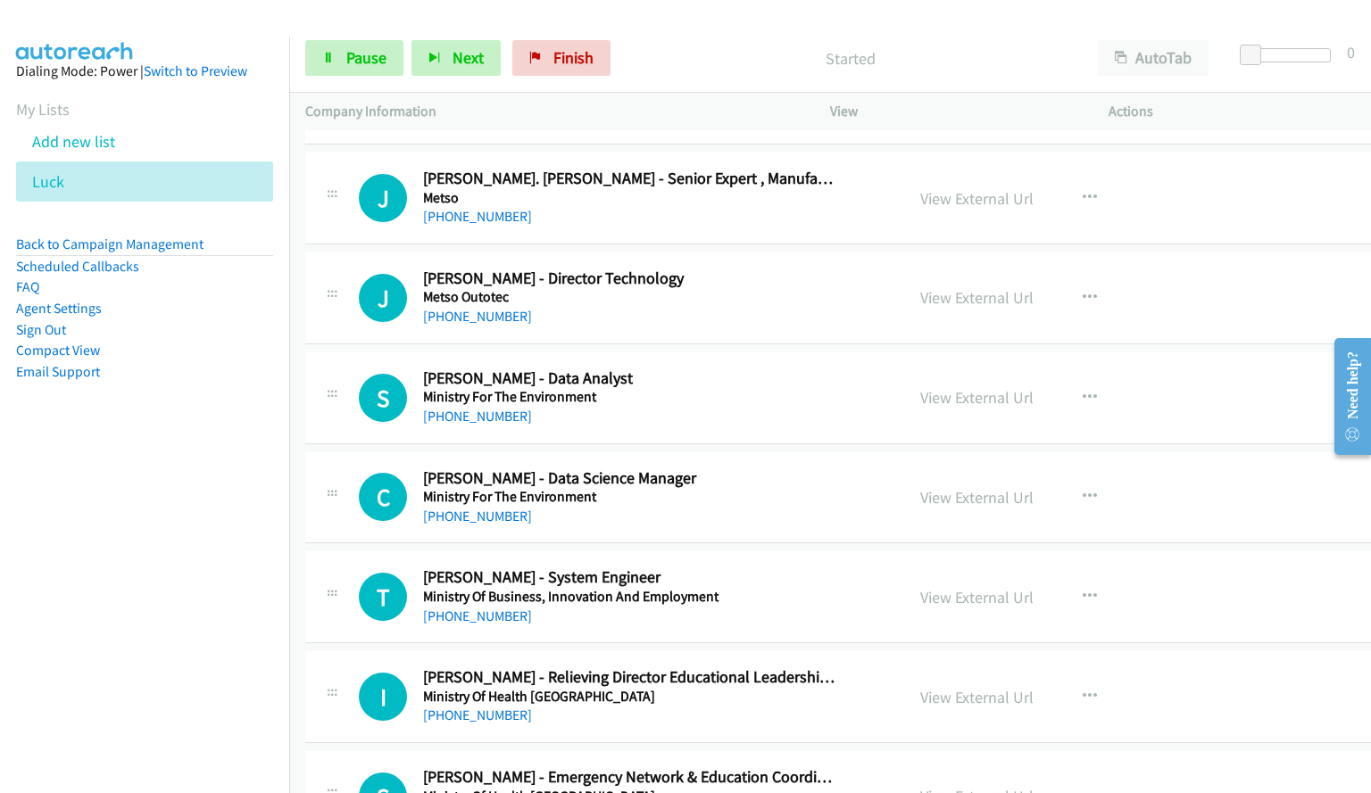
scroll to position [8222, 0]
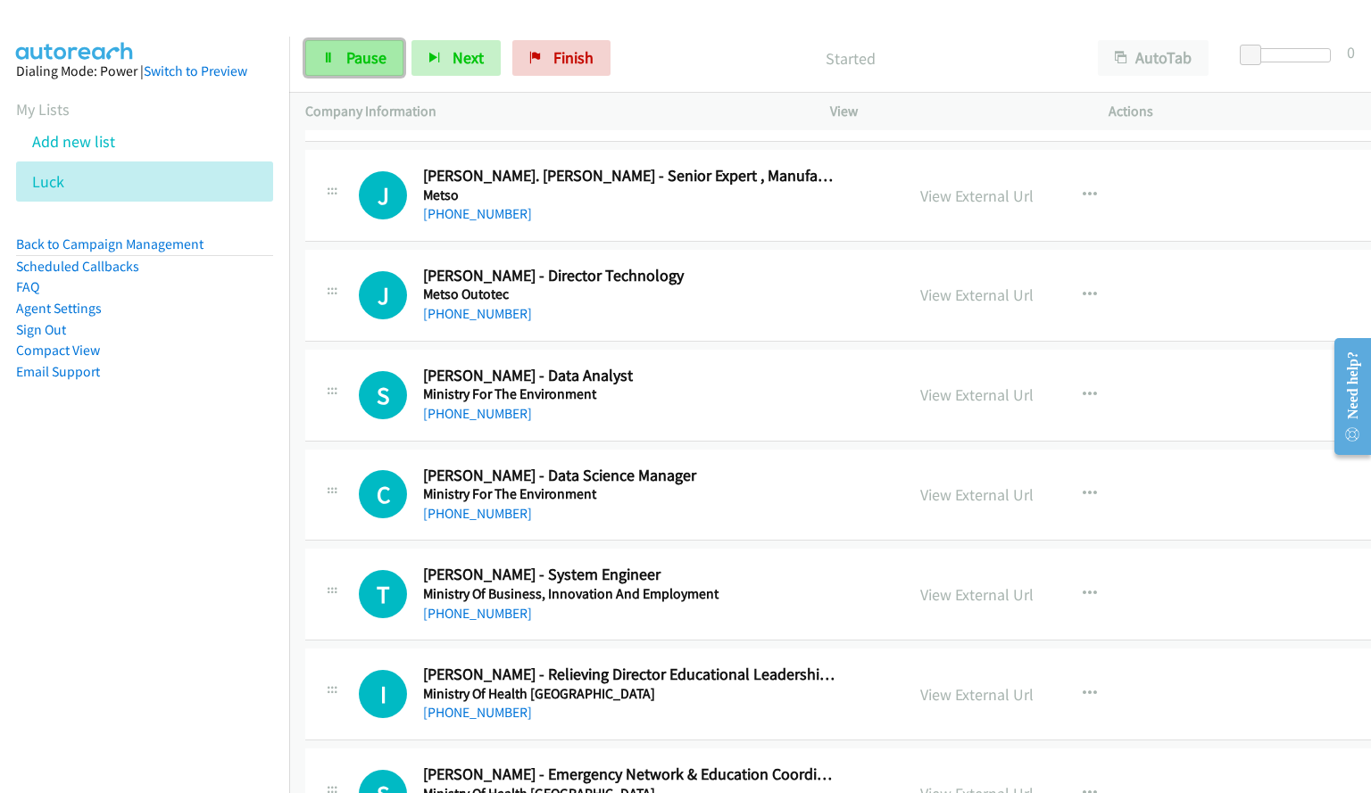
click at [360, 56] on span "Pause" at bounding box center [366, 57] width 40 height 21
click at [920, 299] on link "View External Url" at bounding box center [976, 295] width 113 height 21
click at [364, 56] on span "Start Calls" at bounding box center [381, 57] width 70 height 21
click at [373, 54] on span "Pause" at bounding box center [366, 57] width 40 height 21
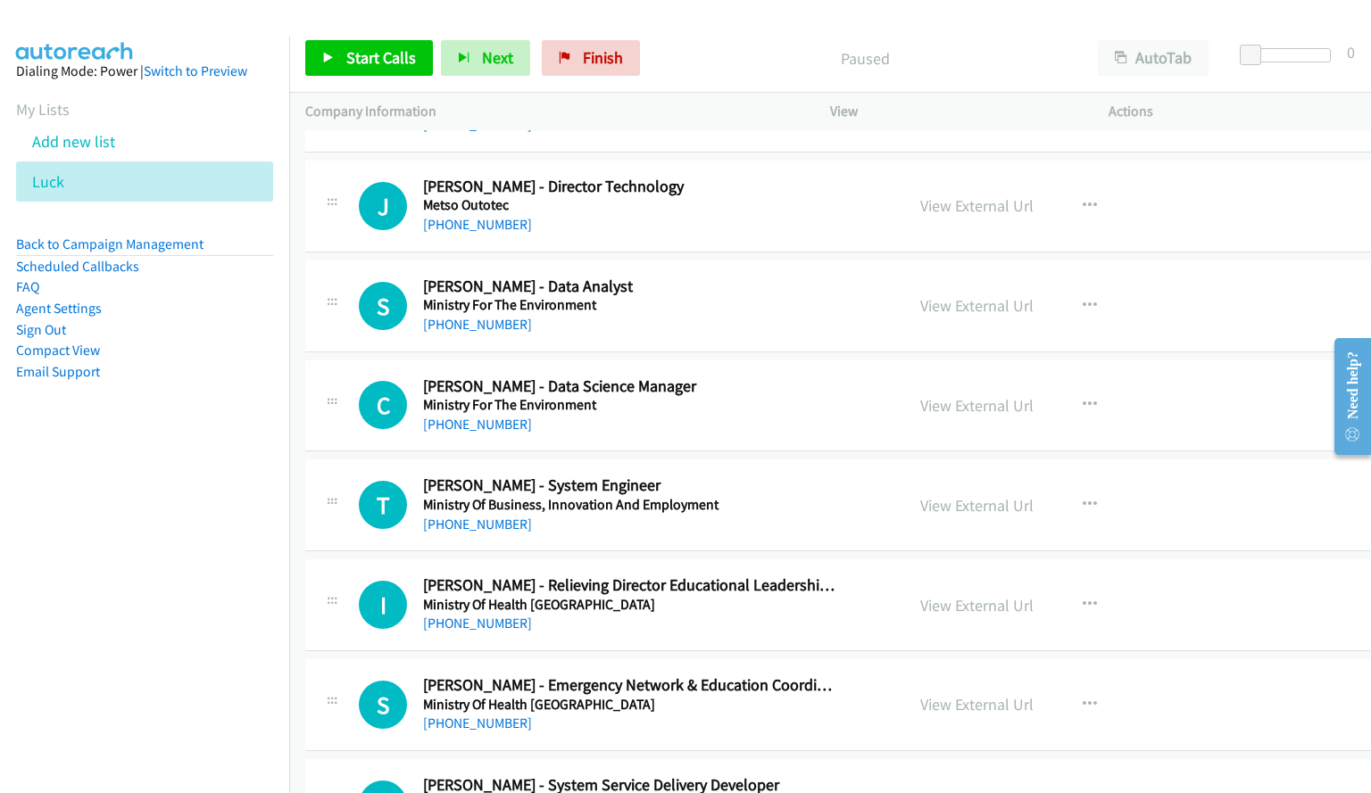
scroll to position [8401, 0]
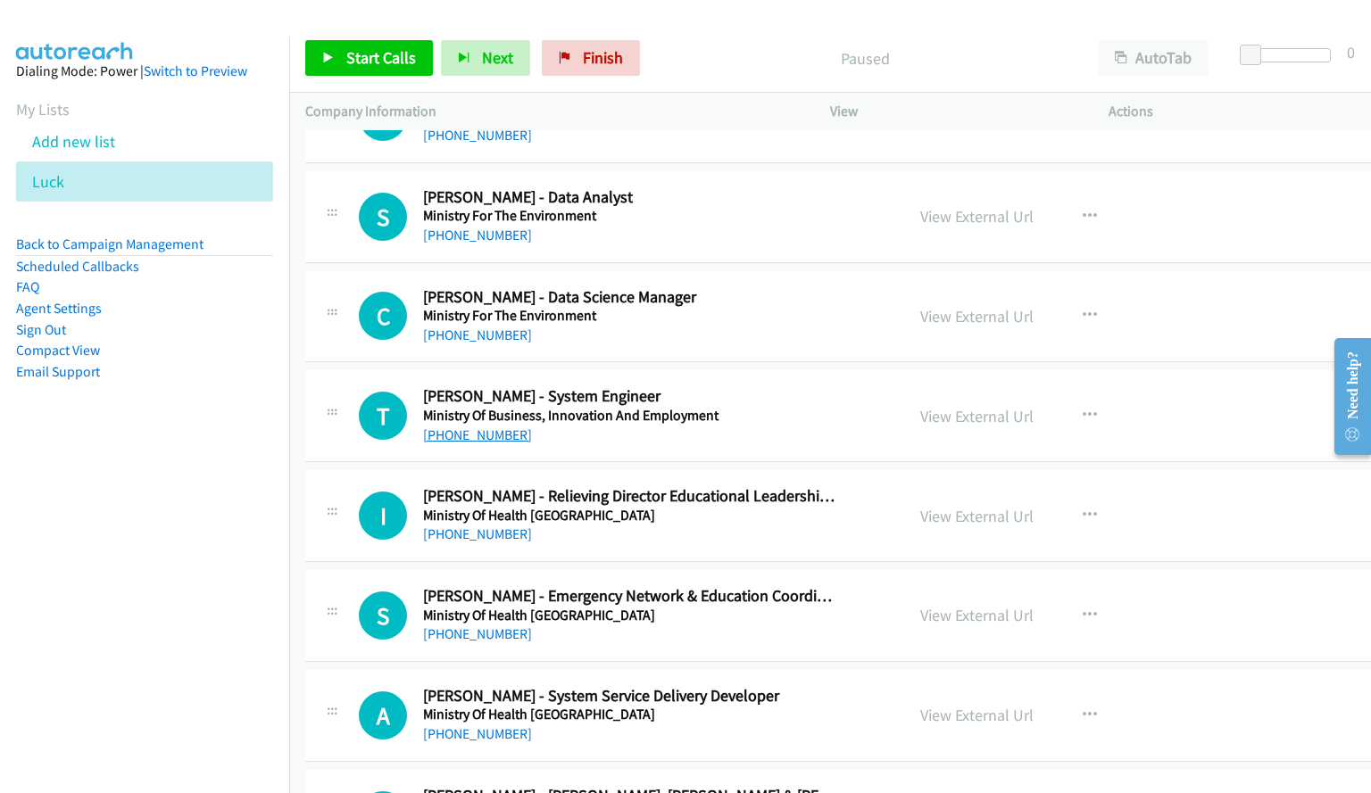
click at [467, 434] on link "[PHONE_NUMBER]" at bounding box center [477, 435] width 109 height 17
click at [762, 25] on div "Start Calls Pause Next Finish Paused AutoTab AutoTab 0" at bounding box center [829, 58] width 1081 height 69
click at [933, 322] on link "View External Url" at bounding box center [976, 316] width 113 height 21
click at [795, 21] on div at bounding box center [677, 34] width 1354 height 69
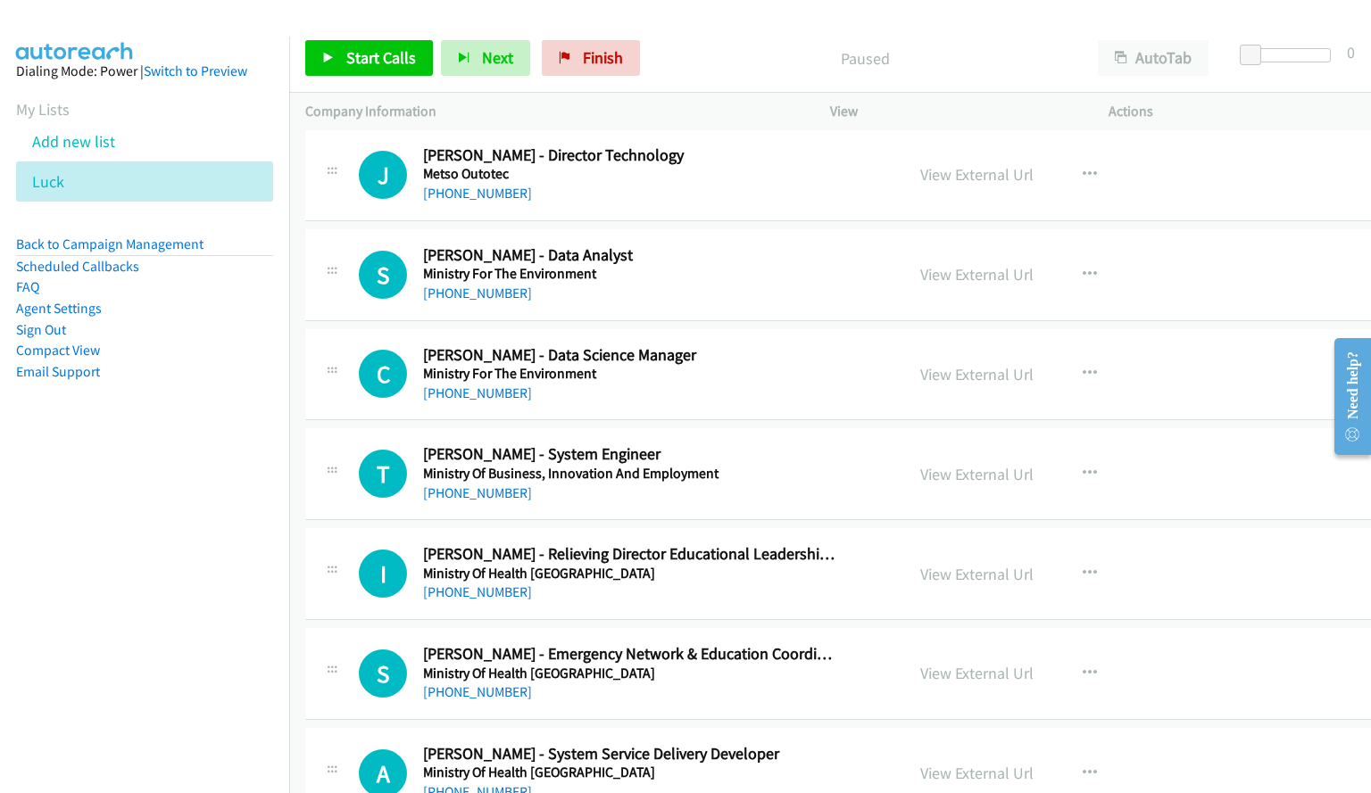
scroll to position [8311, 0]
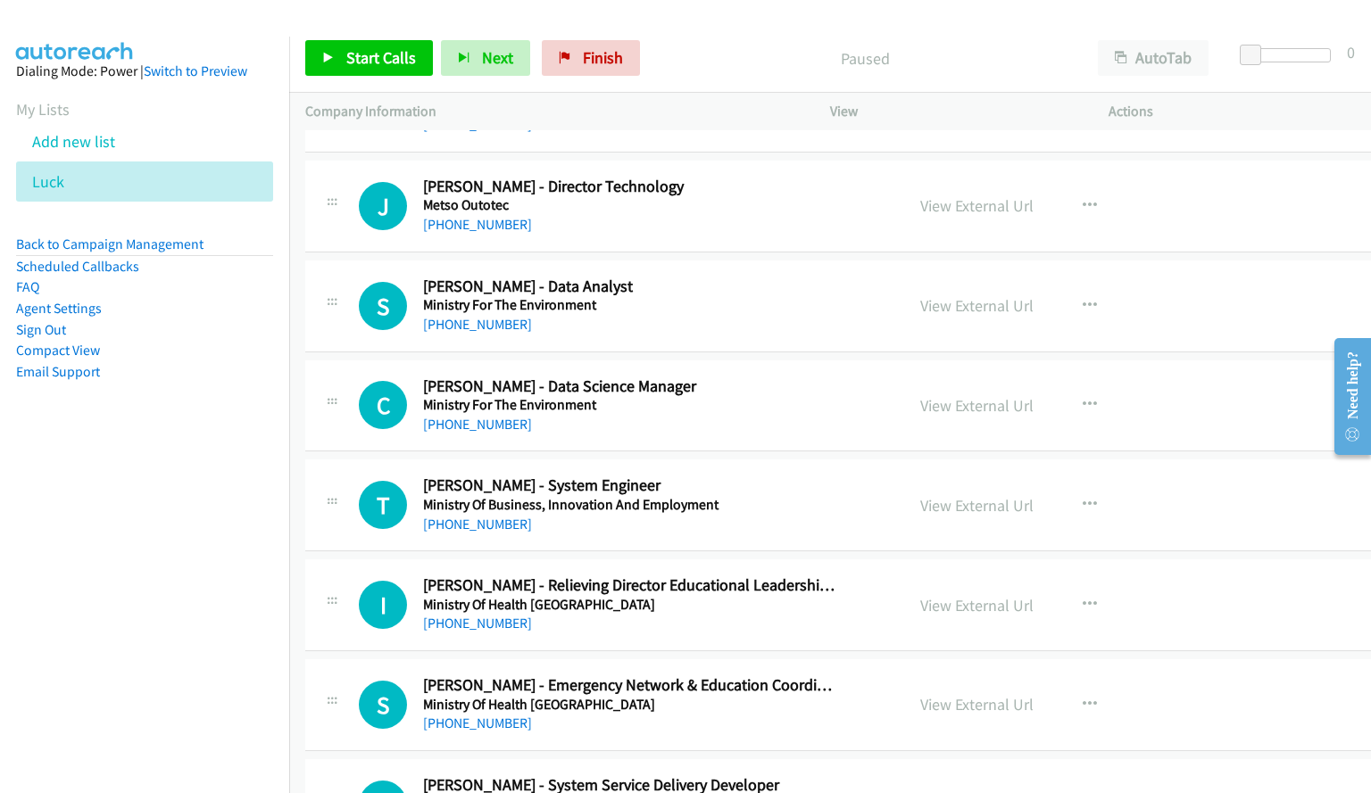
drag, startPoint x: 950, startPoint y: 15, endPoint x: 855, endPoint y: 81, distance: 116.1
click at [950, 15] on div at bounding box center [677, 34] width 1354 height 69
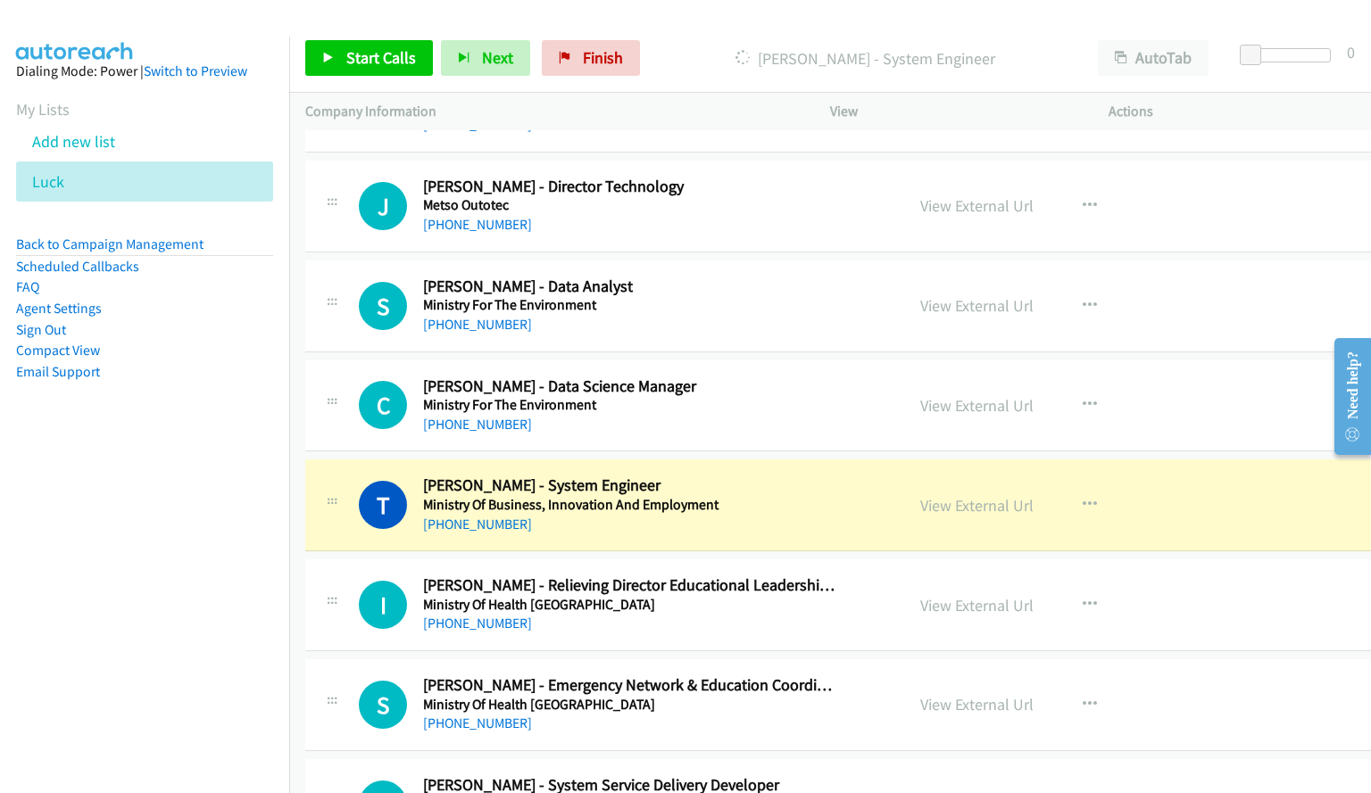
click at [864, 21] on div at bounding box center [677, 34] width 1354 height 69
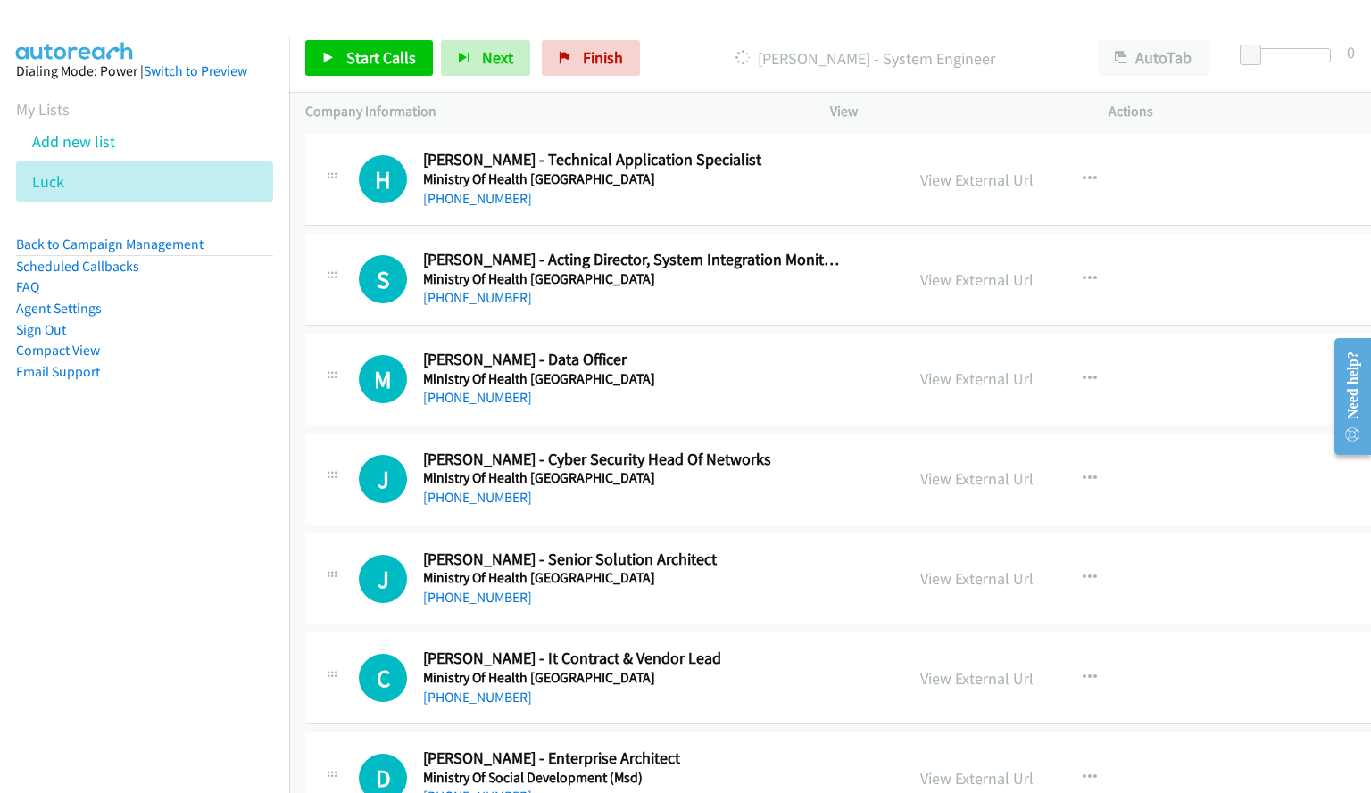
scroll to position [10274, 0]
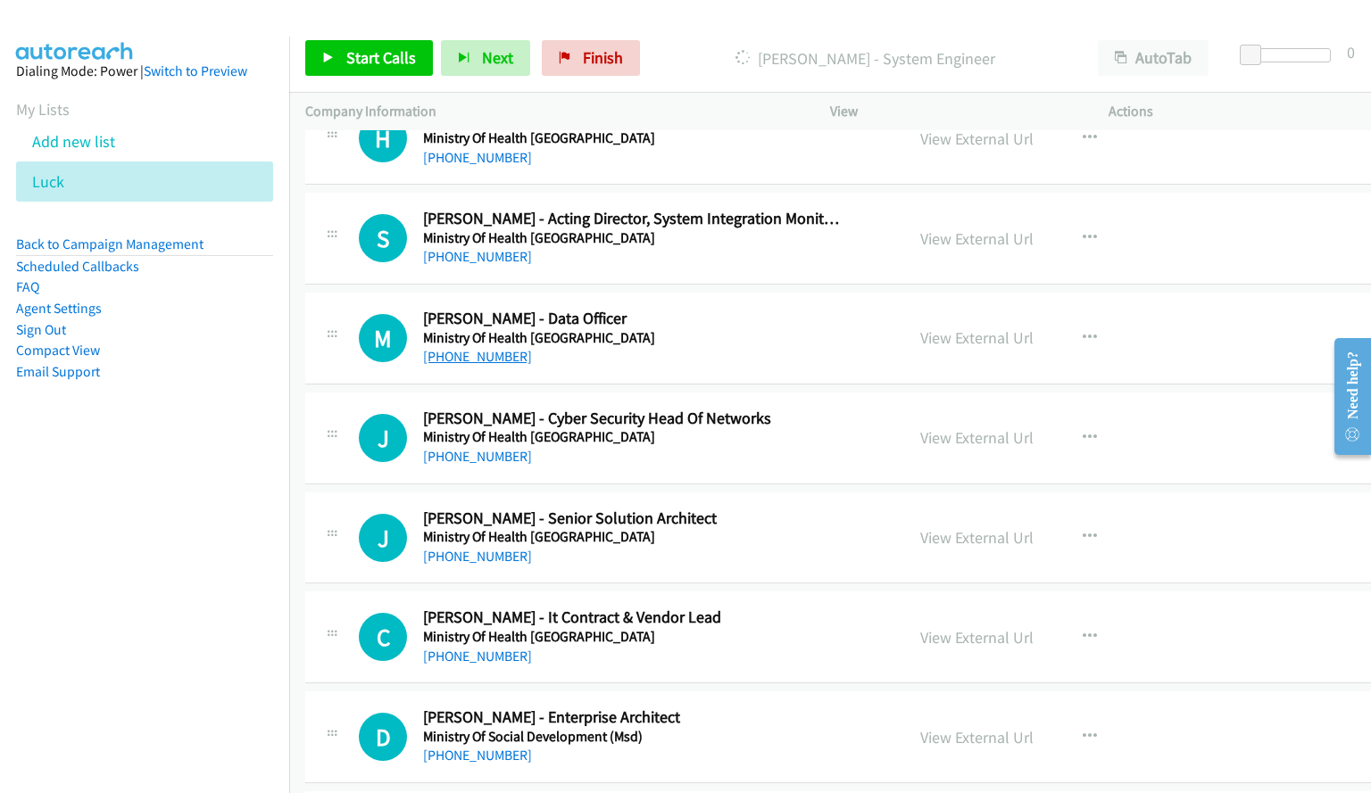
click at [479, 363] on link "[PHONE_NUMBER]" at bounding box center [477, 356] width 109 height 17
click at [954, 334] on link "View External Url" at bounding box center [976, 337] width 113 height 21
click at [803, 335] on h5 "Ministry Of Health [GEOGRAPHIC_DATA]" at bounding box center [631, 338] width 417 height 18
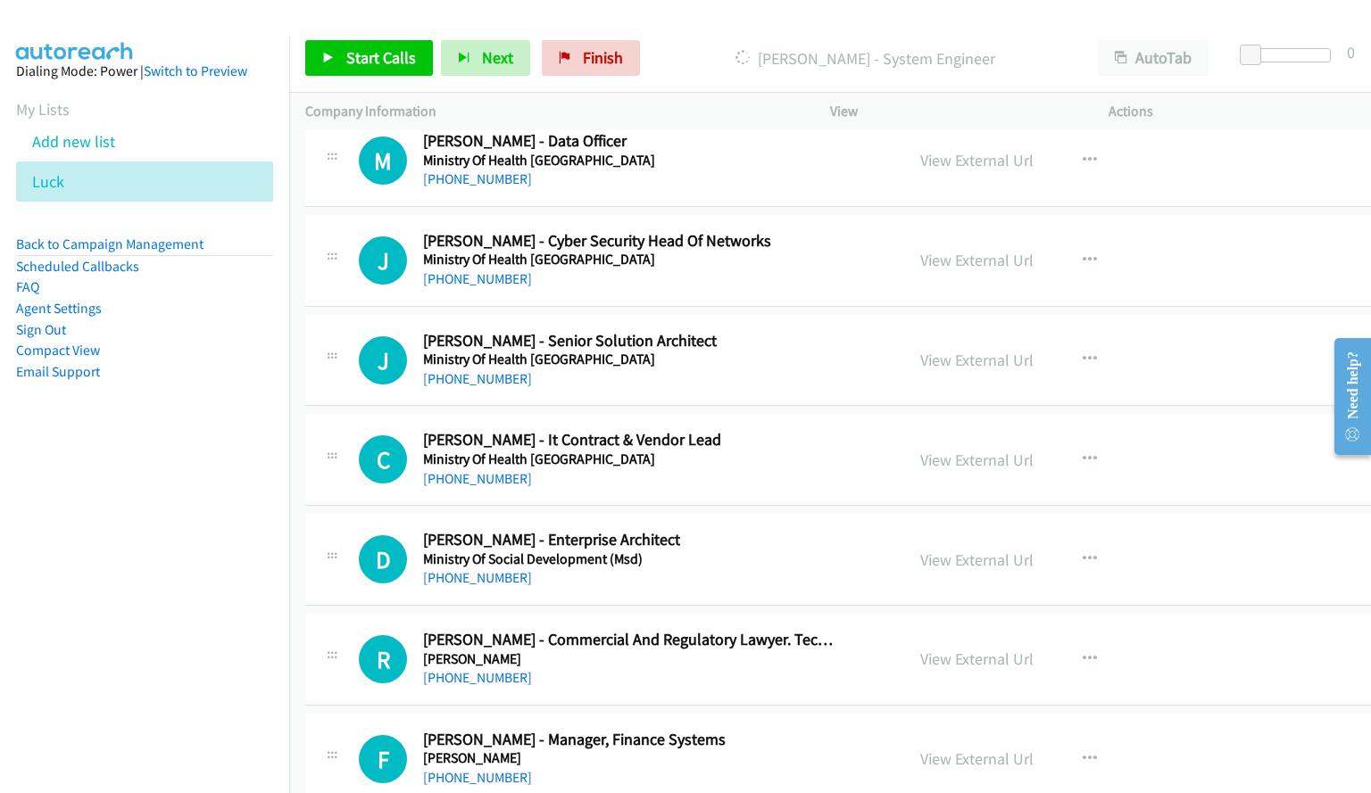
scroll to position [10453, 0]
click at [791, 262] on h5 "Ministry Of Health [GEOGRAPHIC_DATA]" at bounding box center [631, 259] width 417 height 18
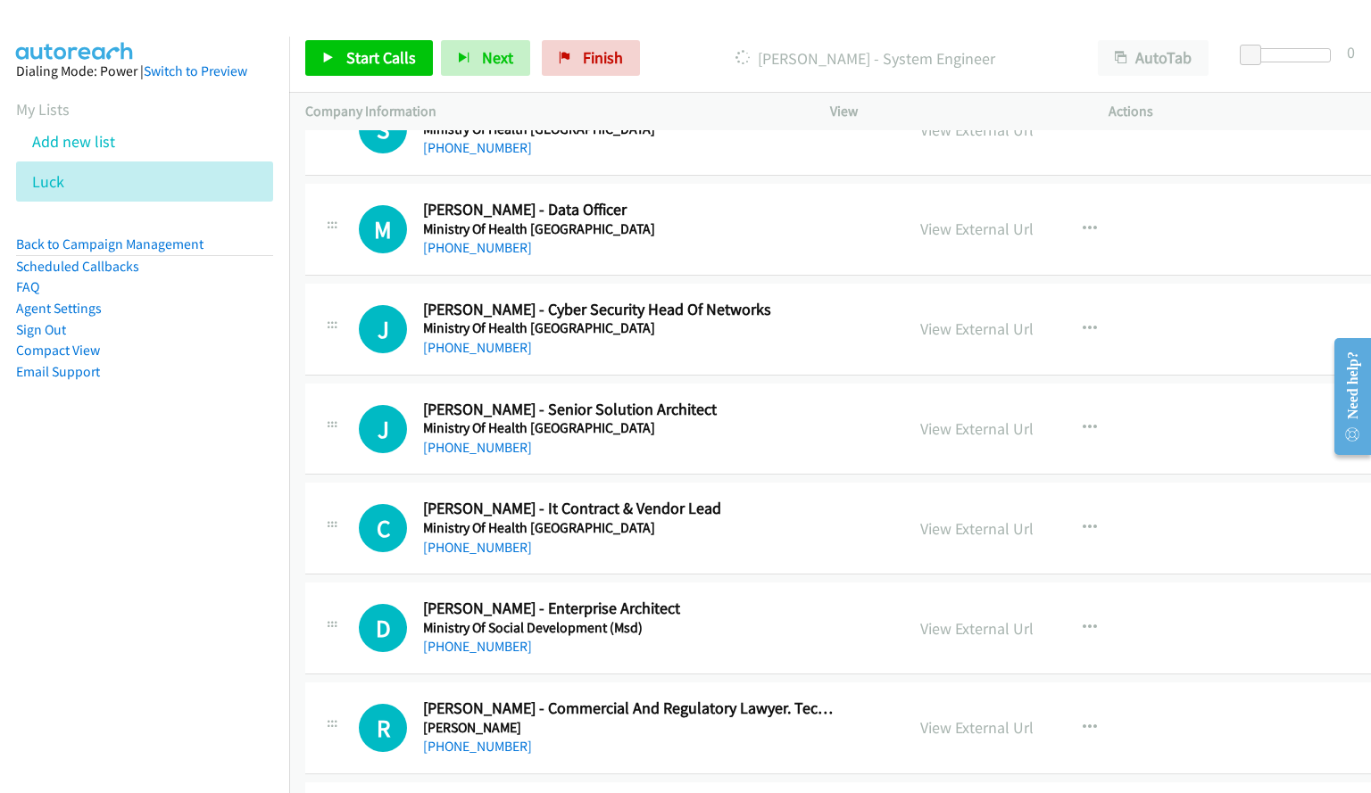
scroll to position [10364, 0]
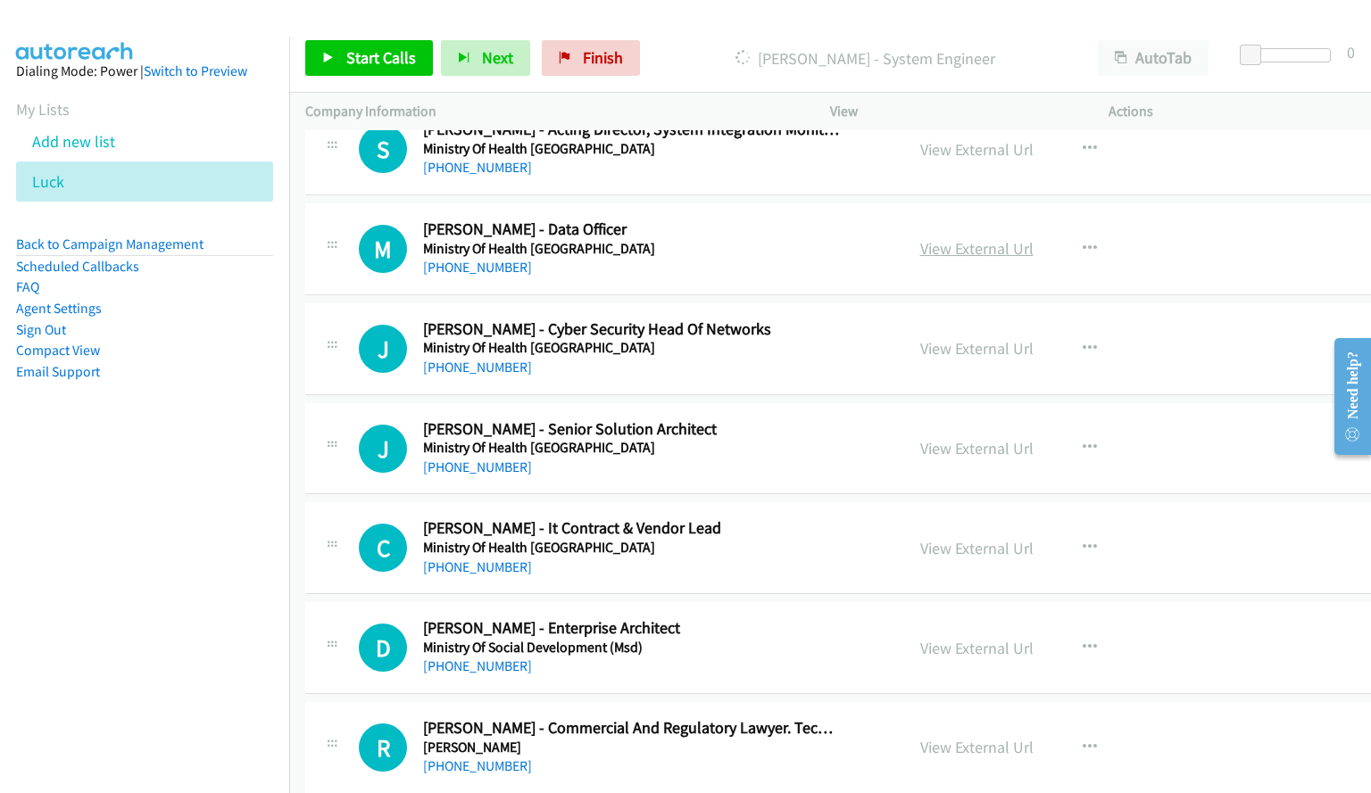
click at [945, 253] on link "View External Url" at bounding box center [976, 248] width 113 height 21
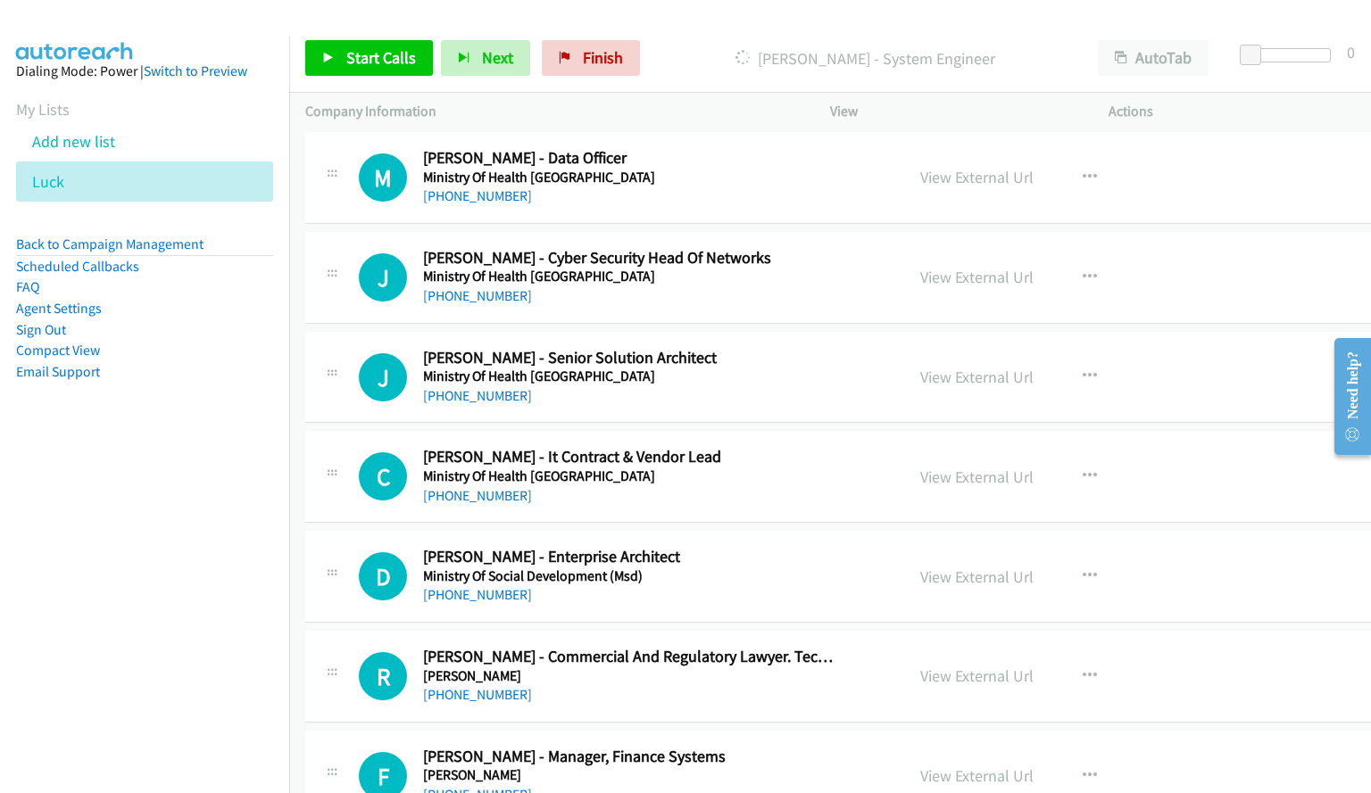
scroll to position [10453, 0]
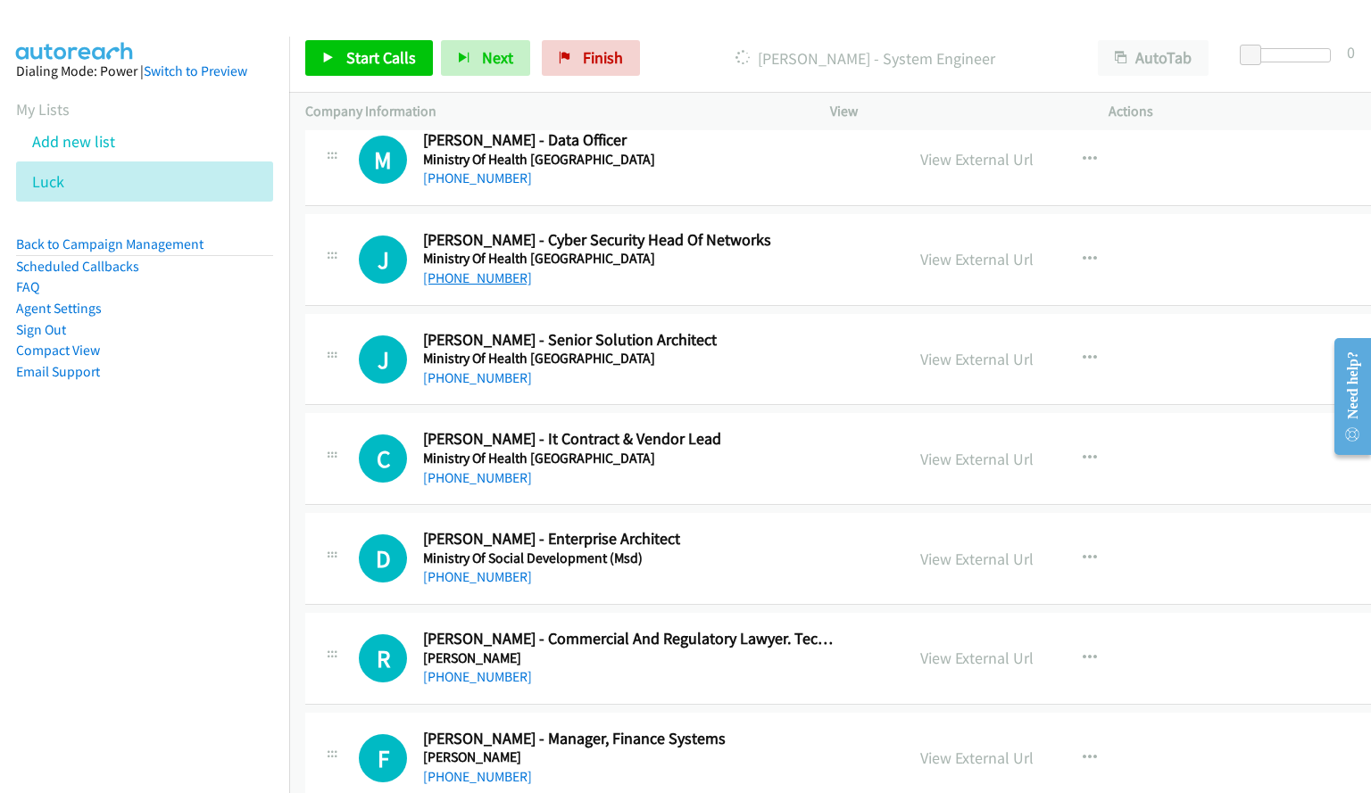
click at [490, 276] on link "[PHONE_NUMBER]" at bounding box center [477, 277] width 109 height 17
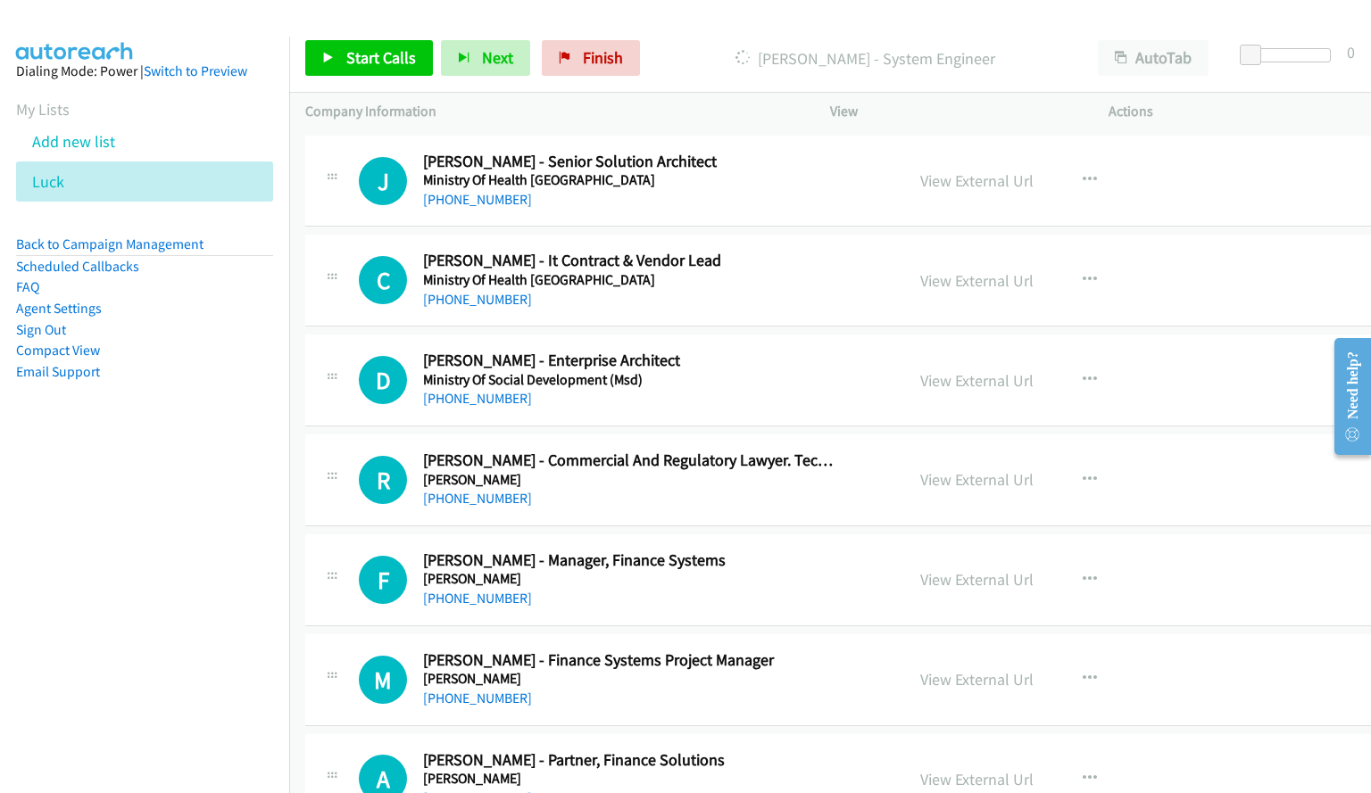
scroll to position [10721, 0]
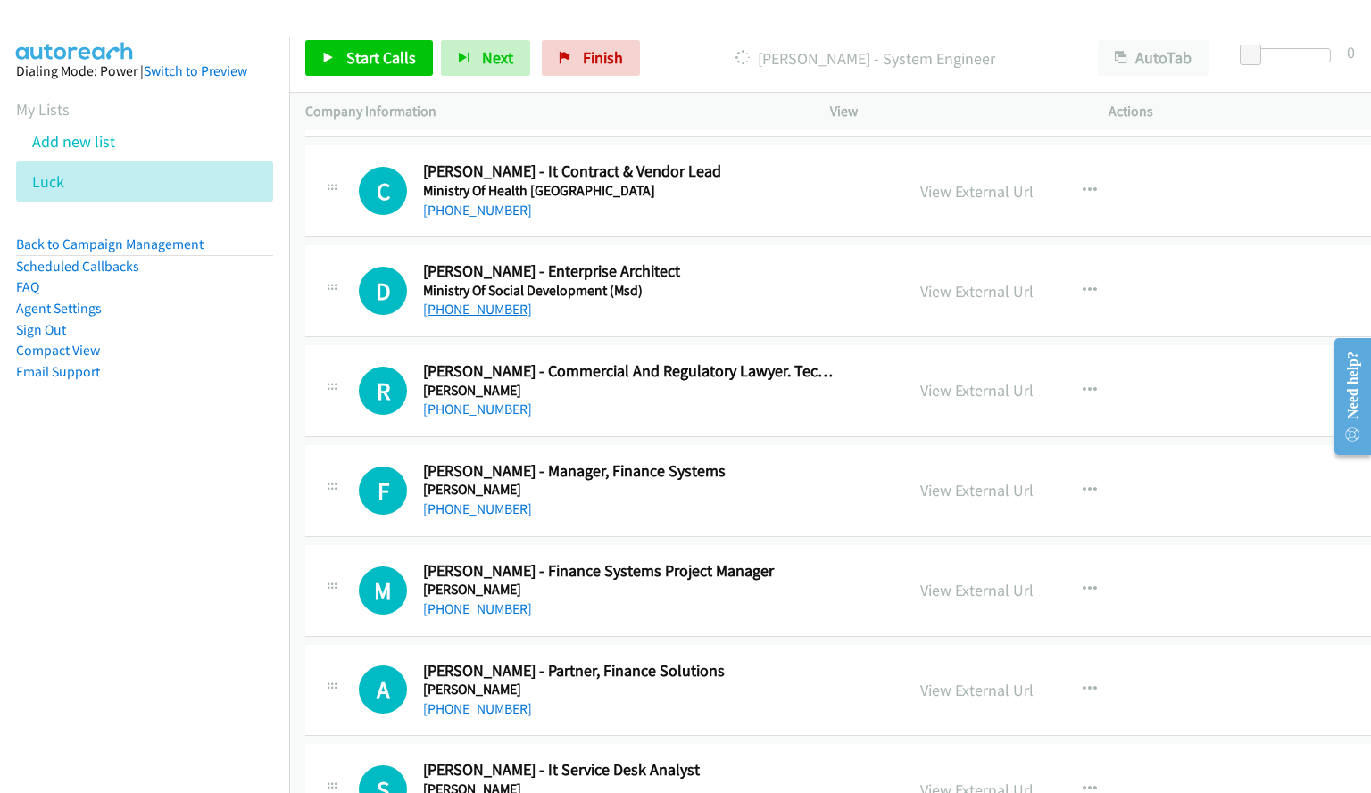
click at [485, 314] on link "[PHONE_NUMBER]" at bounding box center [477, 309] width 109 height 17
click at [484, 305] on link "[PHONE_NUMBER]" at bounding box center [477, 309] width 109 height 17
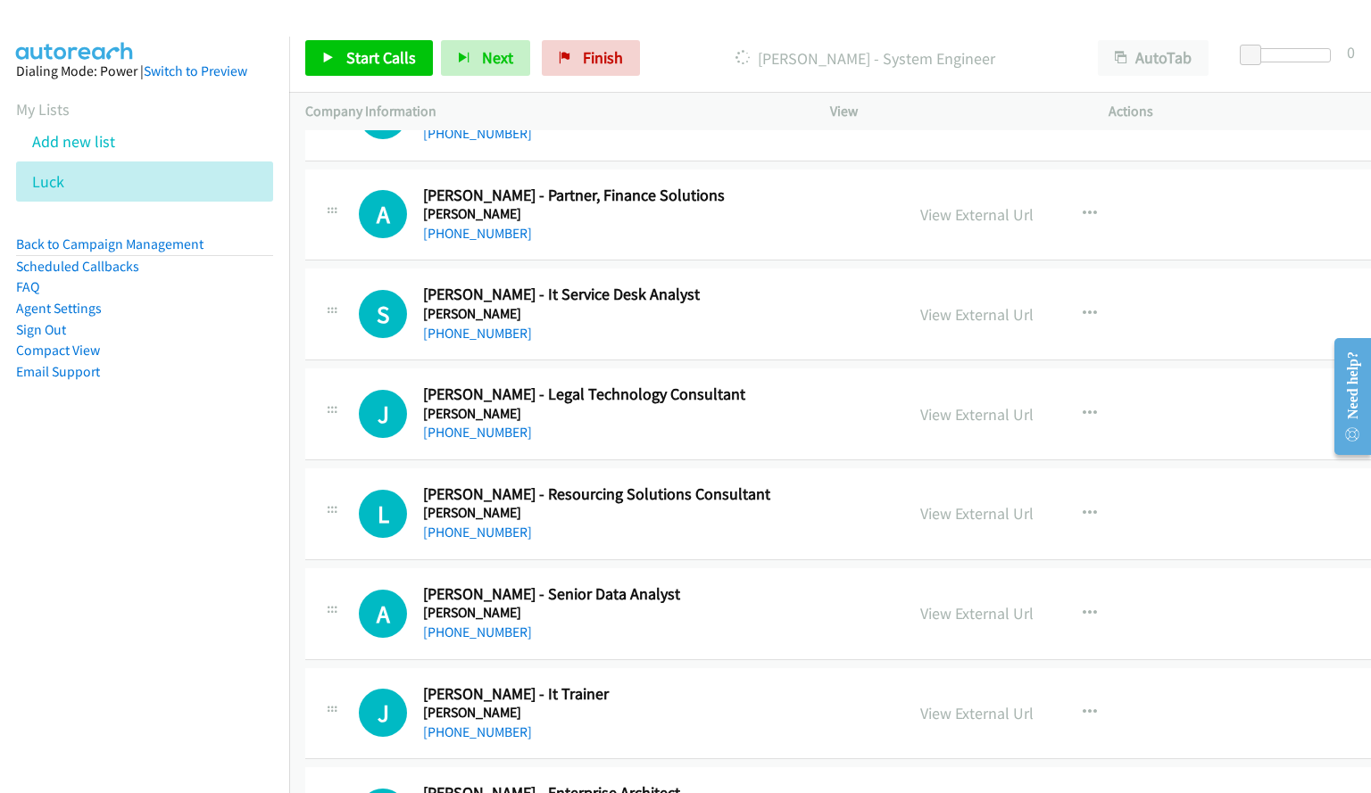
scroll to position [11256, 0]
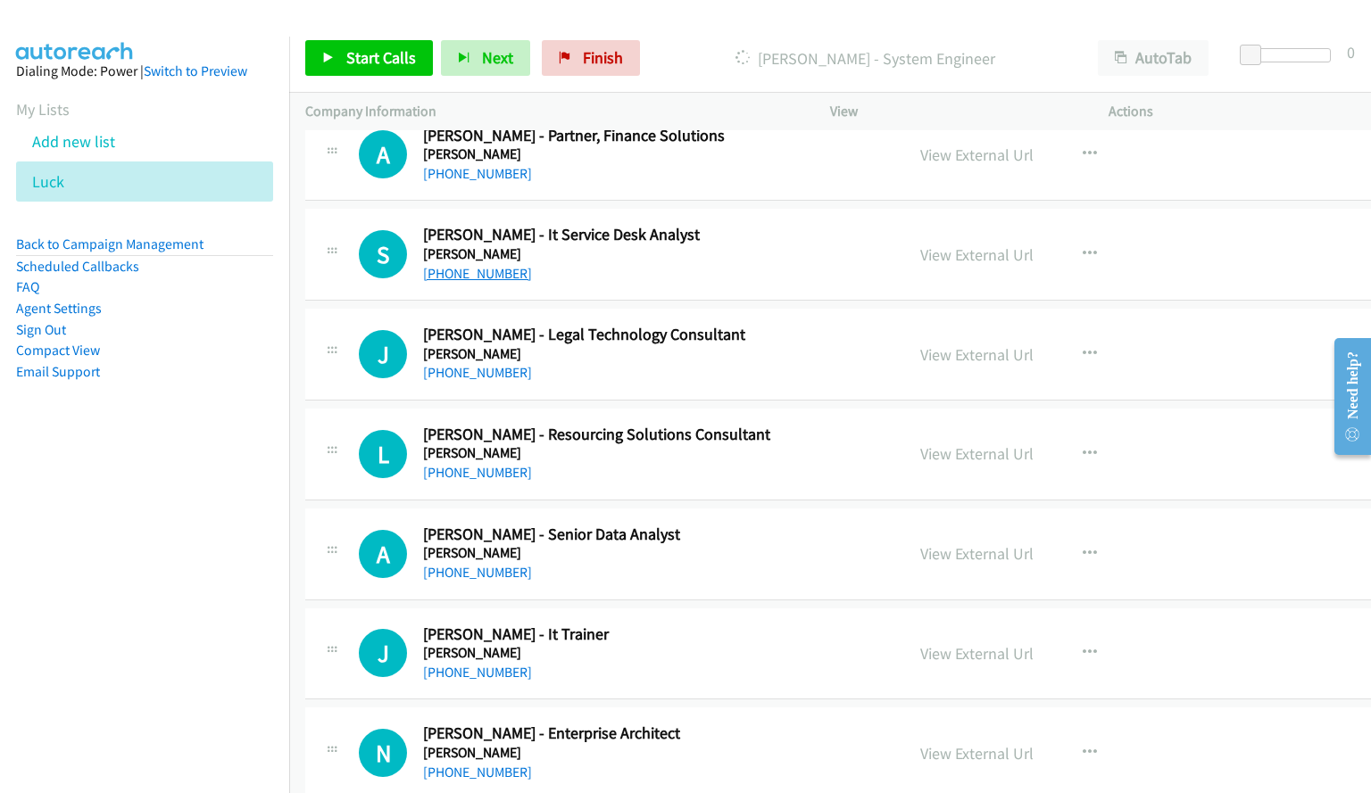
click at [476, 275] on link "[PHONE_NUMBER]" at bounding box center [477, 273] width 109 height 17
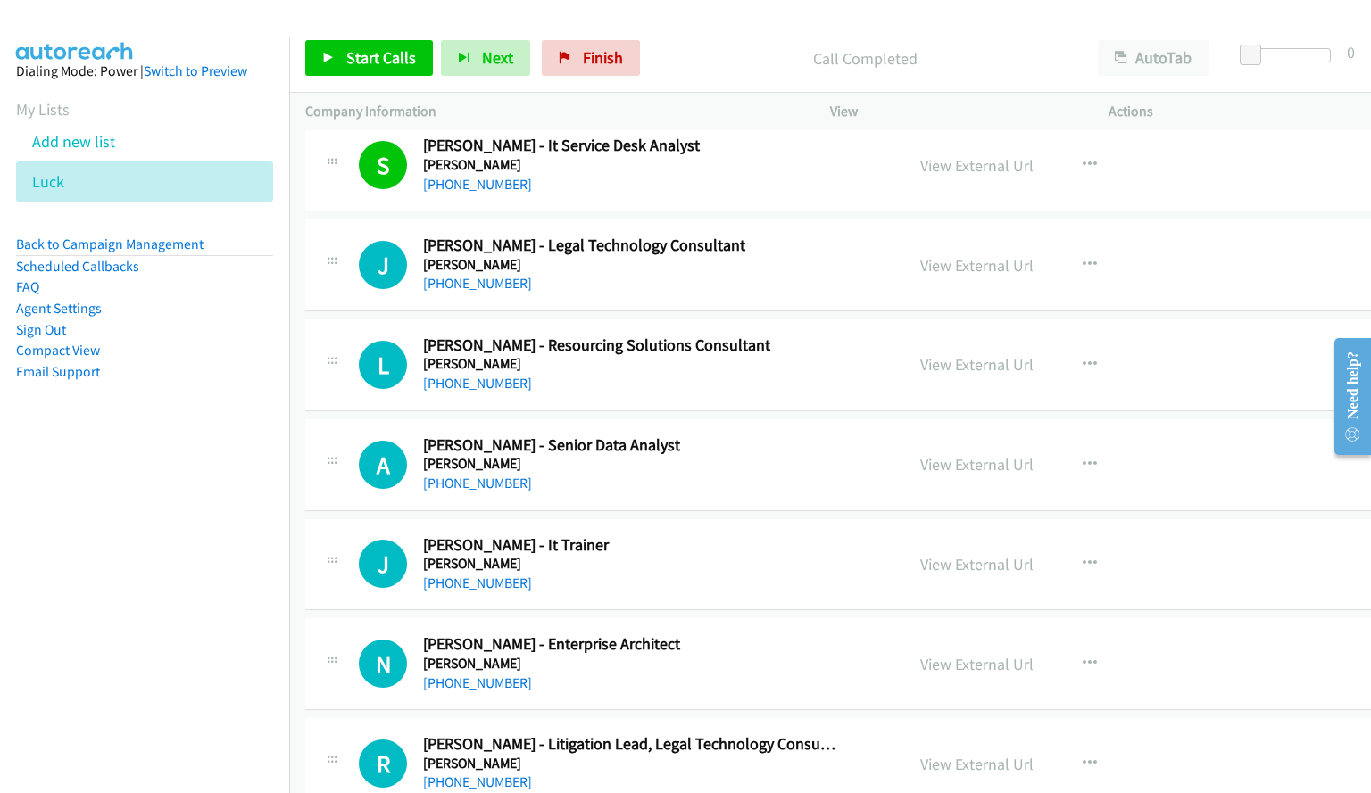
scroll to position [11434, 0]
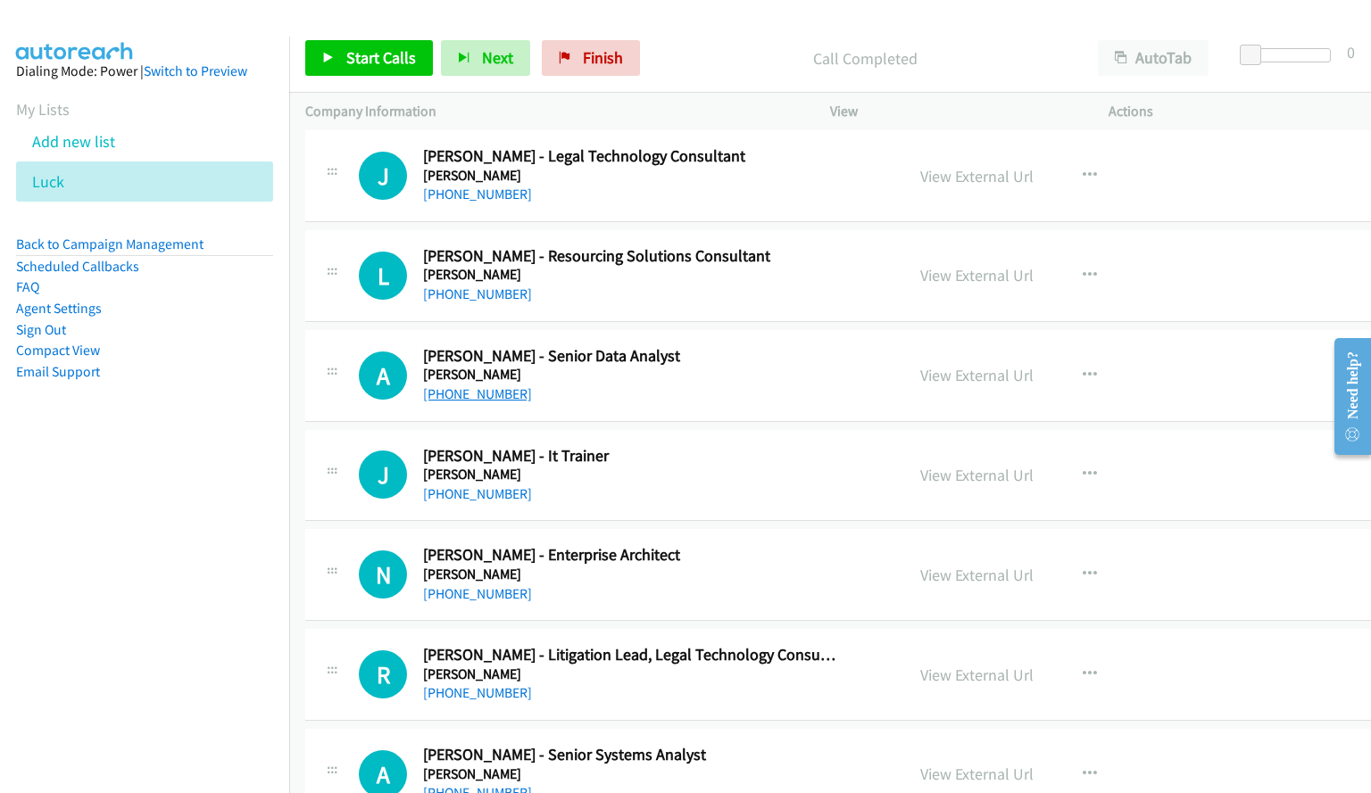
click at [502, 397] on link "[PHONE_NUMBER]" at bounding box center [477, 393] width 109 height 17
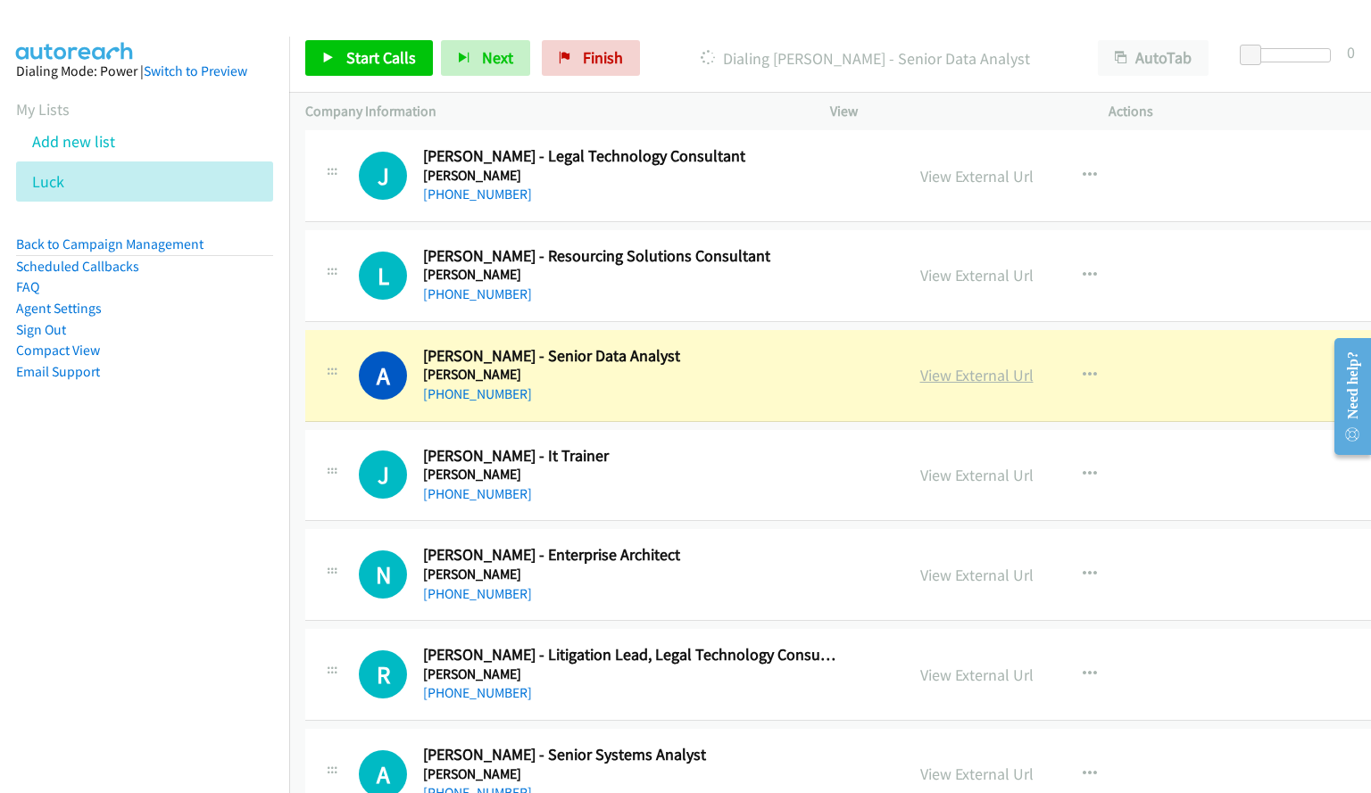
click at [904, 362] on div "View External Url View External Url Schedule/Manage Callback Start Calls Here R…" at bounding box center [1061, 375] width 315 height 59
click at [920, 376] on link "View External Url" at bounding box center [976, 375] width 113 height 21
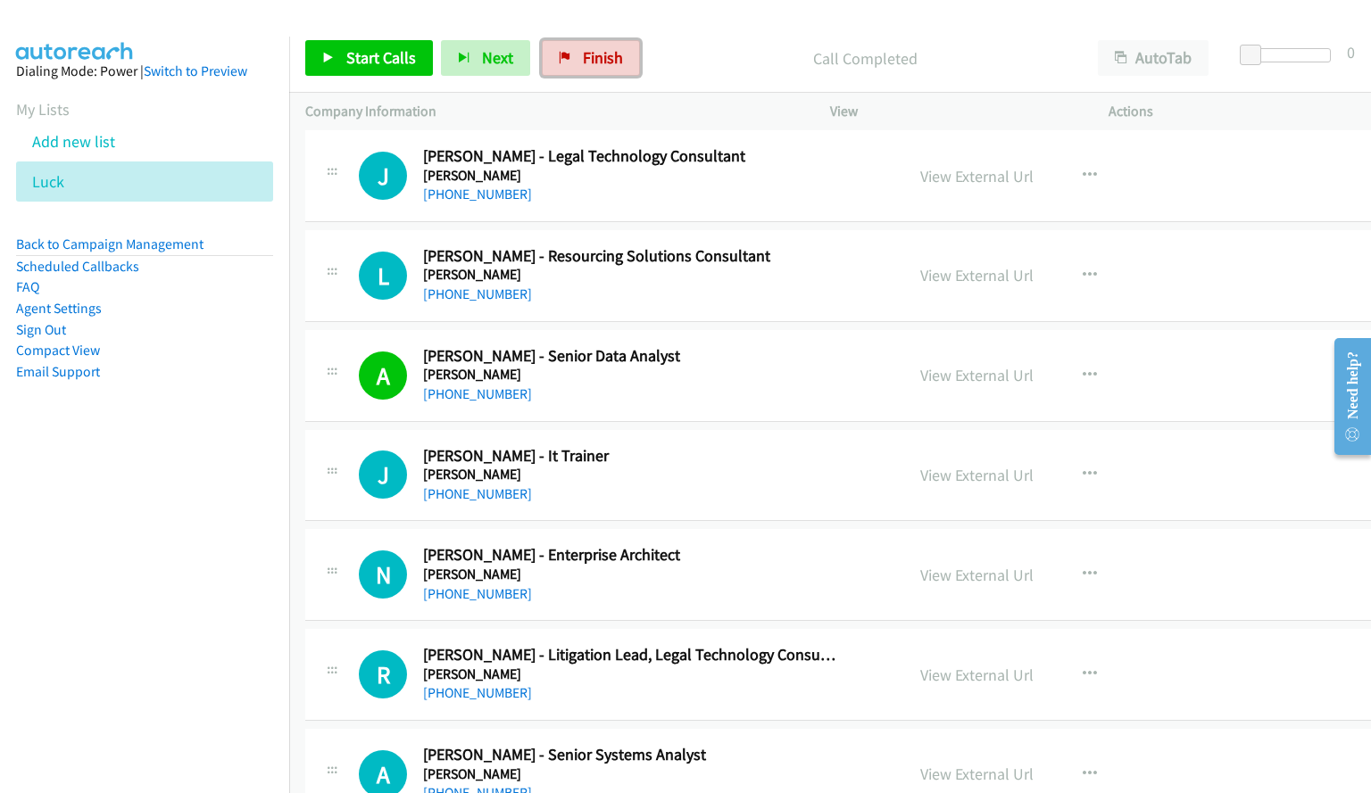
click at [589, 57] on span "Finish" at bounding box center [603, 57] width 40 height 21
